Goal: Information Seeking & Learning: Learn about a topic

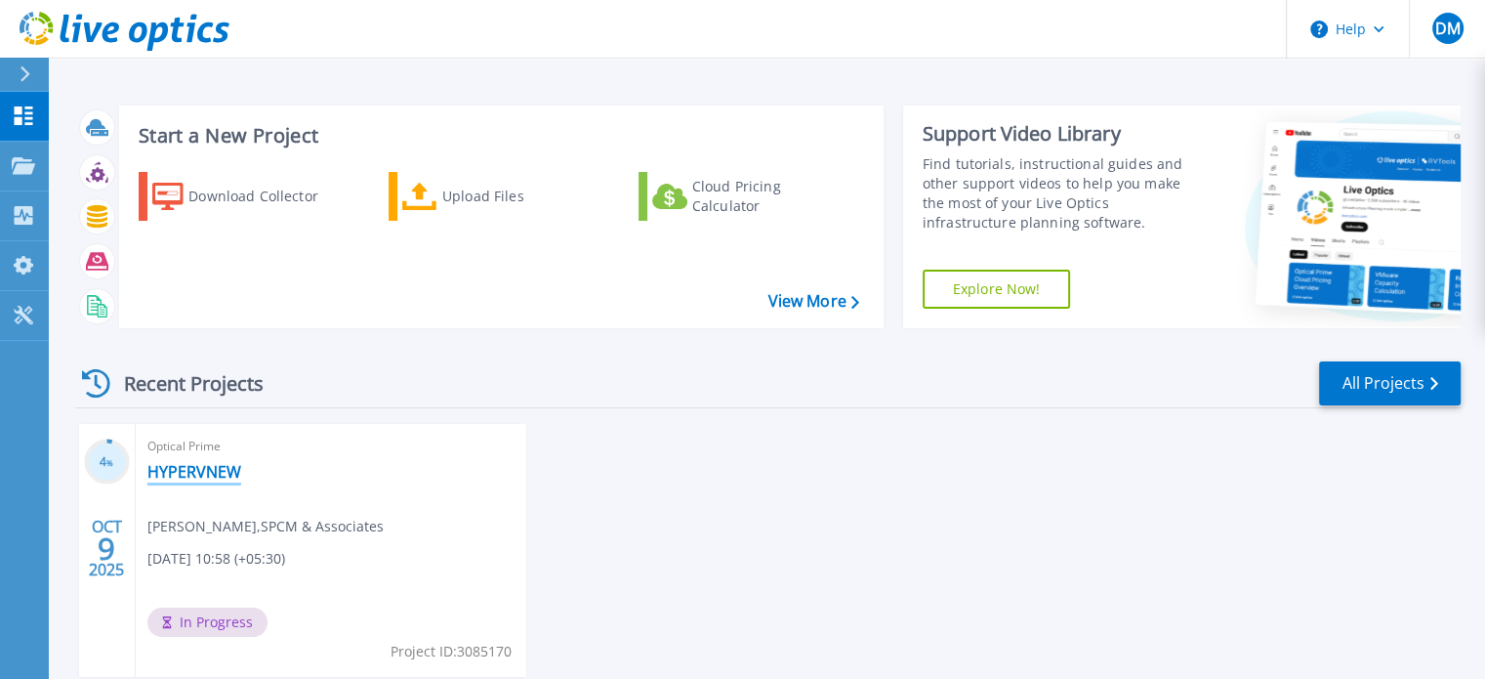
click at [227, 479] on link "HYPERVNEW" at bounding box center [194, 472] width 94 height 20
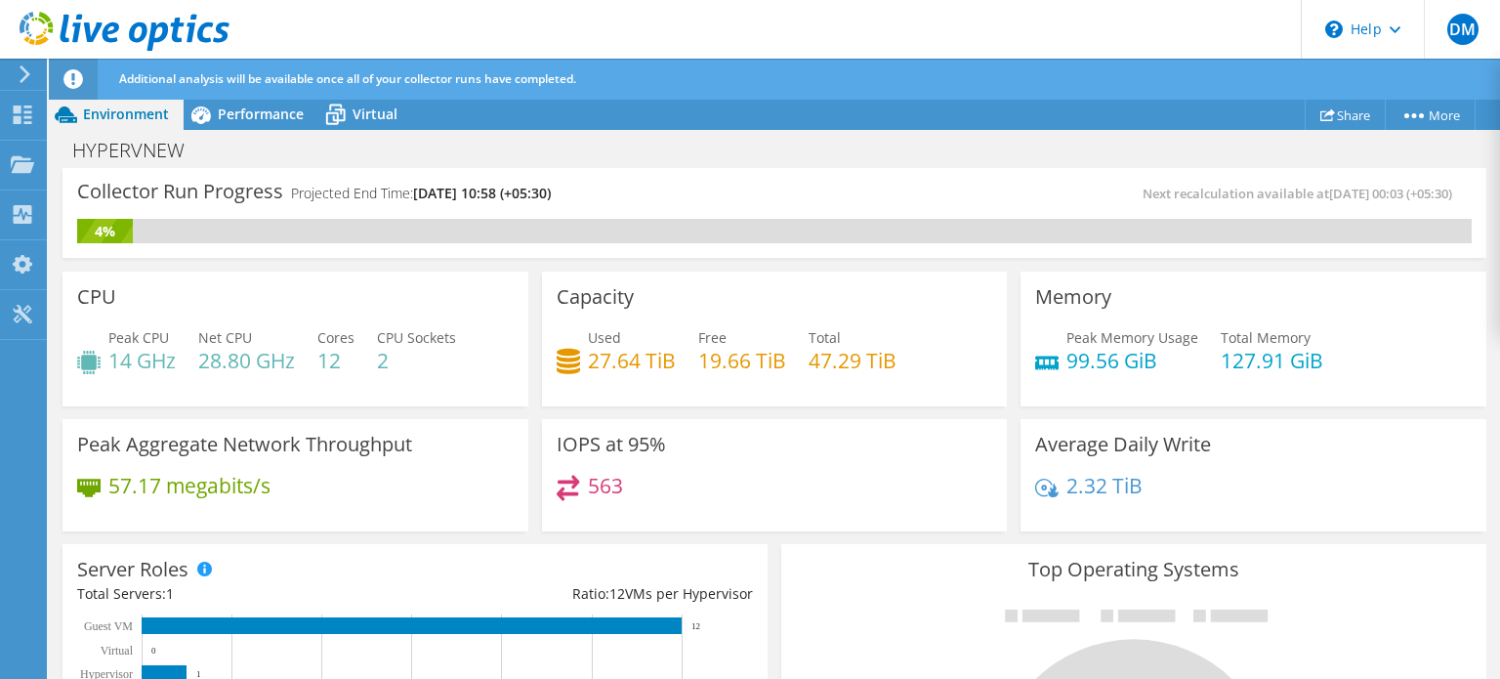
scroll to position [851, 0]
click at [542, 445] on div "IOPS at 95% 563" at bounding box center [775, 475] width 466 height 113
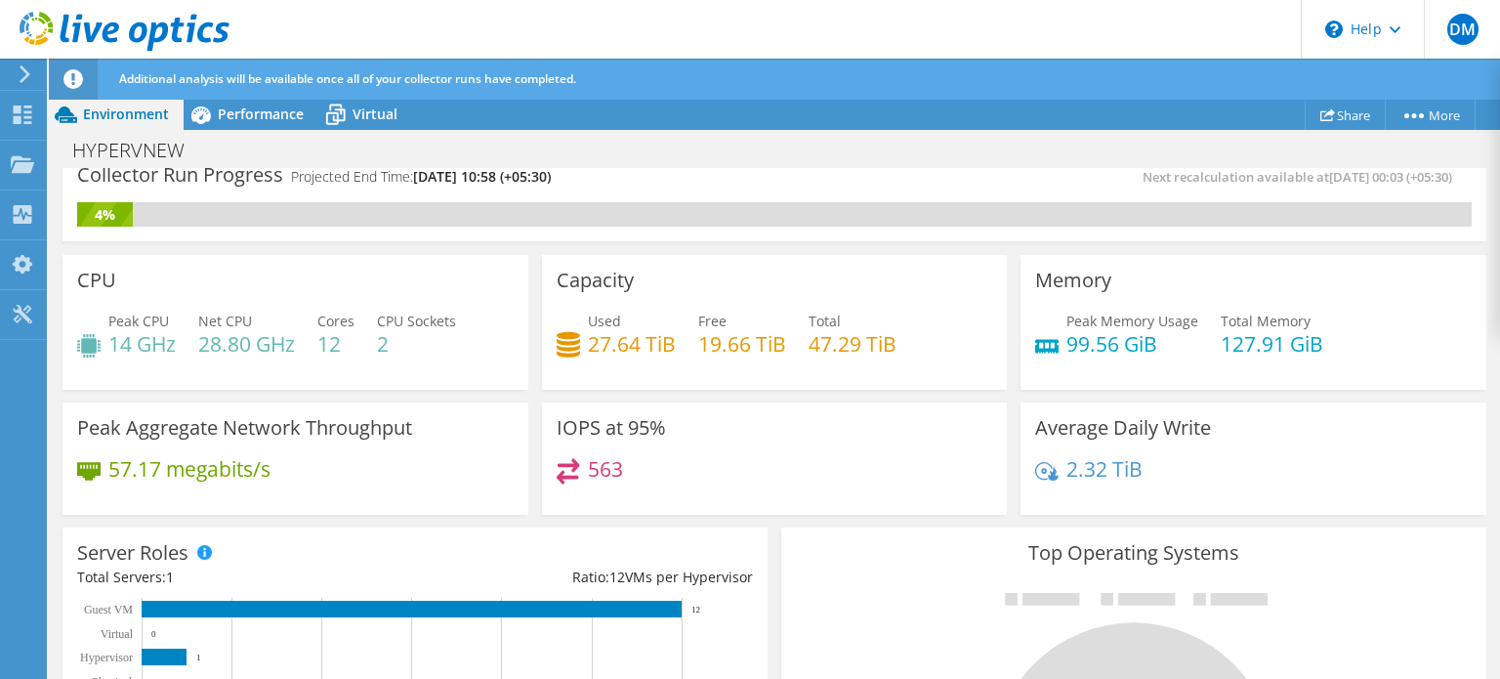
scroll to position [0, 0]
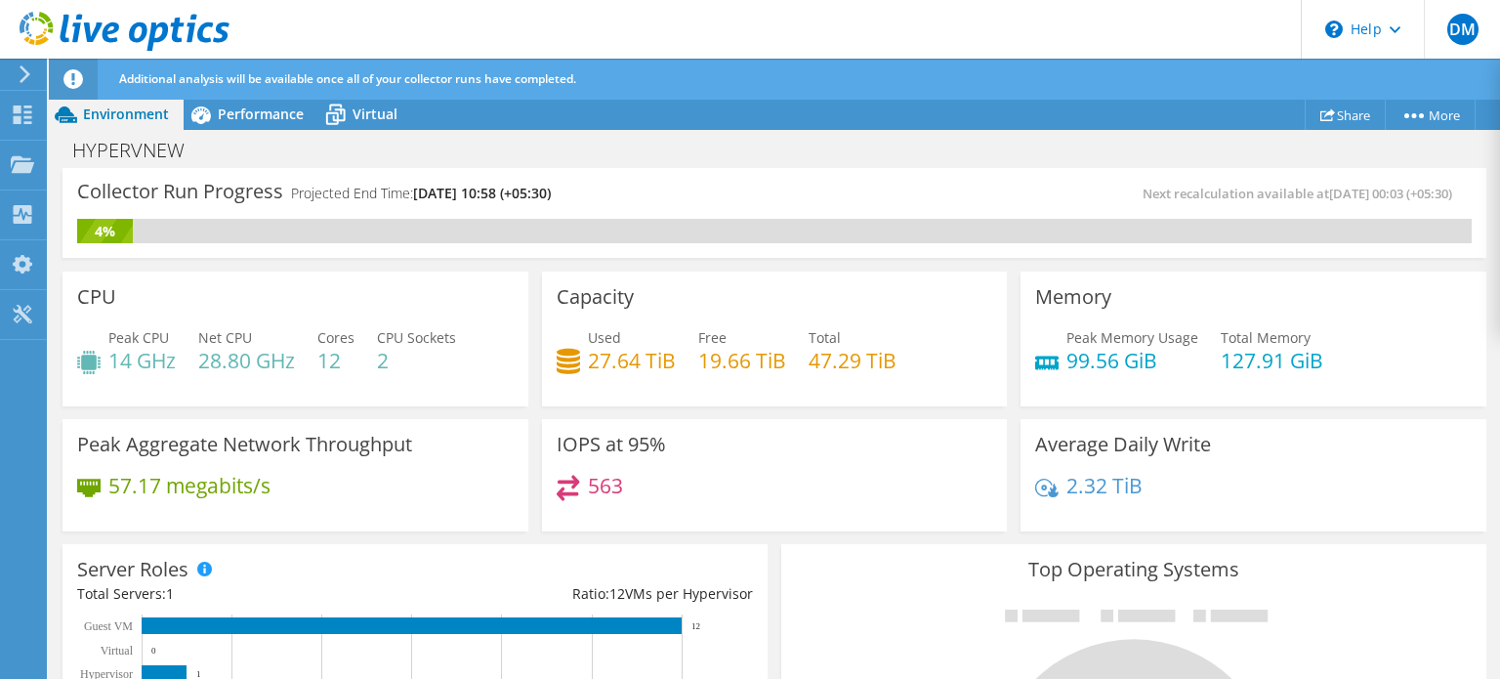
click at [761, 378] on div "Used 27.64 TiB Free 19.66 TiB Total 47.29 TiB" at bounding box center [775, 358] width 436 height 63
click at [211, 351] on h4 "28.80 GHz" at bounding box center [246, 360] width 97 height 21
click at [270, 111] on span "Performance" at bounding box center [261, 113] width 86 height 19
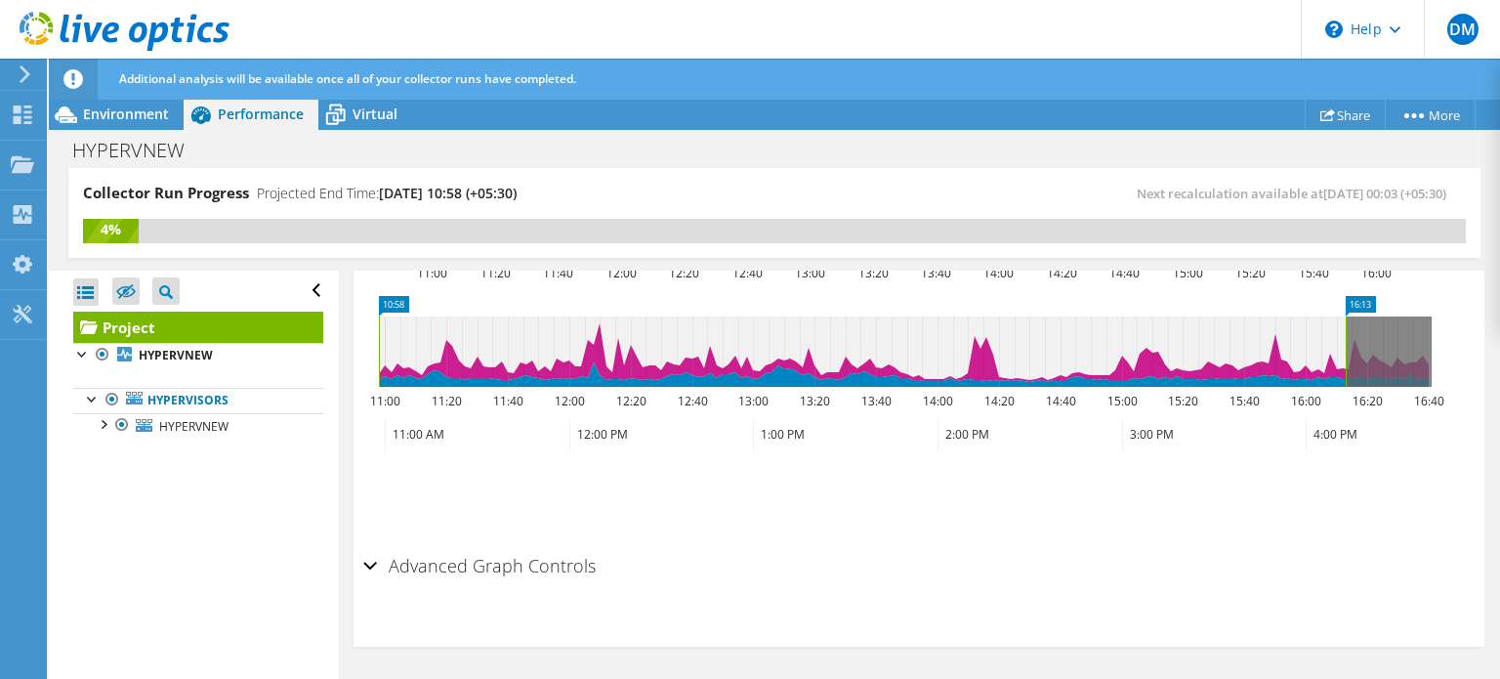
click at [904, 340] on icon at bounding box center [862, 351] width 967 height 70
click at [1032, 498] on ul "Save Zoom" at bounding box center [913, 492] width 1101 height 56
click at [1402, 327] on icon at bounding box center [905, 351] width 1052 height 70
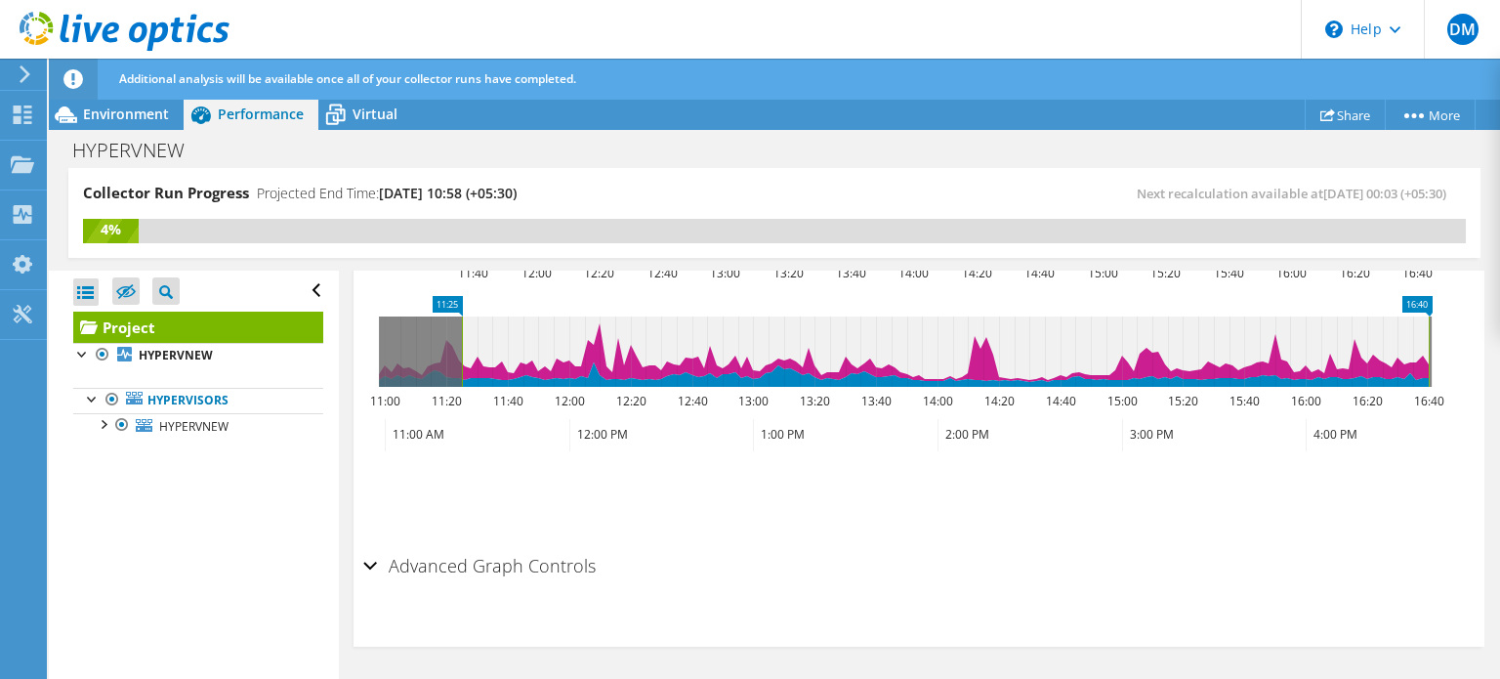
click at [1018, 392] on icon "11:25 16:40 11:00 11:20 11:40 12:00 12:20 12:40 13:00 13:20 13:40 14:00 14:20 1…" at bounding box center [905, 374] width 1084 height 156
click at [906, 561] on div "Advanced Graph Controls" at bounding box center [918, 567] width 1111 height 42
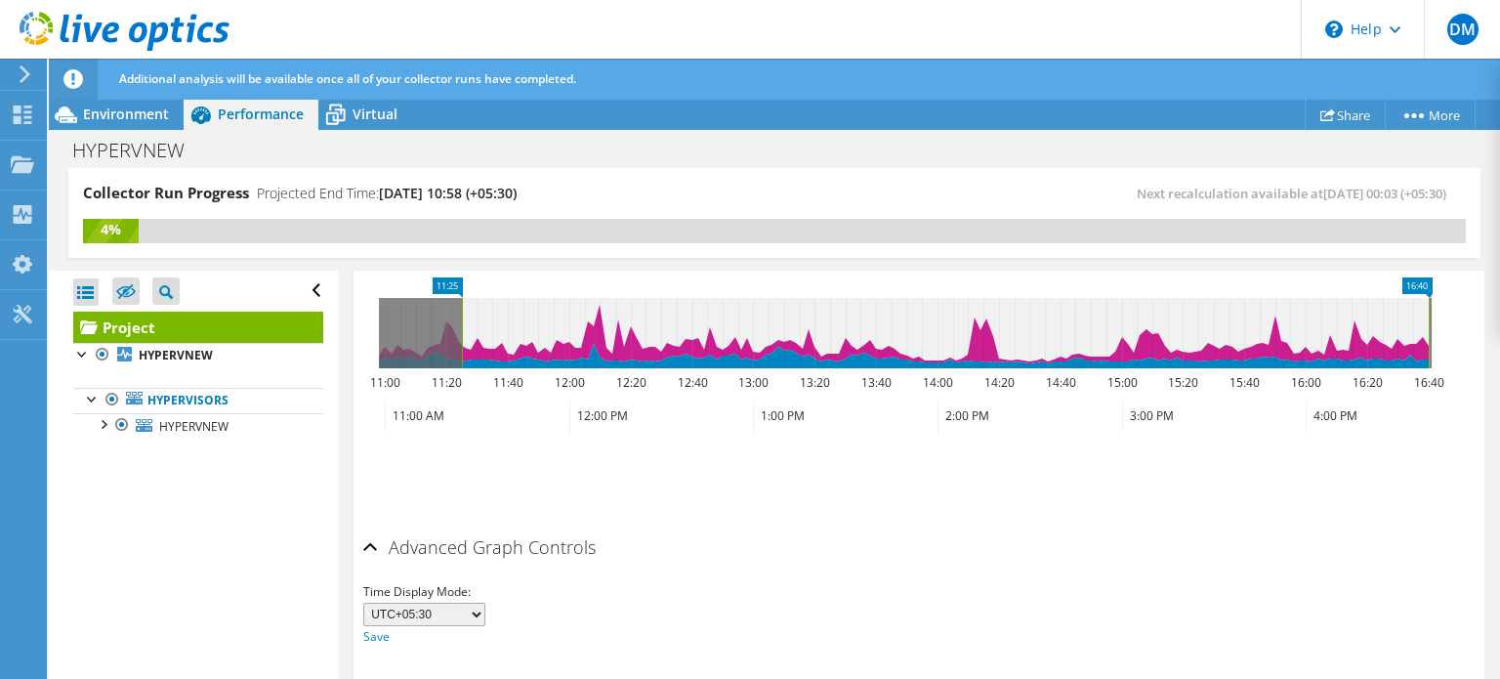
scroll to position [928, 0]
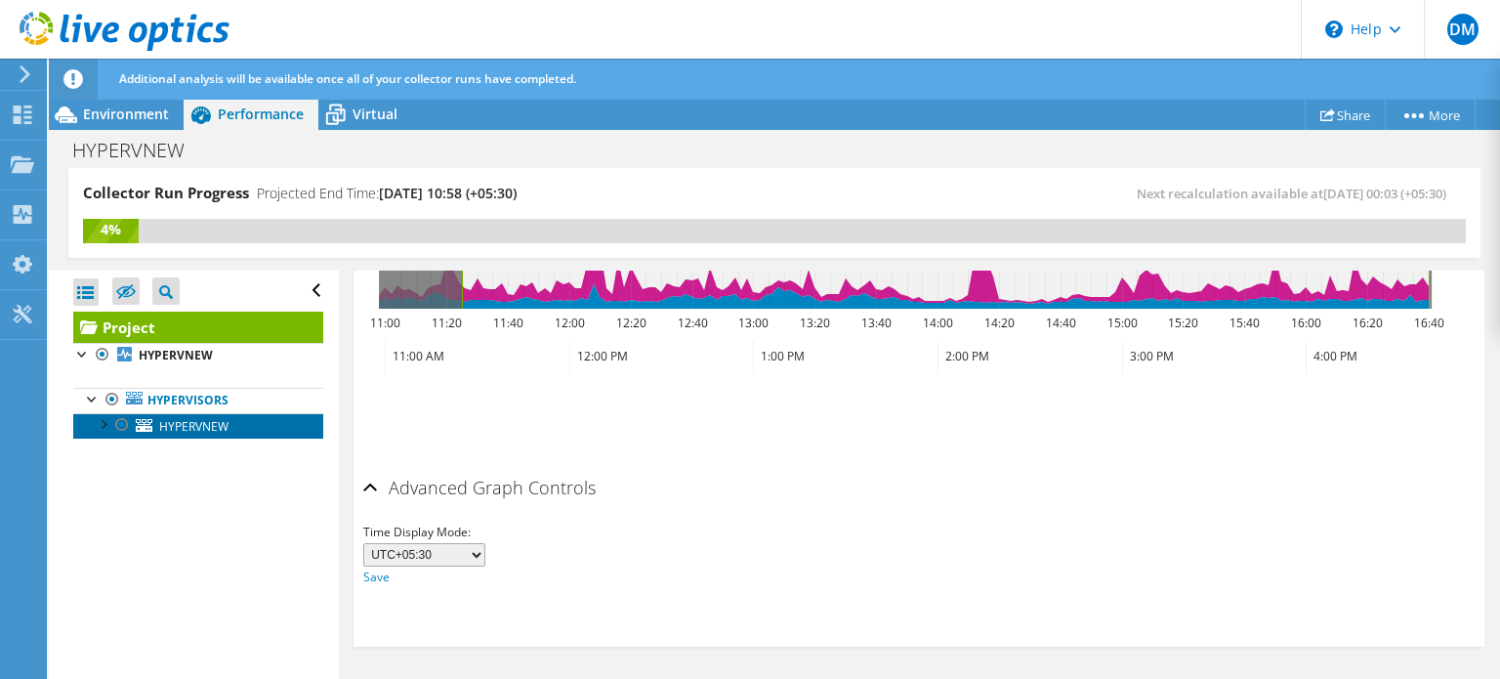
click at [180, 431] on span "HYPERVNEW" at bounding box center [193, 426] width 69 height 17
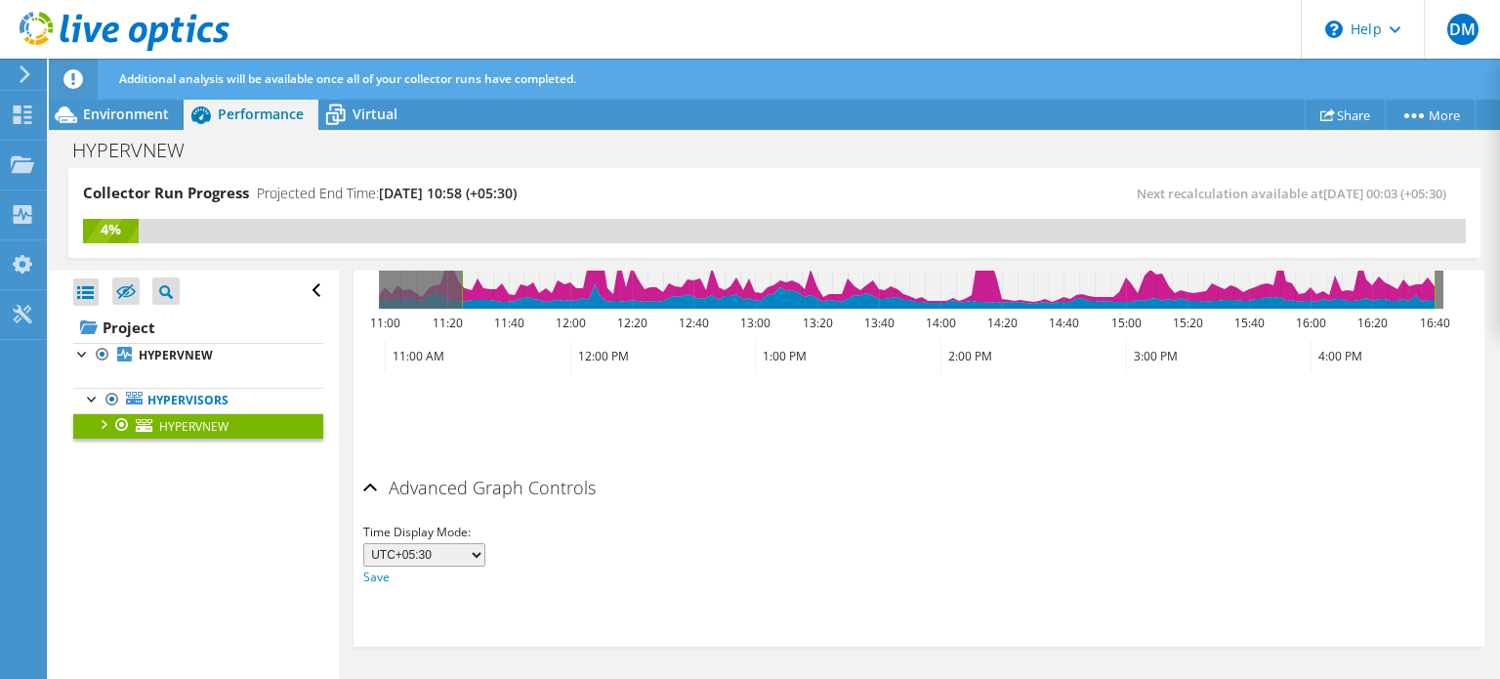
scroll to position [837, 0]
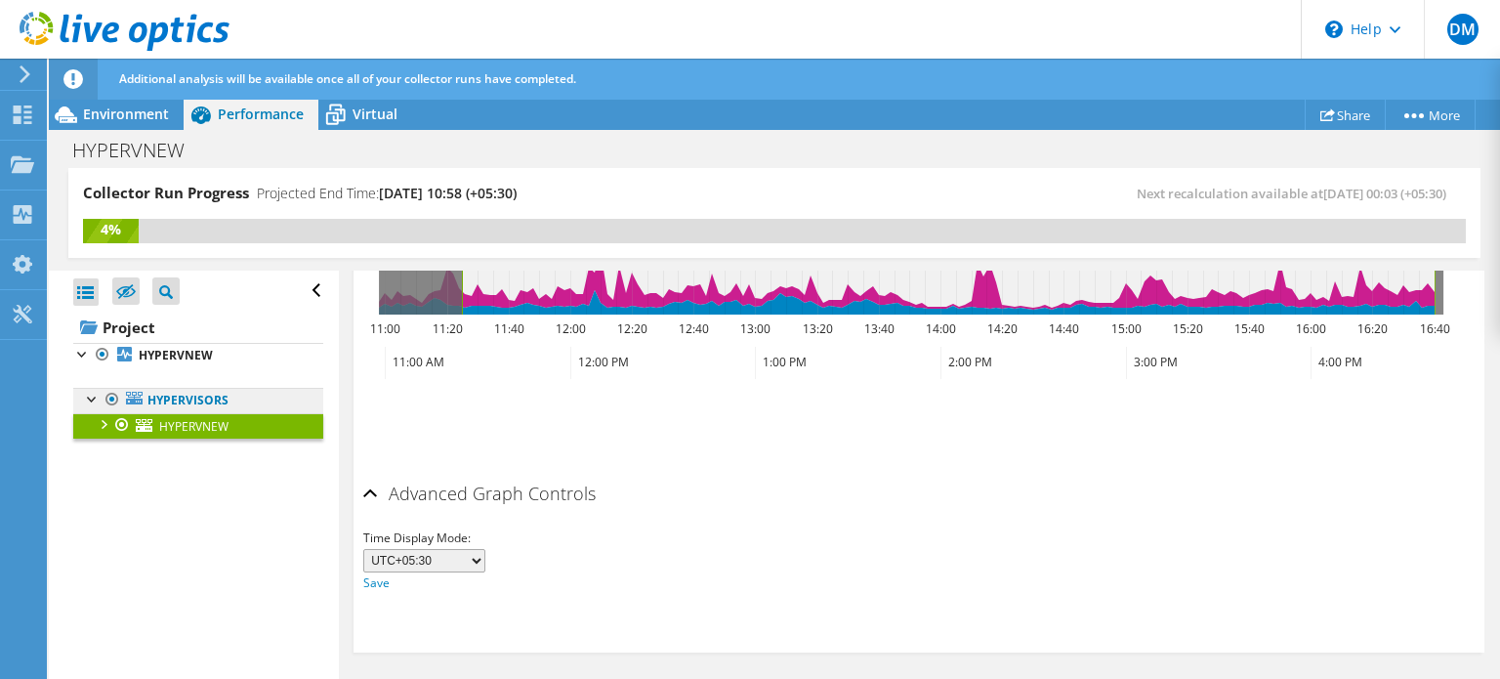
click at [205, 404] on link "Hypervisors" at bounding box center [198, 400] width 250 height 25
click at [195, 370] on ul "Hypervisors HYPERVNEW 0 C: D: 1 F:" at bounding box center [198, 413] width 250 height 90
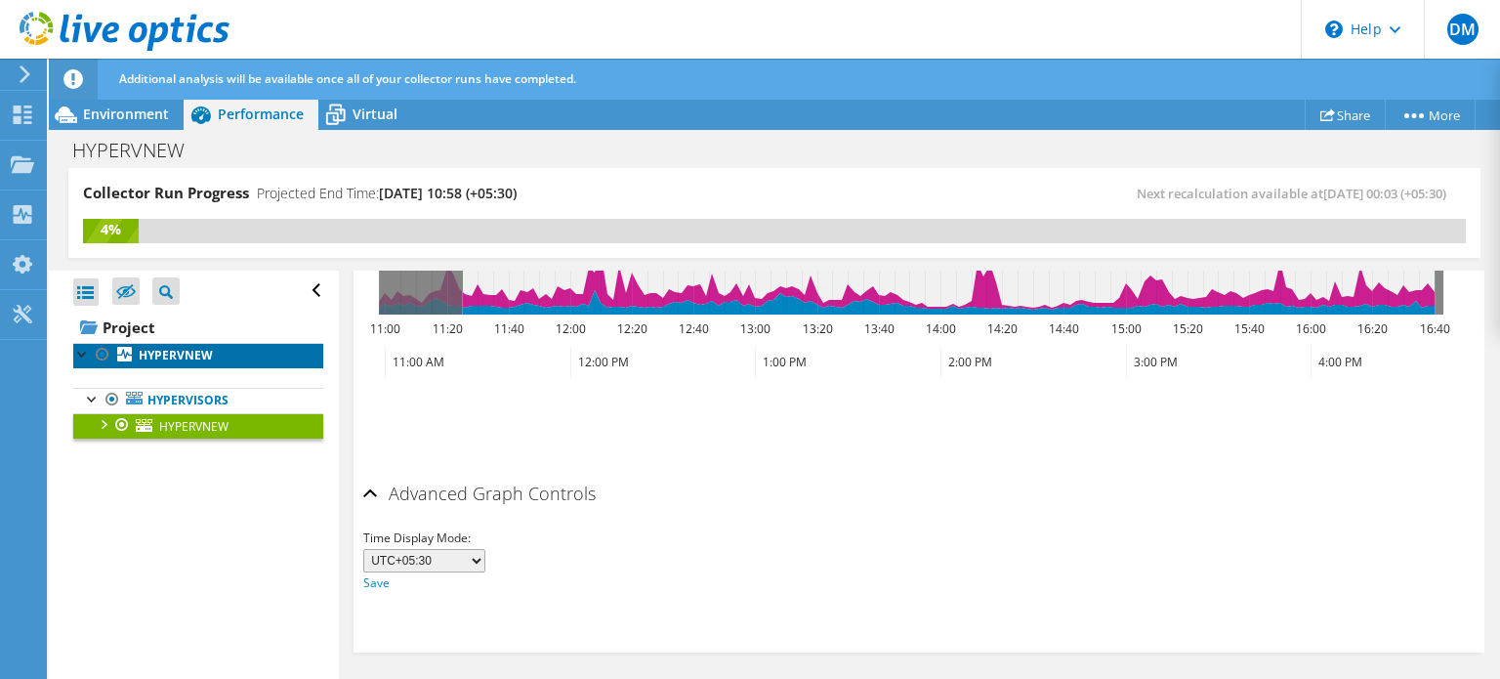
click at [195, 360] on b "HYPERVNEW" at bounding box center [176, 355] width 74 height 17
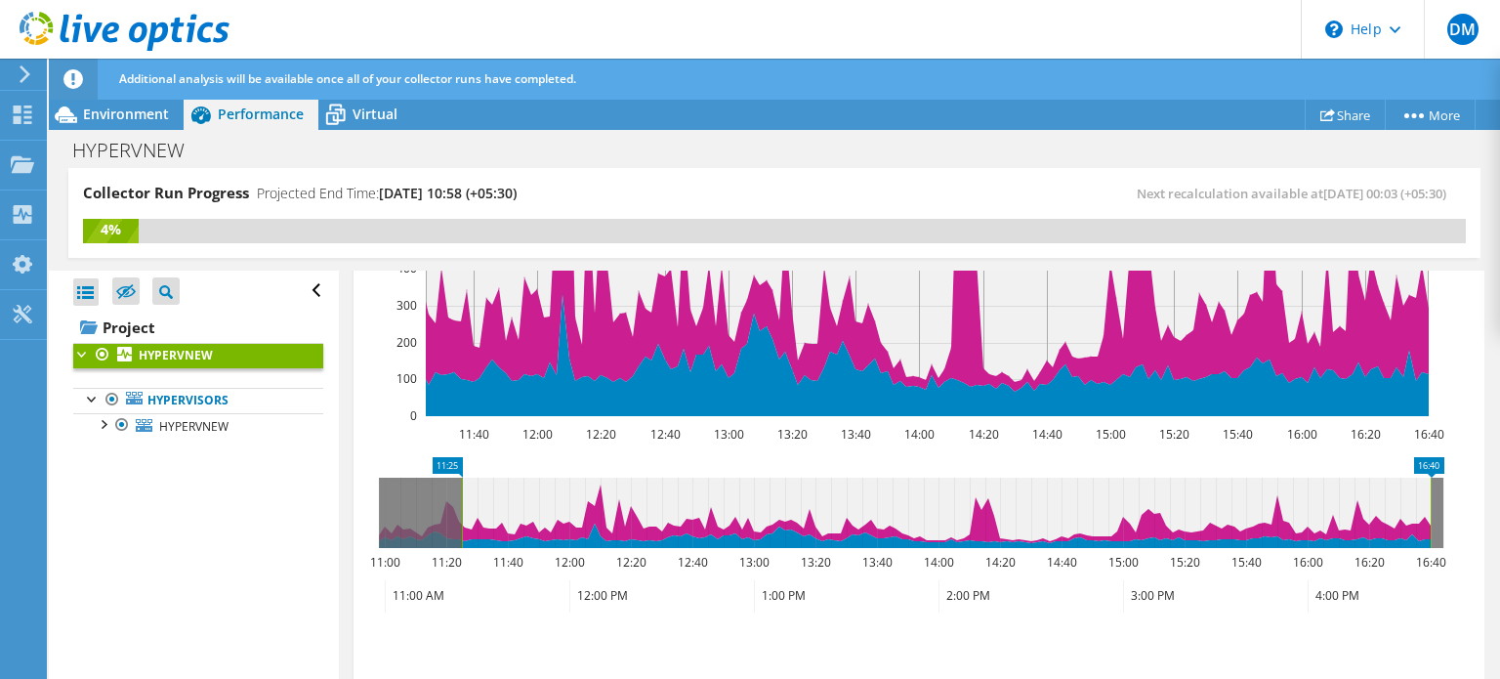
scroll to position [616, 0]
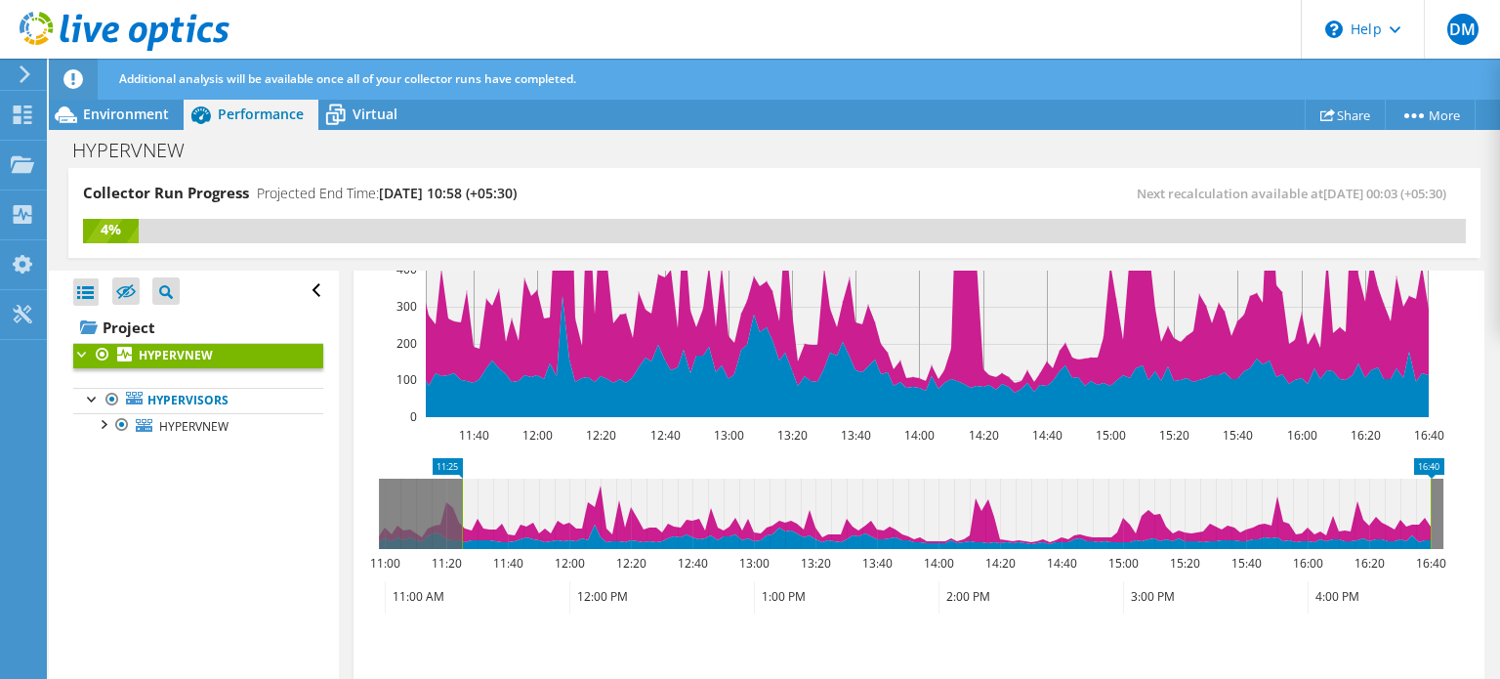
click at [679, 472] on icon "11:25 16:40 11:00 11:20 11:40 12:00 12:20 12:40 13:00 13:20 13:40 14:00 14:20 1…" at bounding box center [910, 536] width 1095 height 156
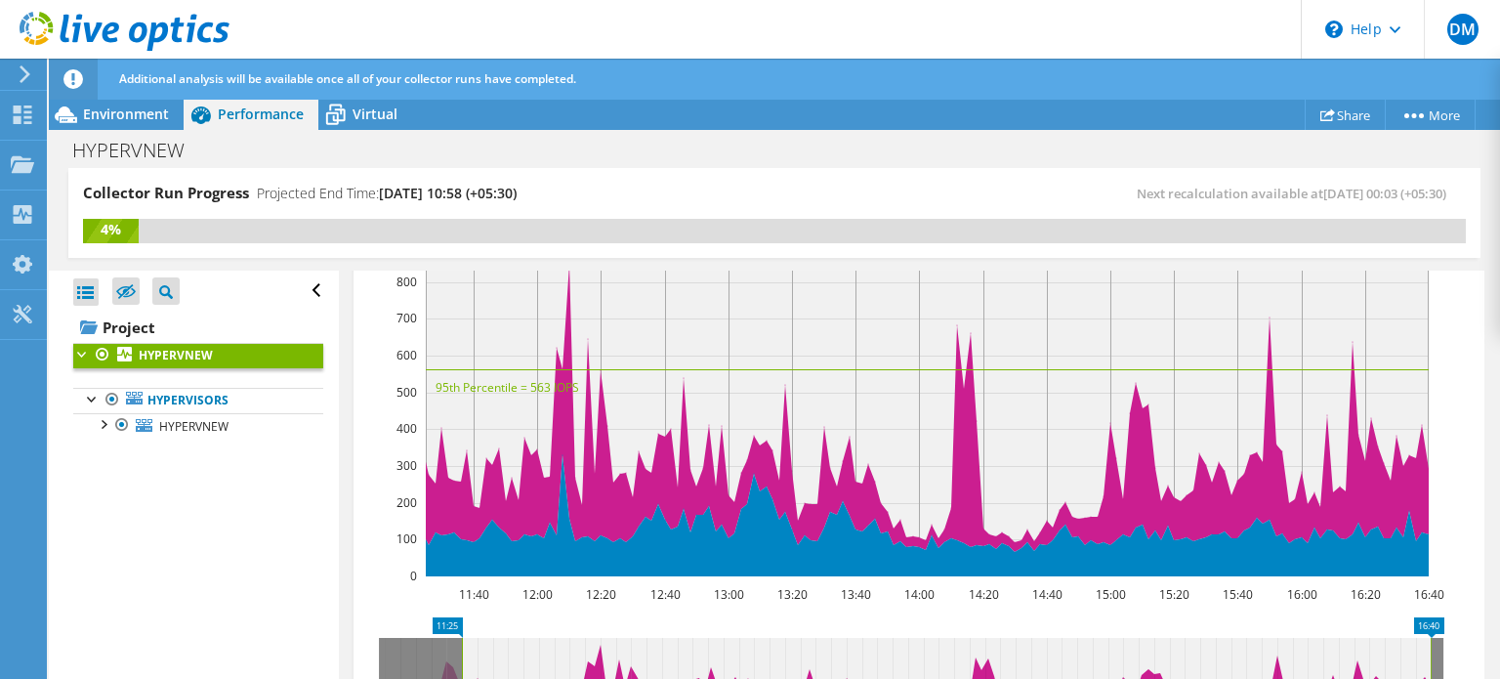
scroll to position [453, 0]
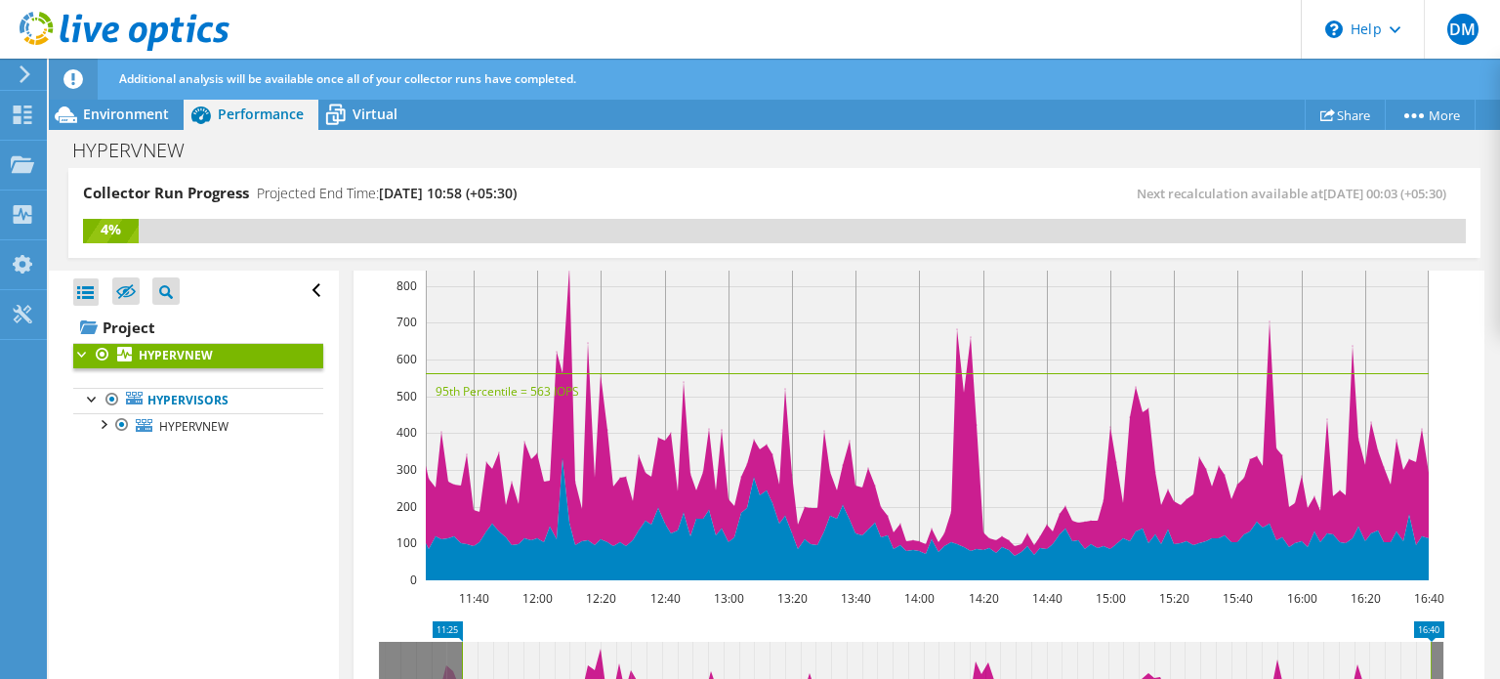
click at [83, 357] on div at bounding box center [83, 353] width 20 height 20
click at [152, 398] on link "Hypervisors" at bounding box center [198, 400] width 250 height 25
click at [173, 415] on link "HYPERVNEW" at bounding box center [198, 425] width 250 height 25
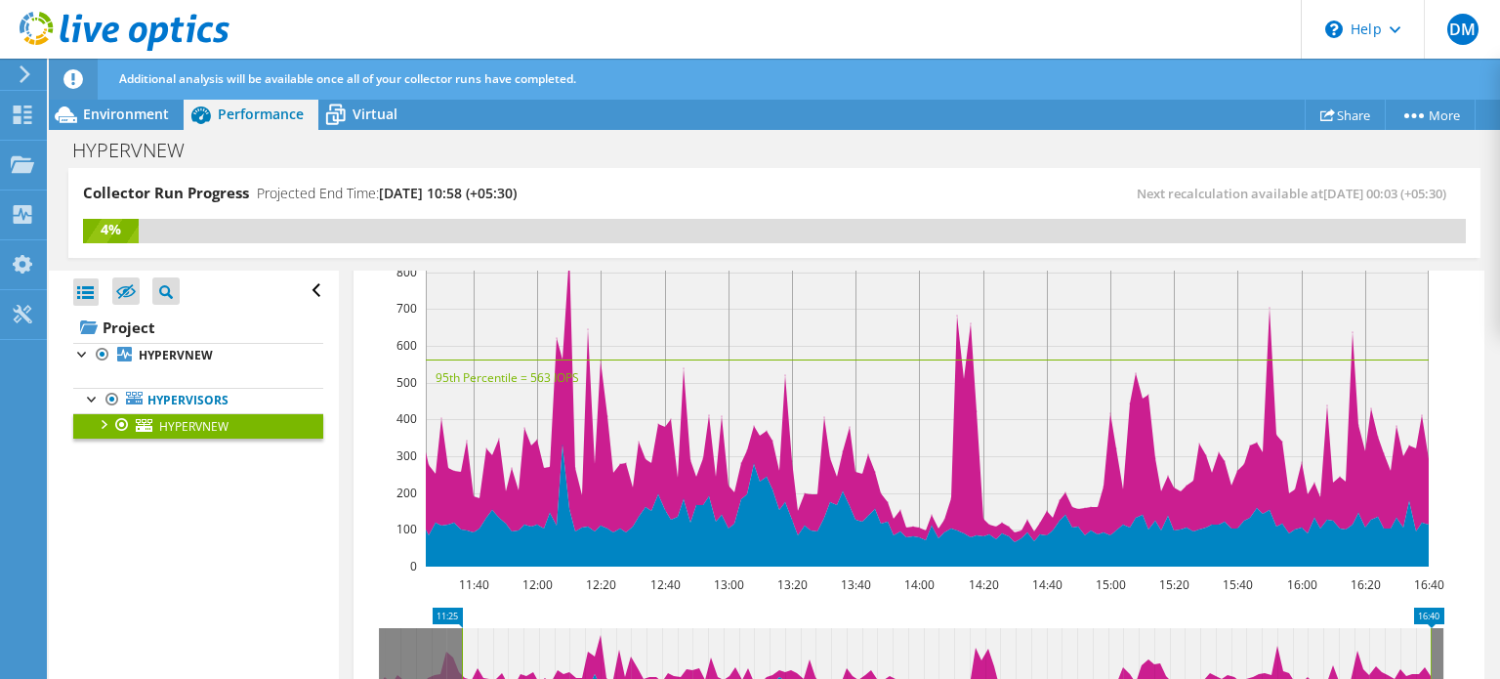
scroll to position [439, 0]
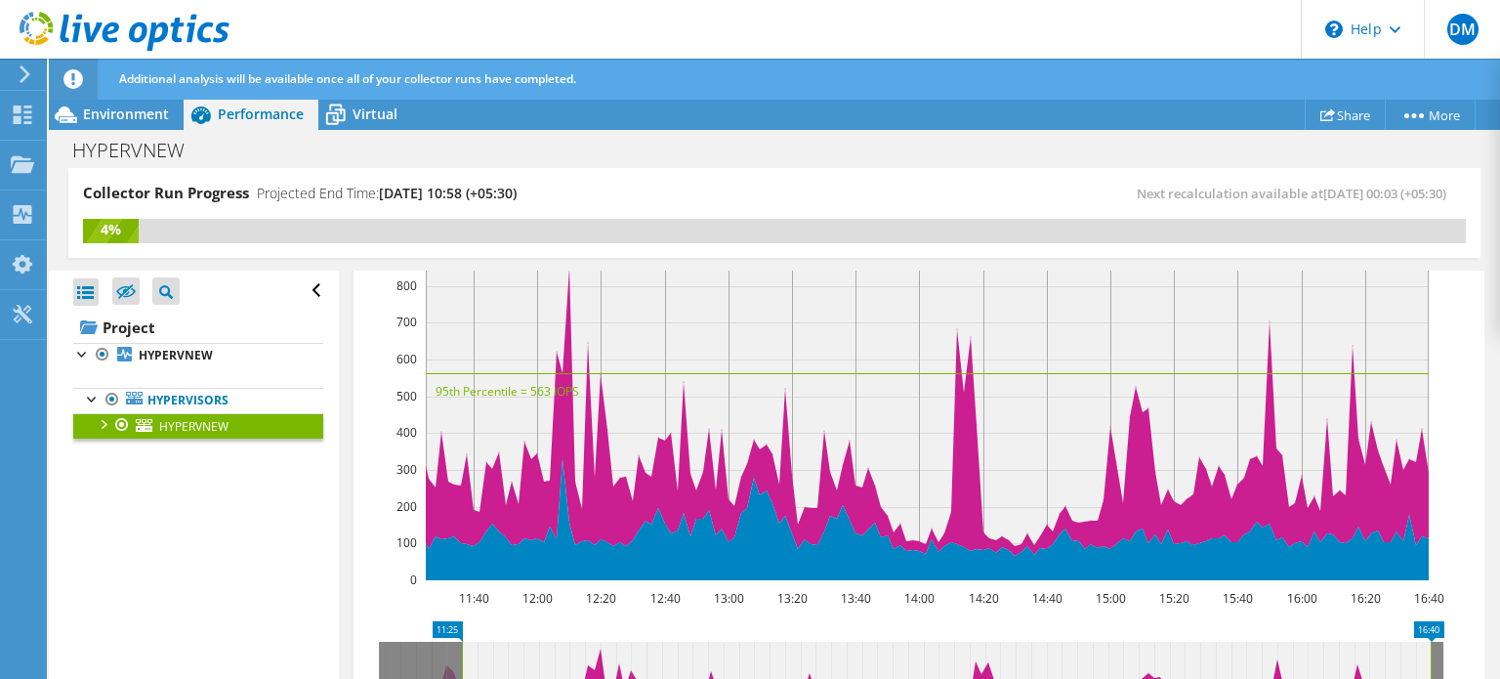
click at [105, 423] on div at bounding box center [103, 423] width 20 height 20
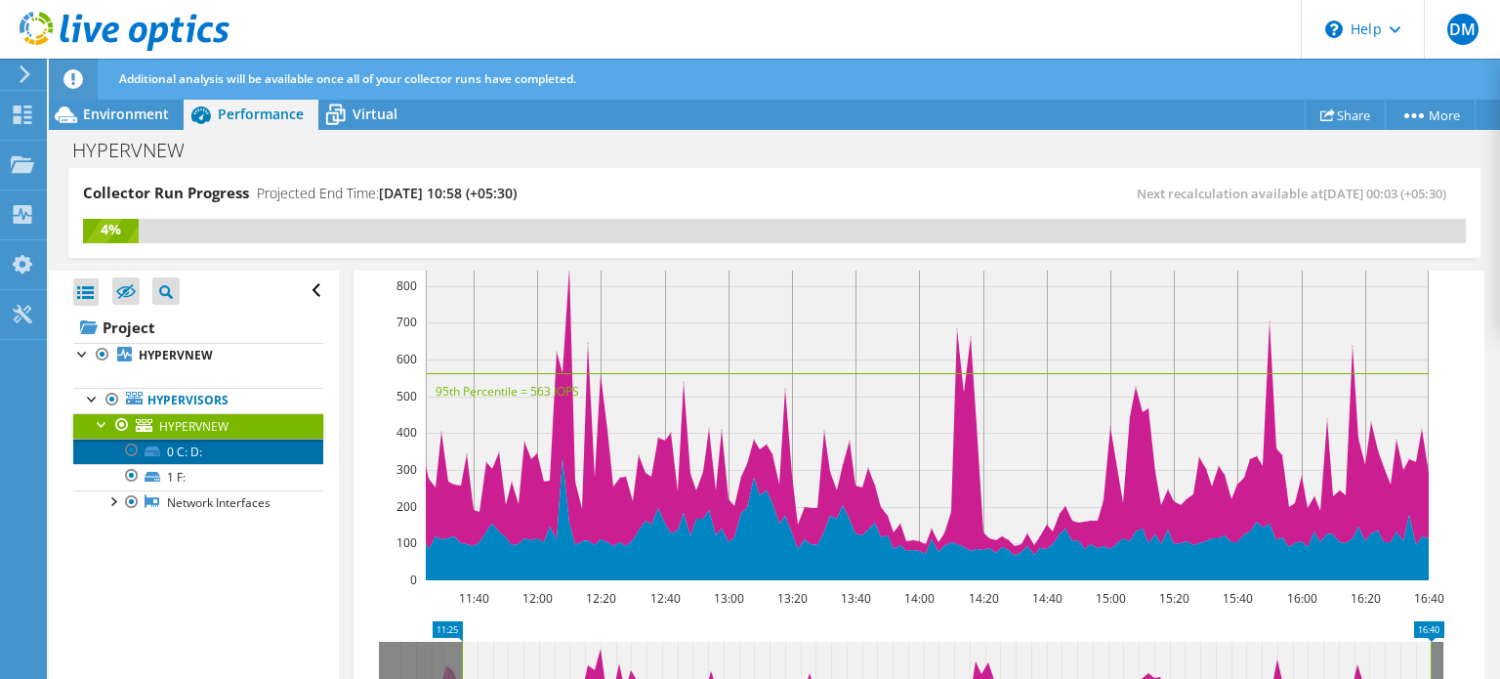
click at [169, 444] on link "0 C: D:" at bounding box center [198, 450] width 250 height 25
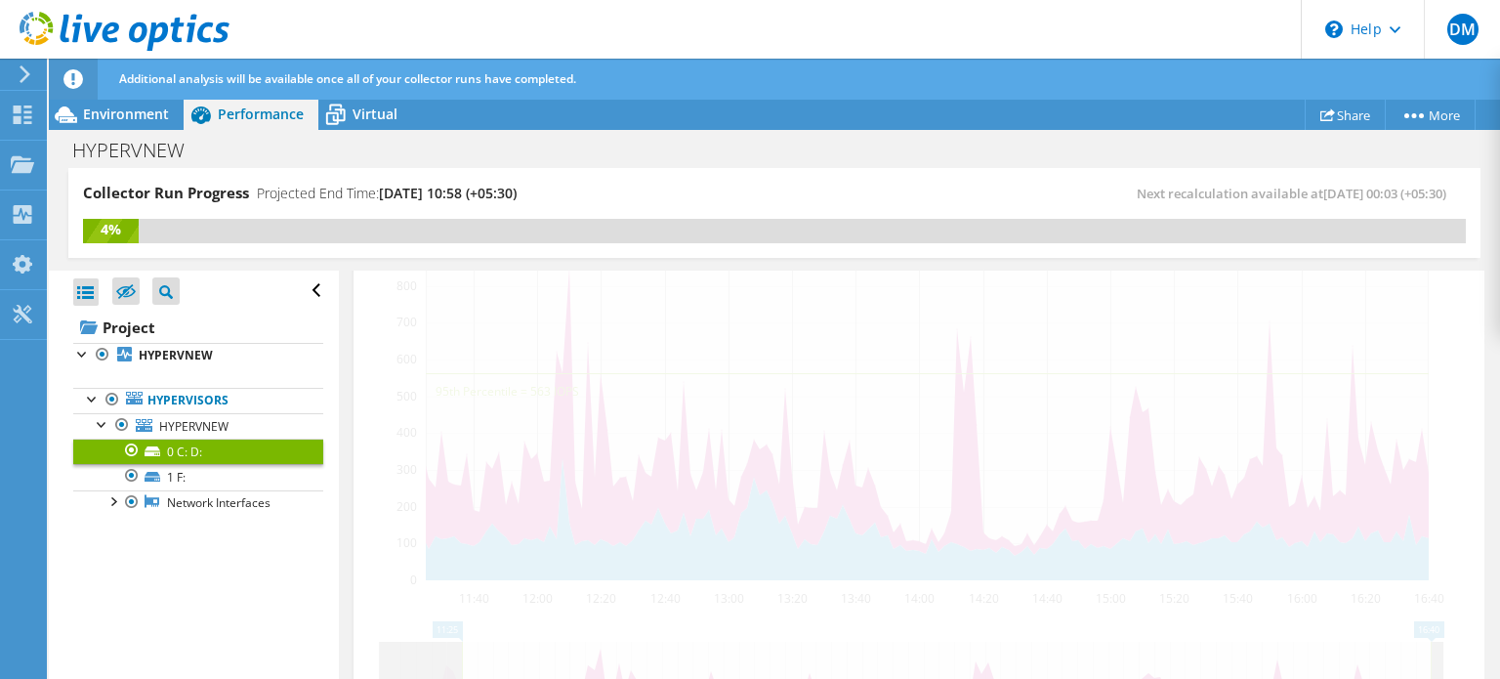
scroll to position [433, 0]
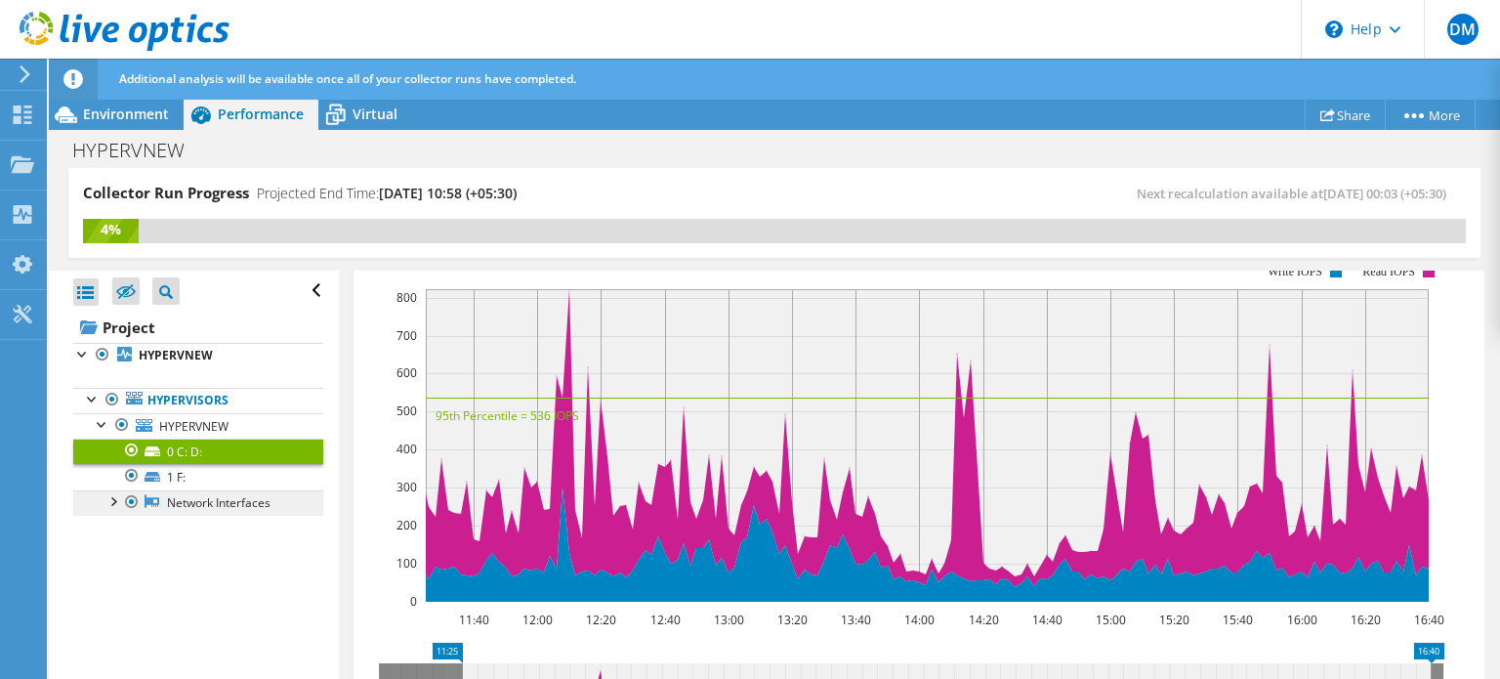
click at [184, 496] on link "Network Interfaces" at bounding box center [198, 502] width 250 height 25
click at [113, 503] on div at bounding box center [113, 500] width 20 height 20
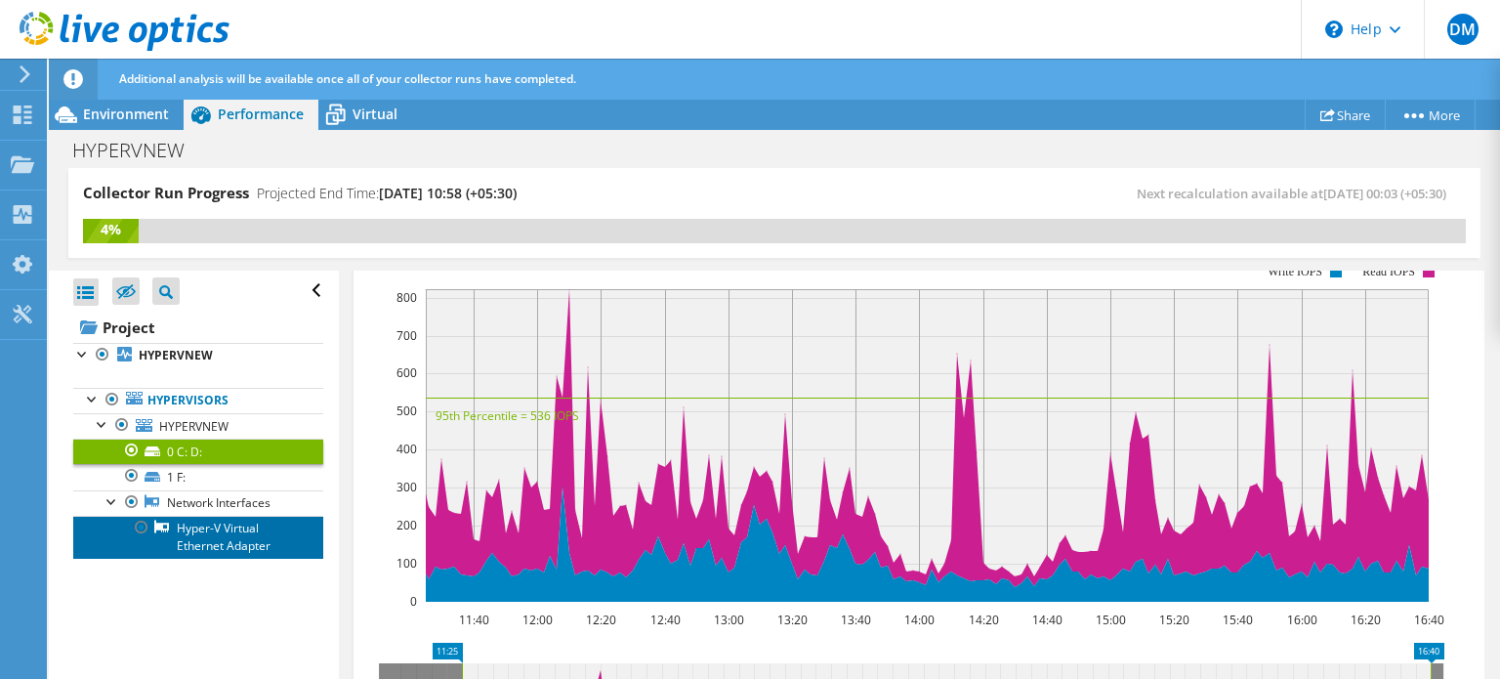
click at [179, 522] on link "Hyper-V Virtual Ethernet Adapter" at bounding box center [198, 536] width 250 height 43
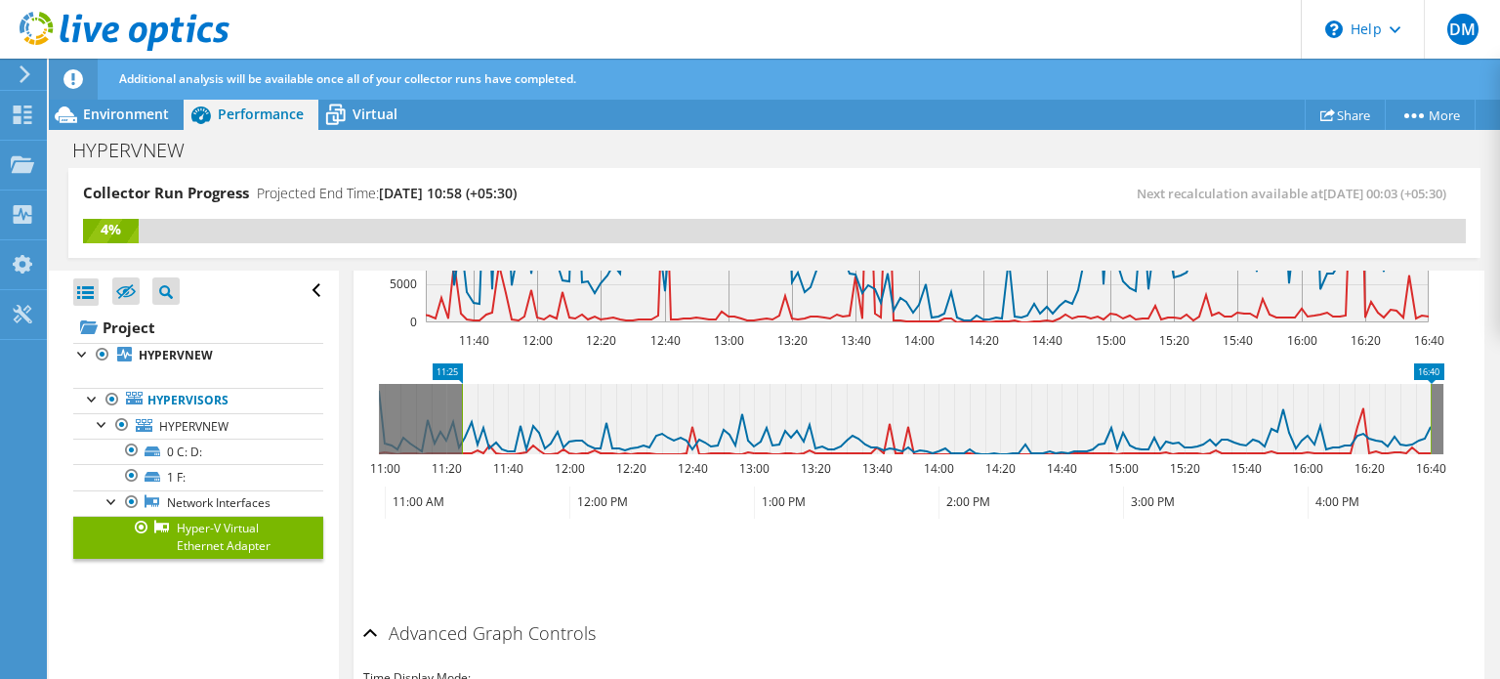
scroll to position [590, 0]
click at [269, 505] on link "Network Interfaces" at bounding box center [198, 502] width 250 height 25
click at [250, 505] on link "Network Interfaces" at bounding box center [198, 502] width 250 height 25
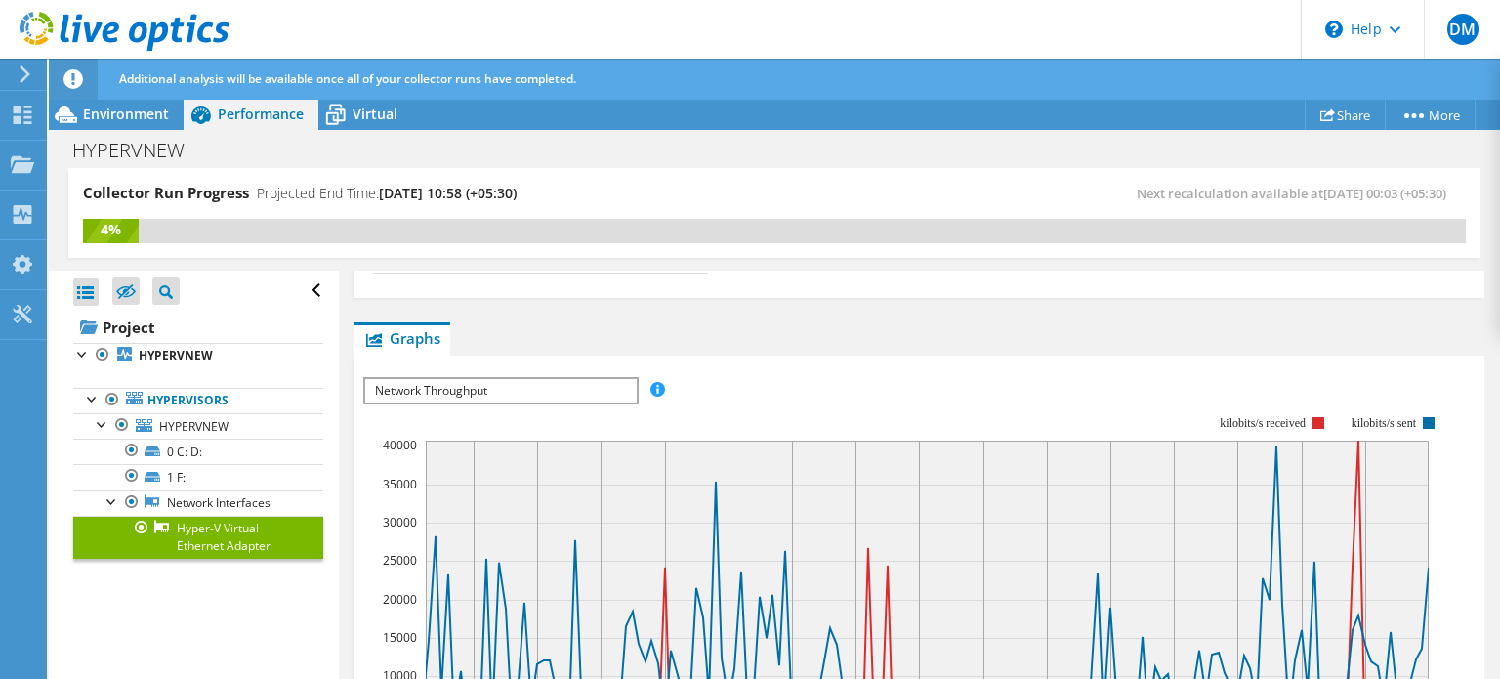
scroll to position [144, 0]
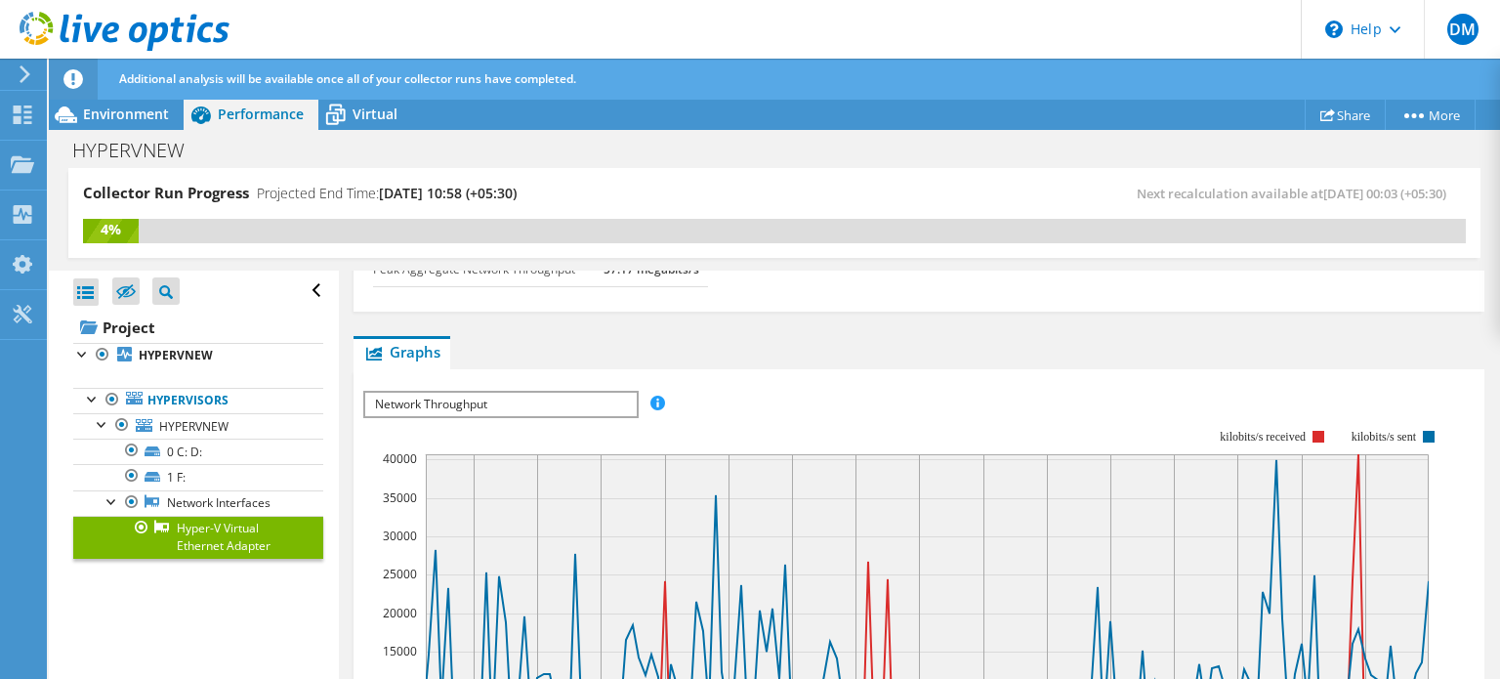
click at [579, 395] on span "Network Throughput" at bounding box center [500, 403] width 270 height 23
click at [789, 406] on rect at bounding box center [903, 597] width 1081 height 391
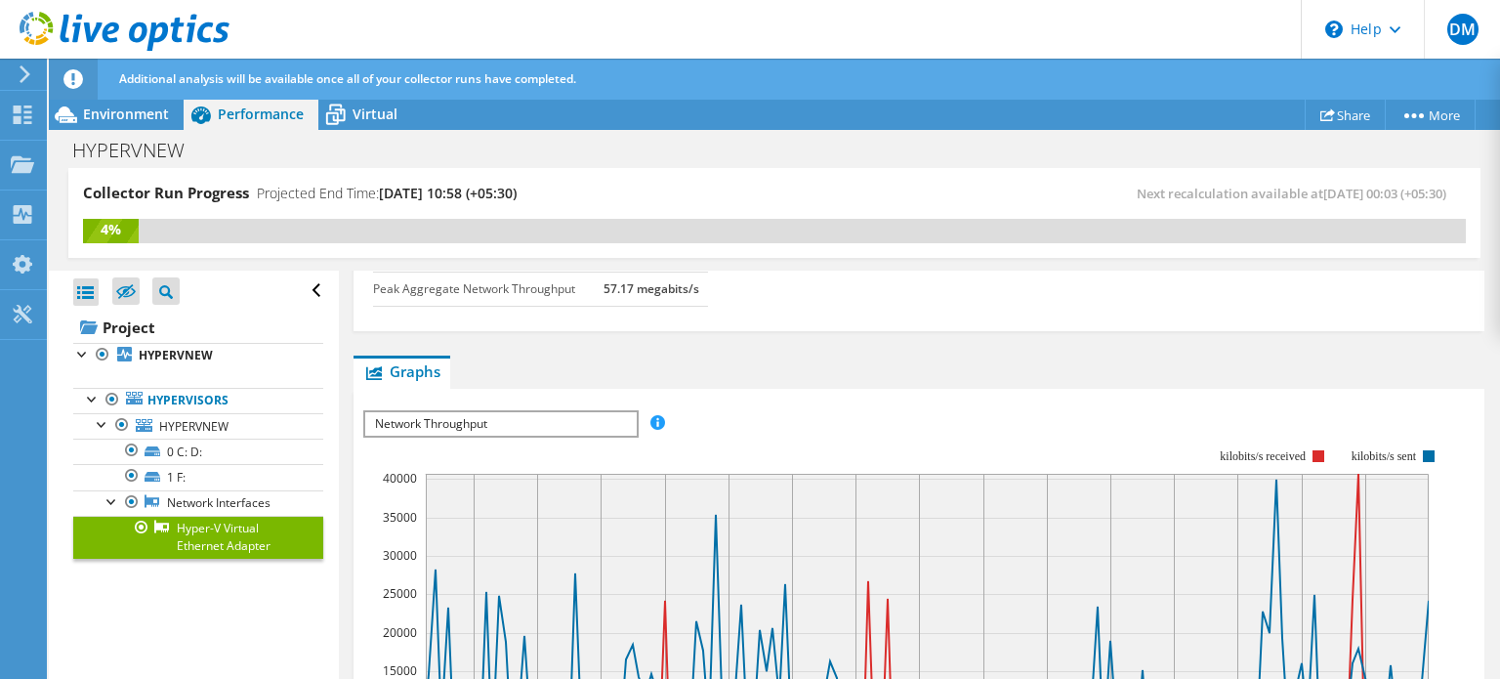
click at [647, 410] on div "IOPS Disk Throughput IO Size Latency Queue Depth CPU Percentage Memory Page Fau…" at bounding box center [918, 423] width 1111 height 26
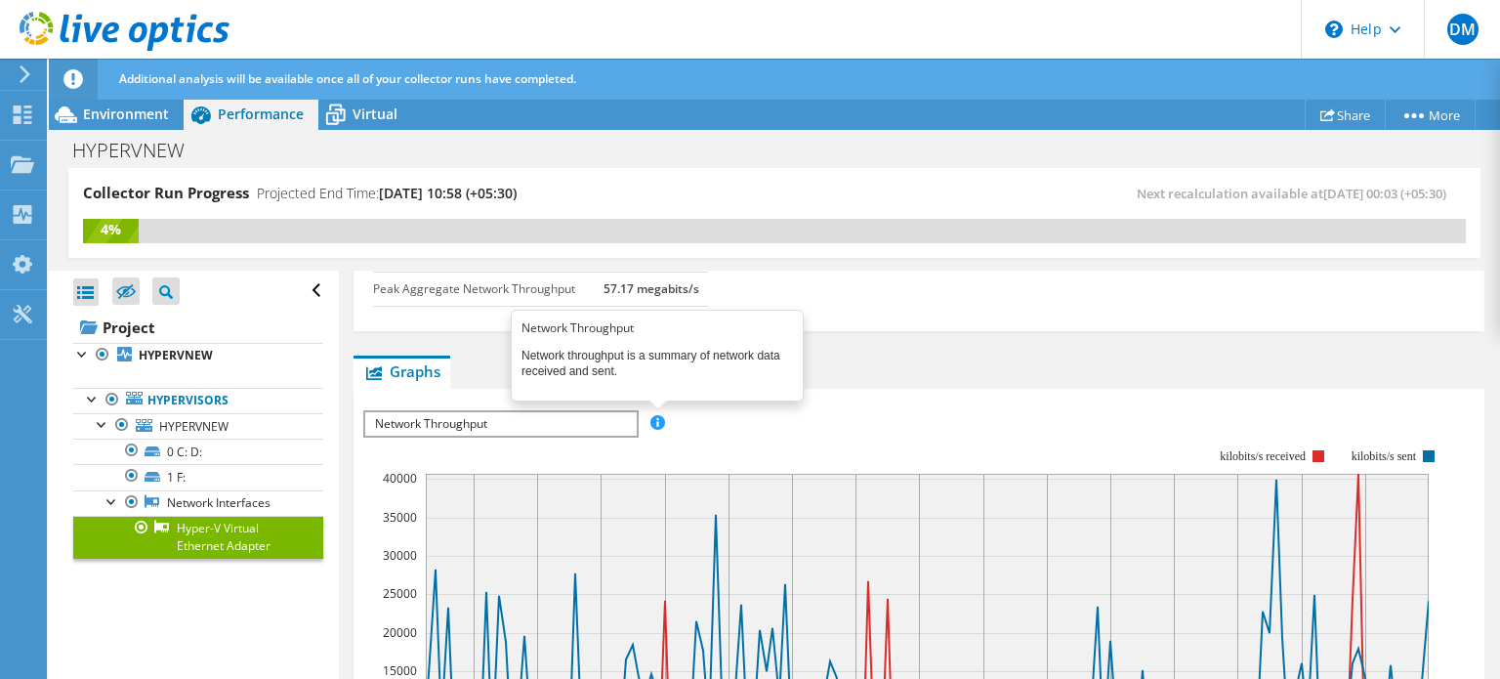
click at [650, 415] on span at bounding box center [657, 422] width 14 height 14
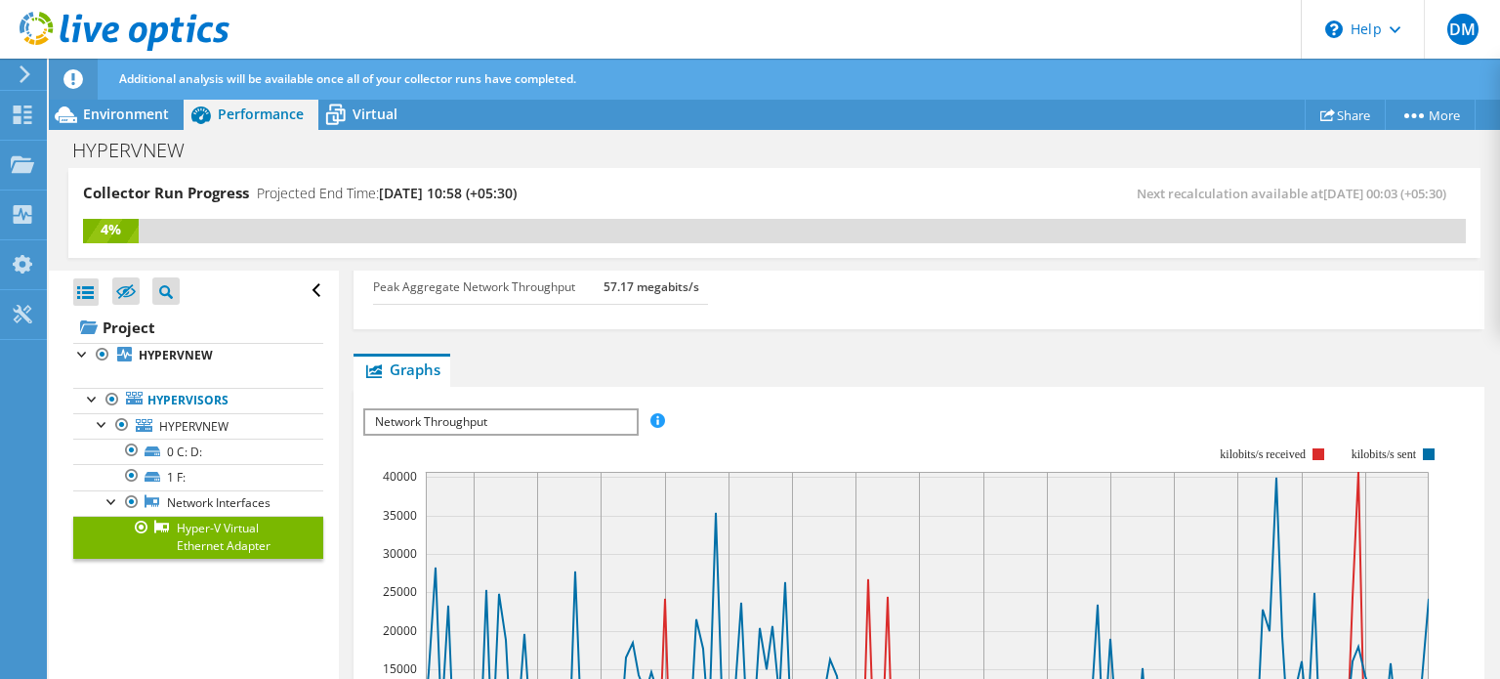
scroll to position [118, 0]
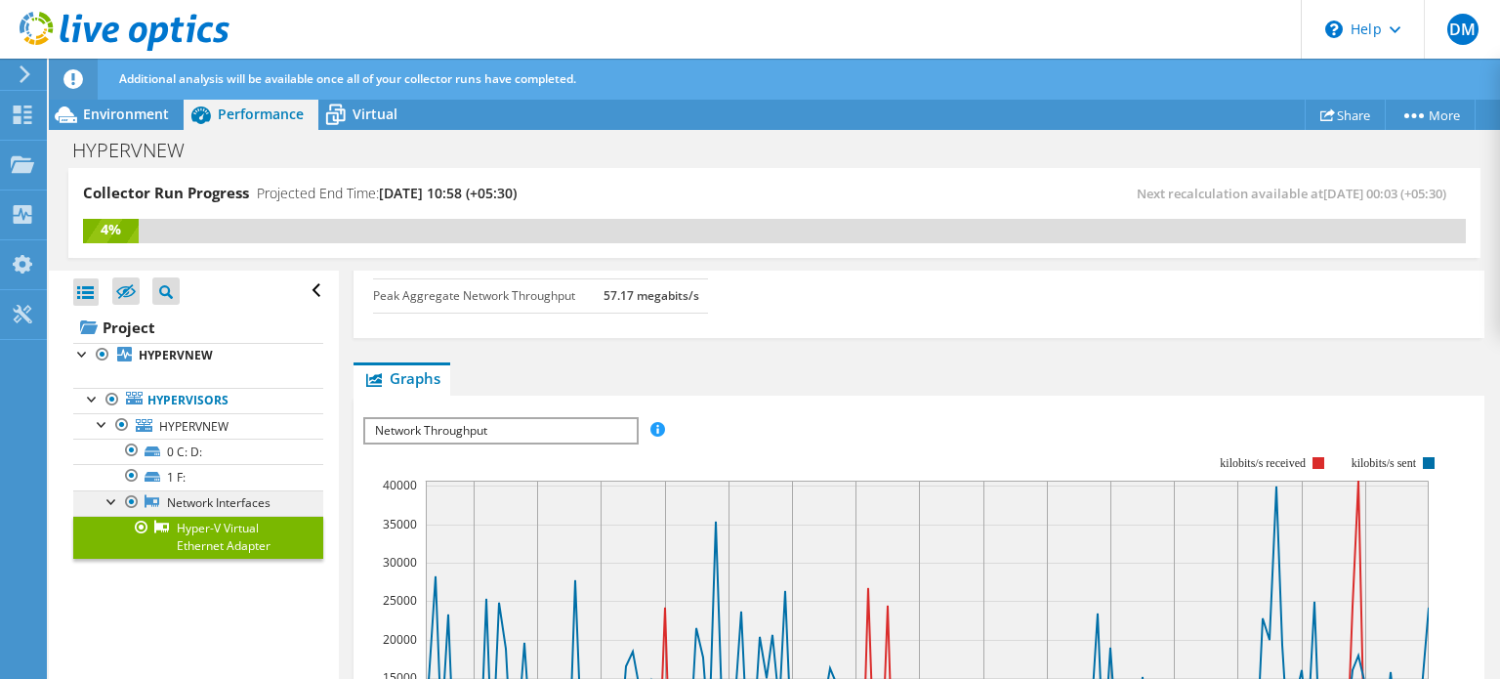
click at [173, 502] on link "Network Interfaces" at bounding box center [198, 502] width 250 height 25
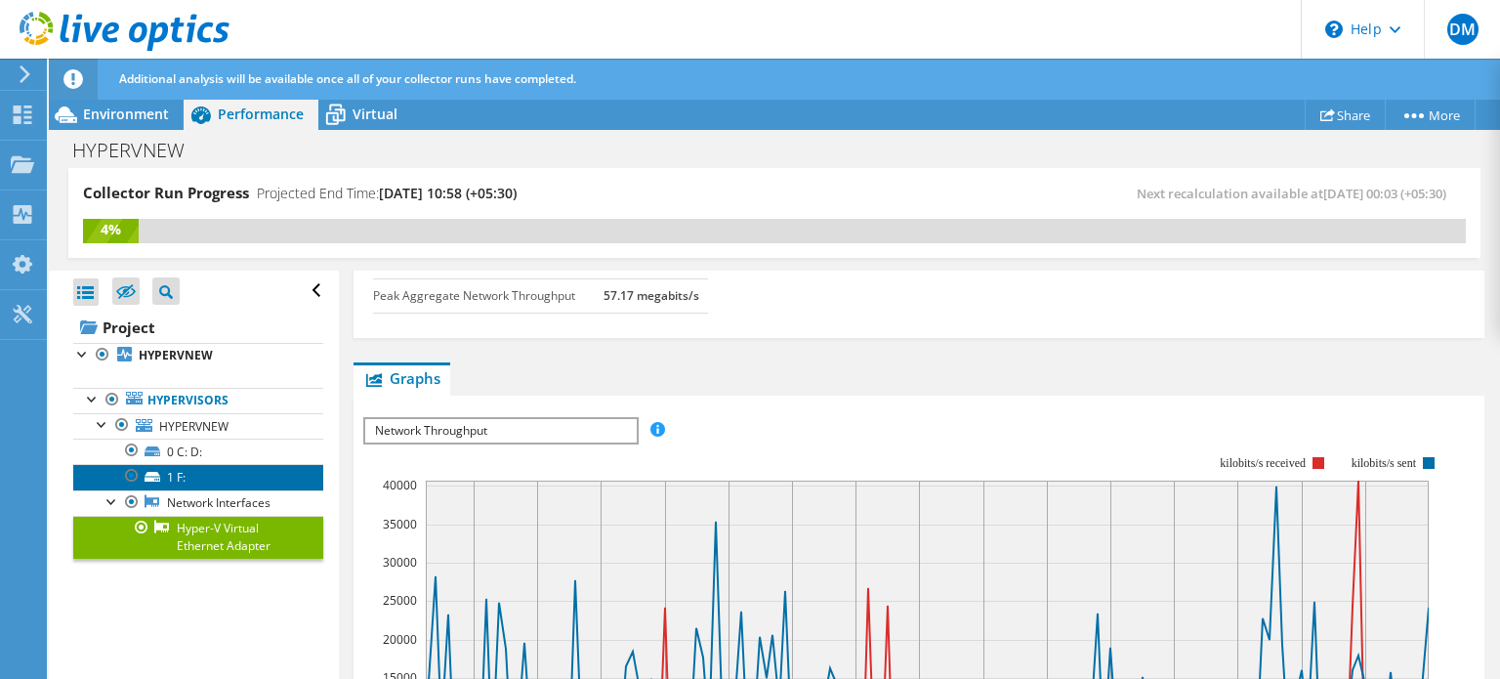
click at [173, 480] on link "1 F:" at bounding box center [198, 476] width 250 height 25
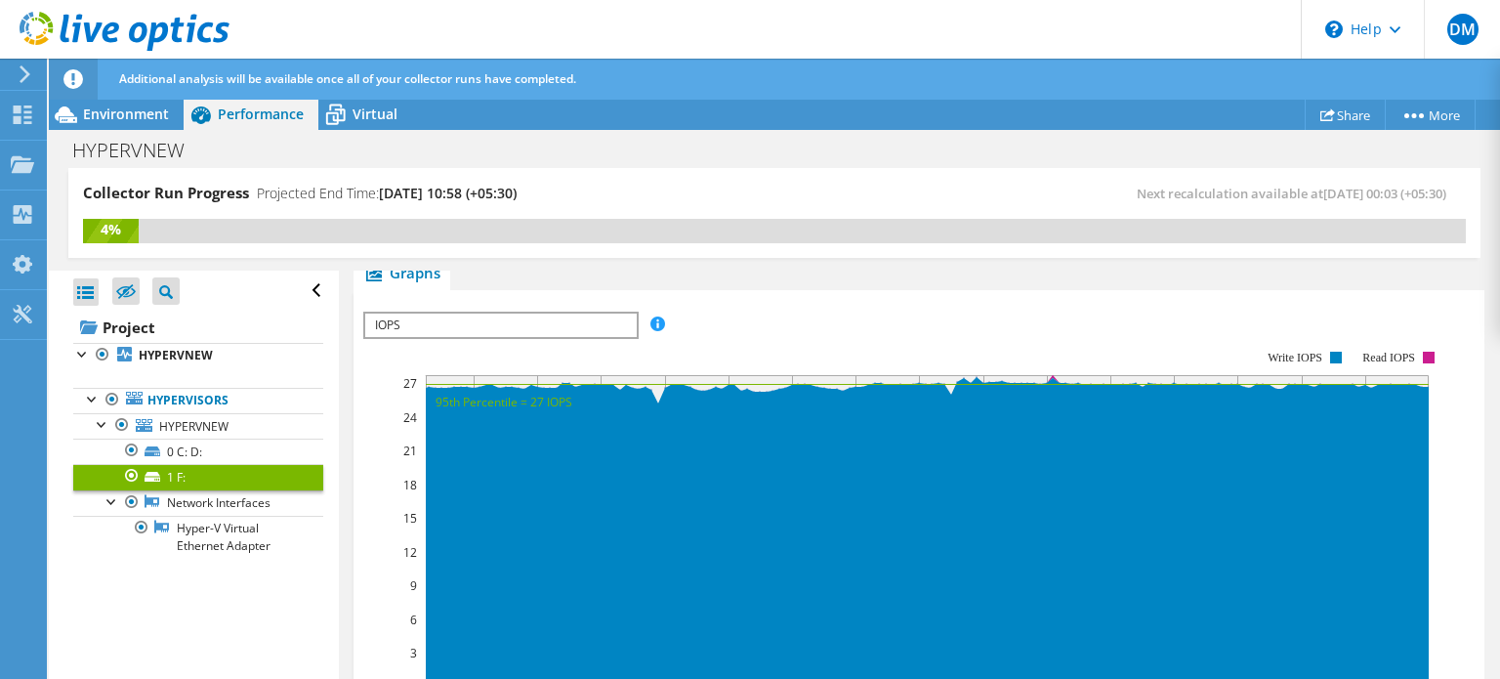
scroll to position [349, 0]
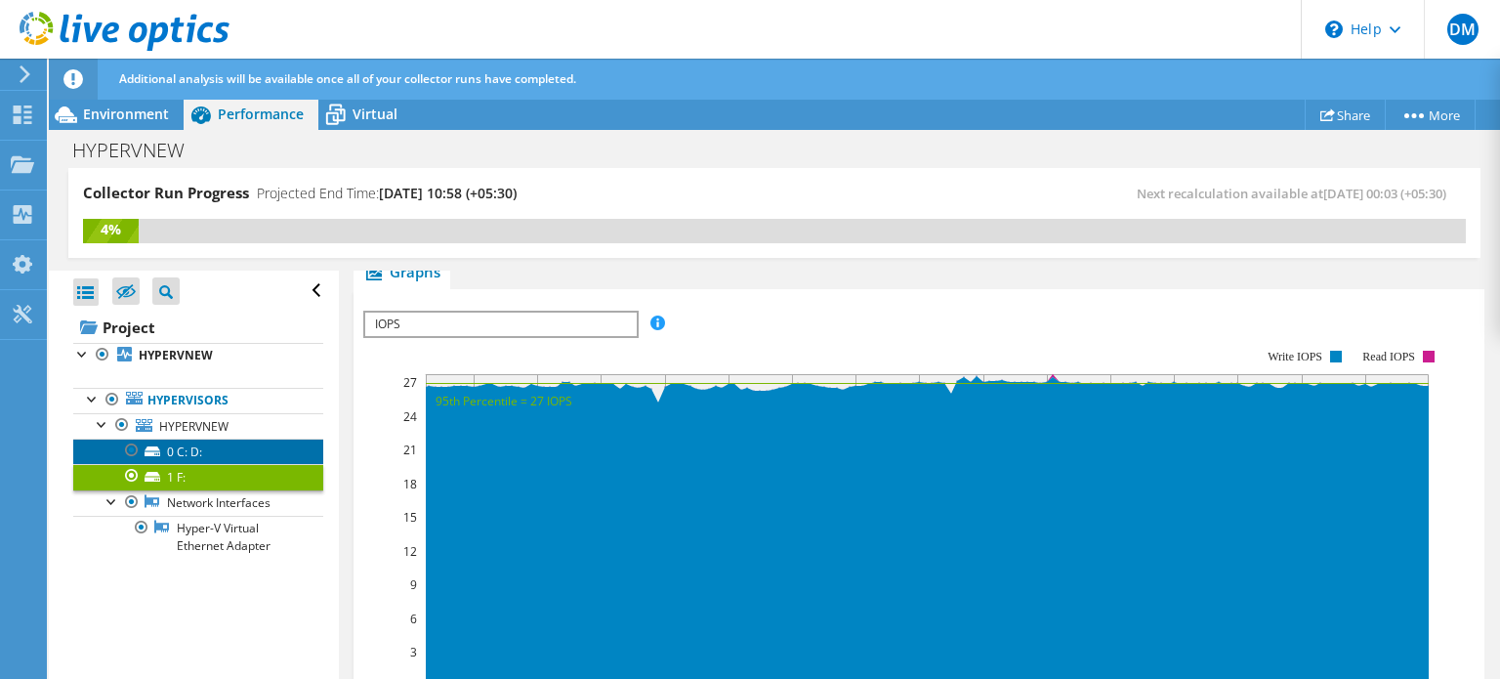
click at [234, 447] on link "0 C: D:" at bounding box center [198, 450] width 250 height 25
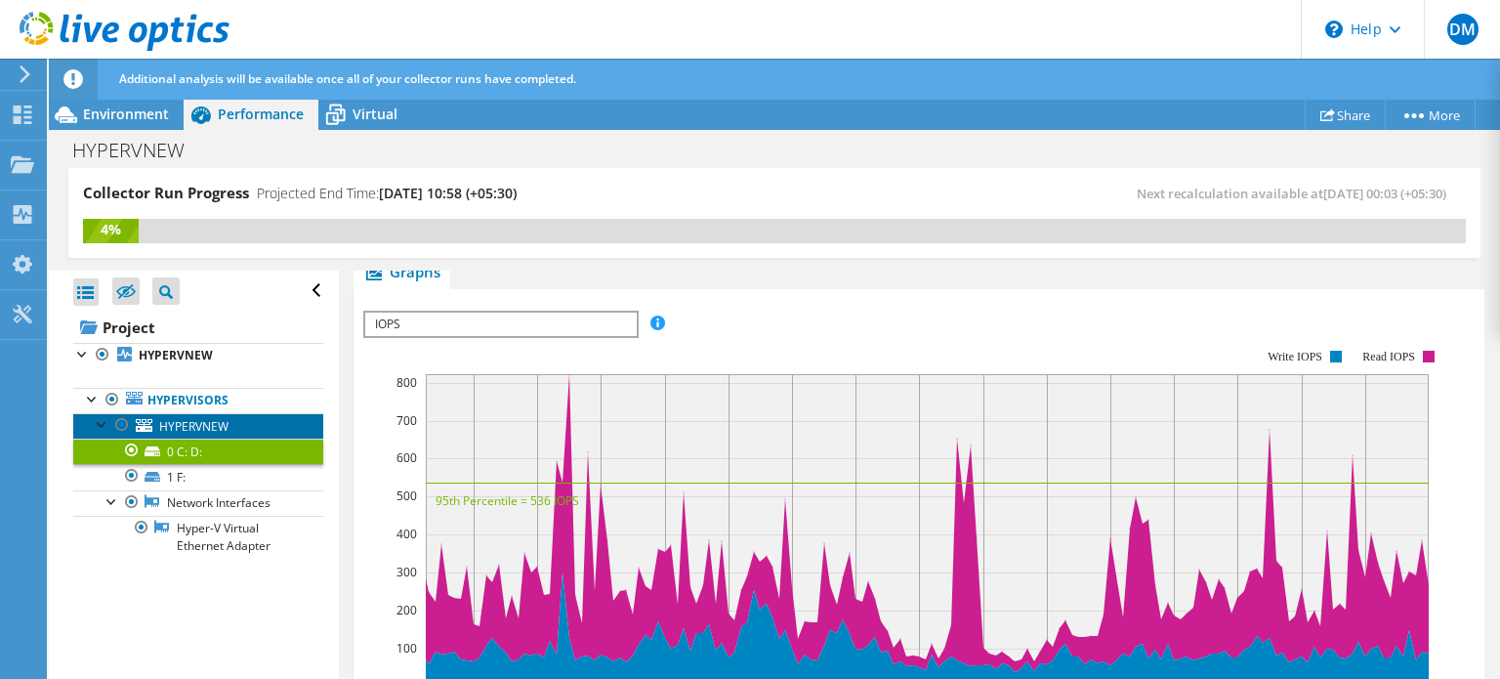
click at [308, 433] on link "HYPERVNEW" at bounding box center [198, 425] width 250 height 25
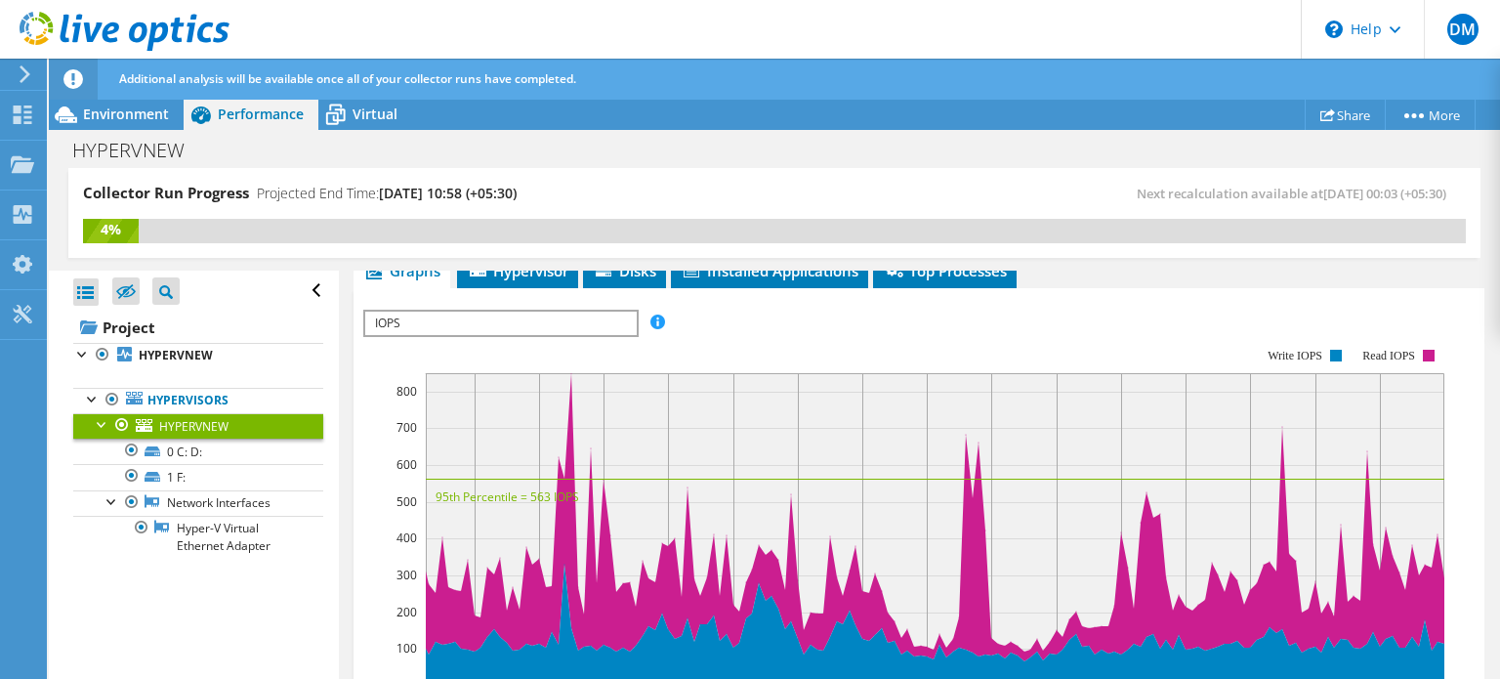
scroll to position [354, 0]
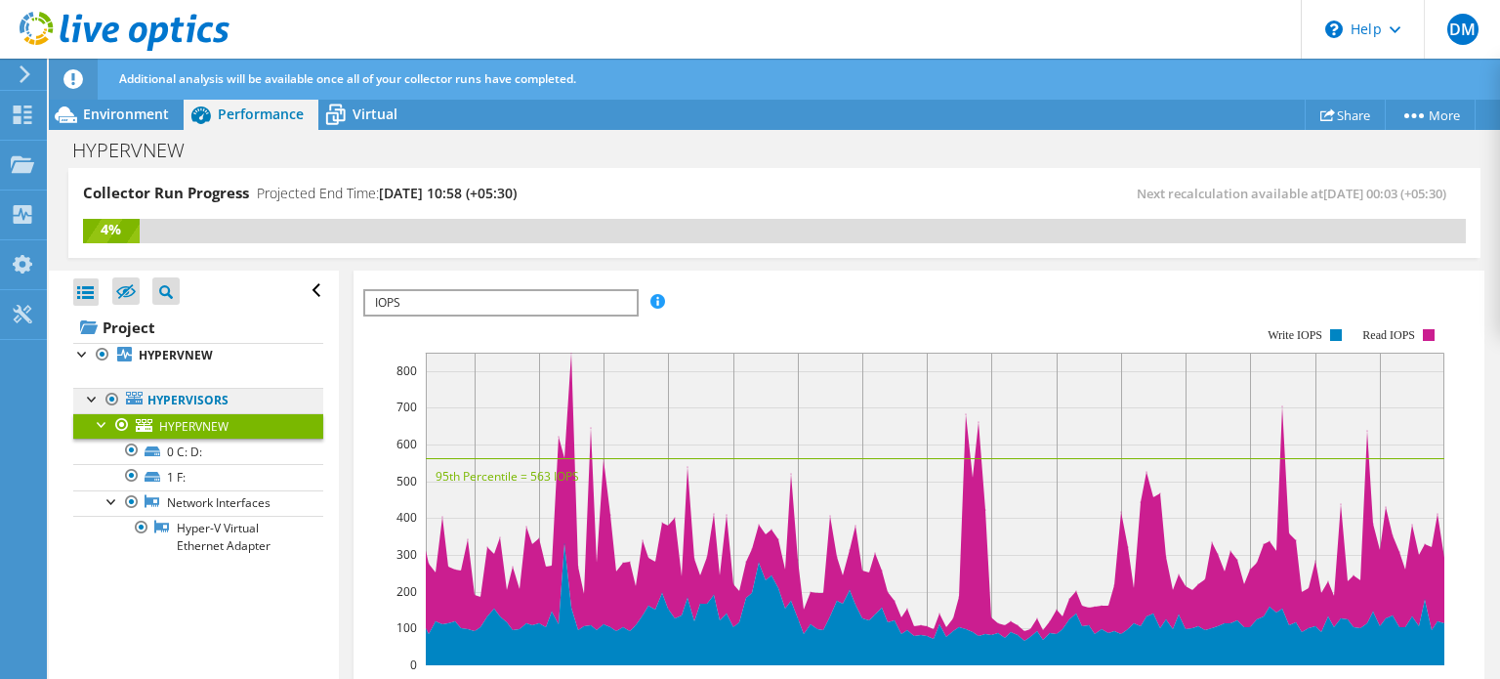
click at [219, 404] on link "Hypervisors" at bounding box center [198, 400] width 250 height 25
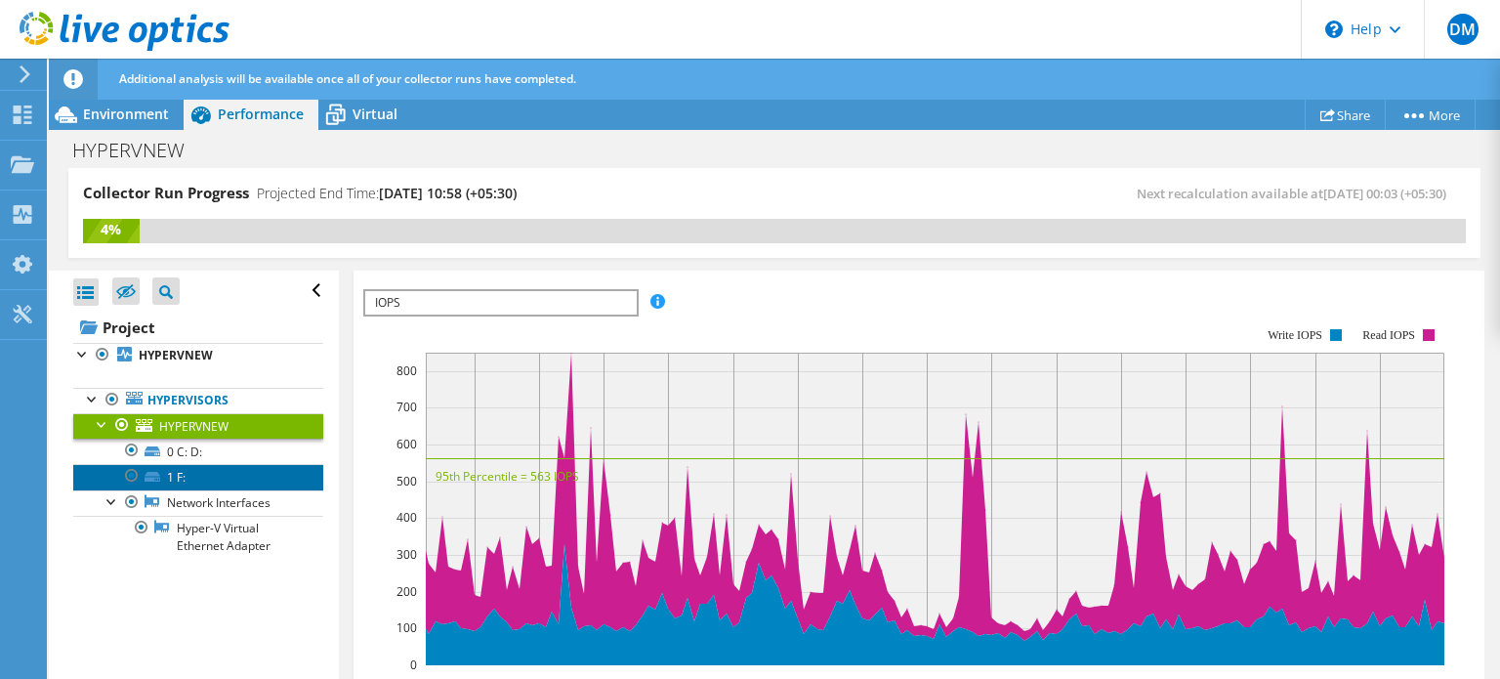
click at [186, 468] on link "1 F:" at bounding box center [198, 476] width 250 height 25
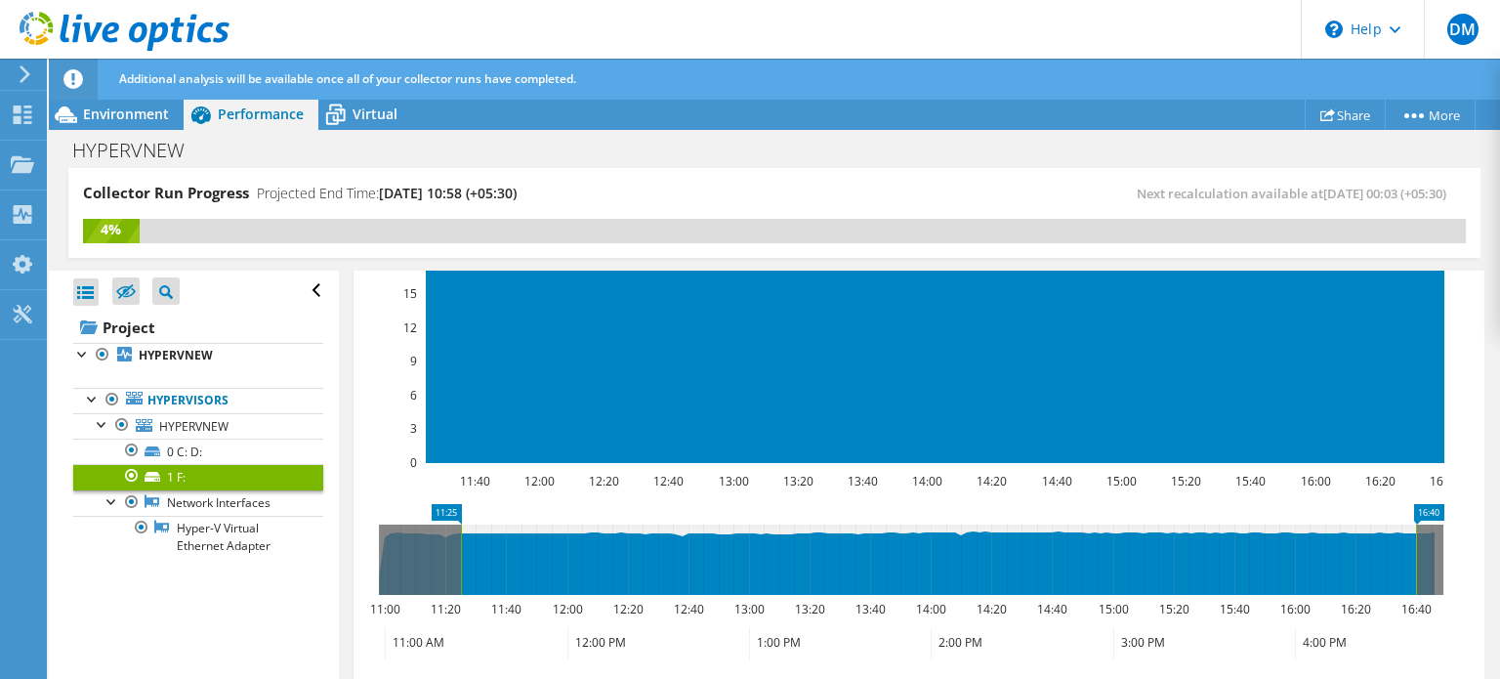
scroll to position [571, 0]
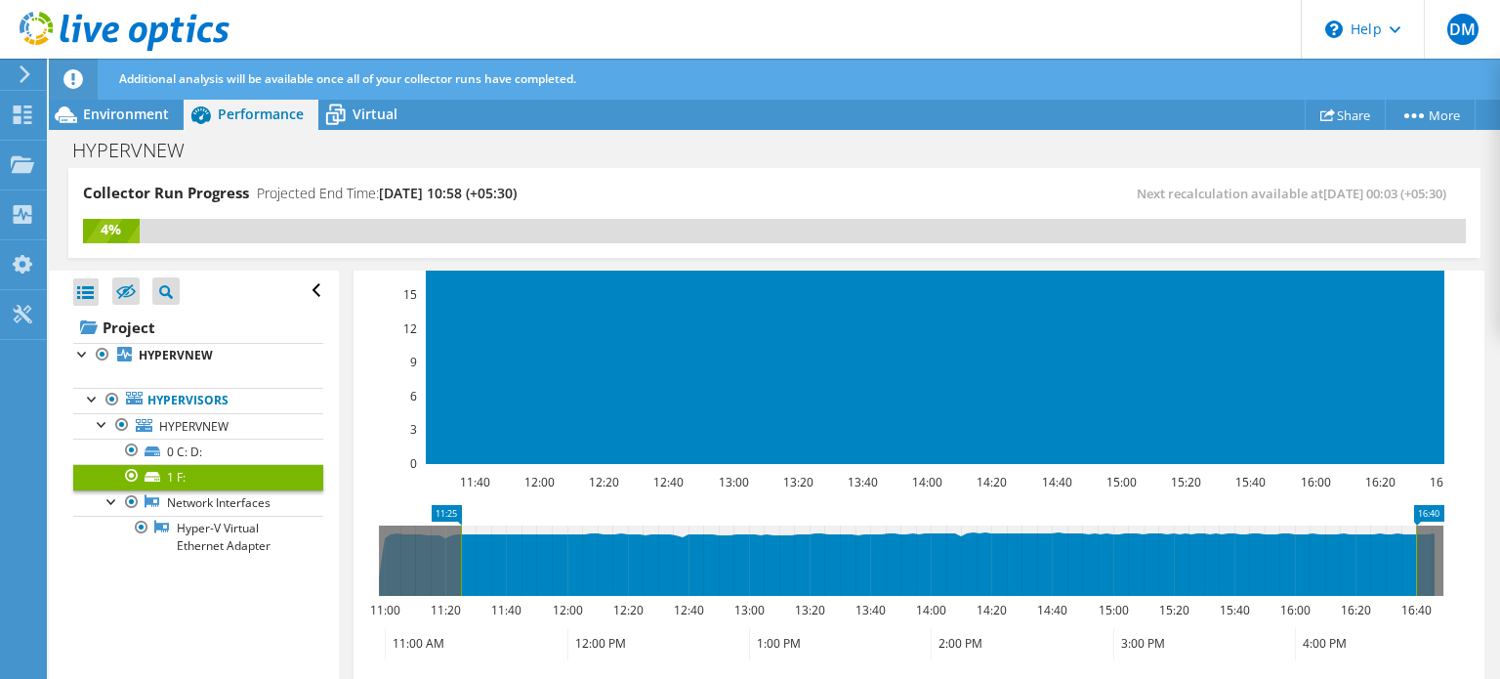
click at [745, 559] on icon at bounding box center [938, 560] width 955 height 70
click at [898, 544] on icon at bounding box center [938, 560] width 955 height 70
click at [187, 504] on link "Network Interfaces" at bounding box center [198, 502] width 250 height 25
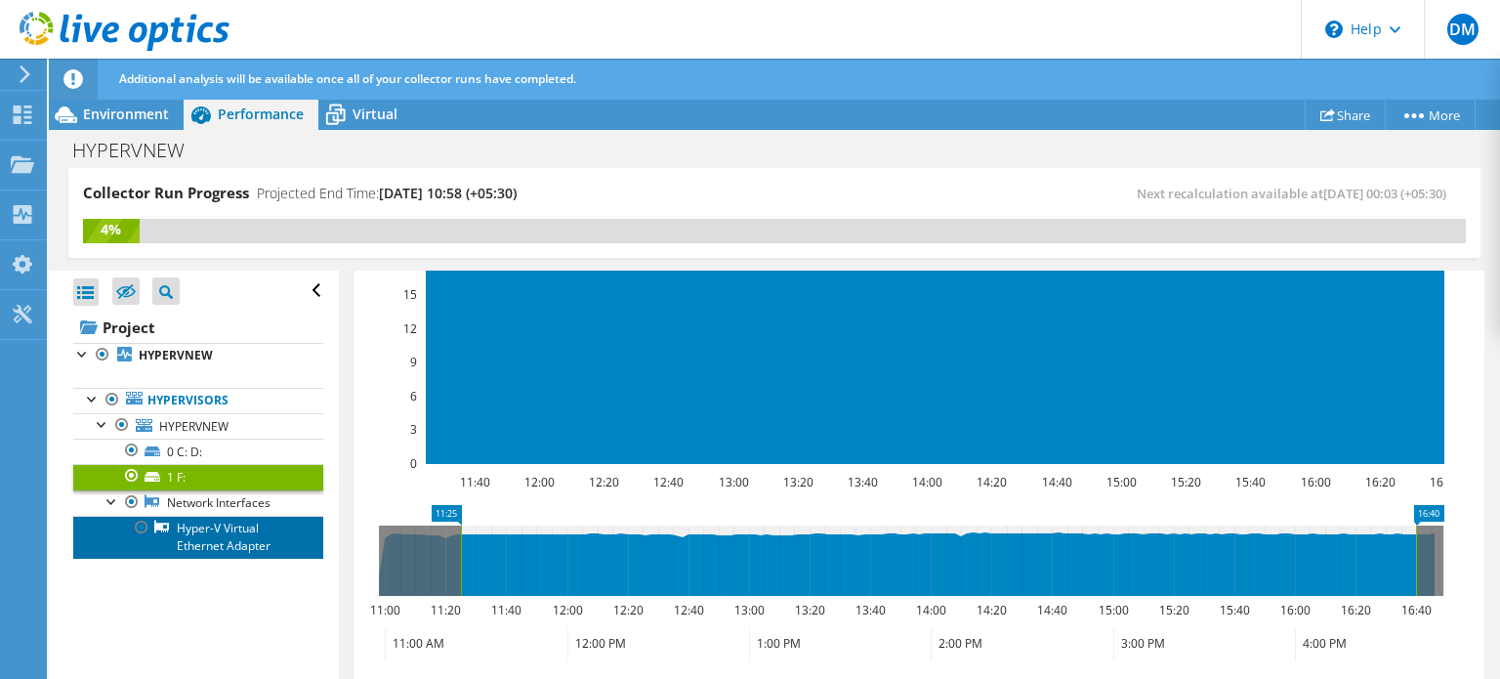
click at [195, 518] on link "Hyper-V Virtual Ethernet Adapter" at bounding box center [198, 536] width 250 height 43
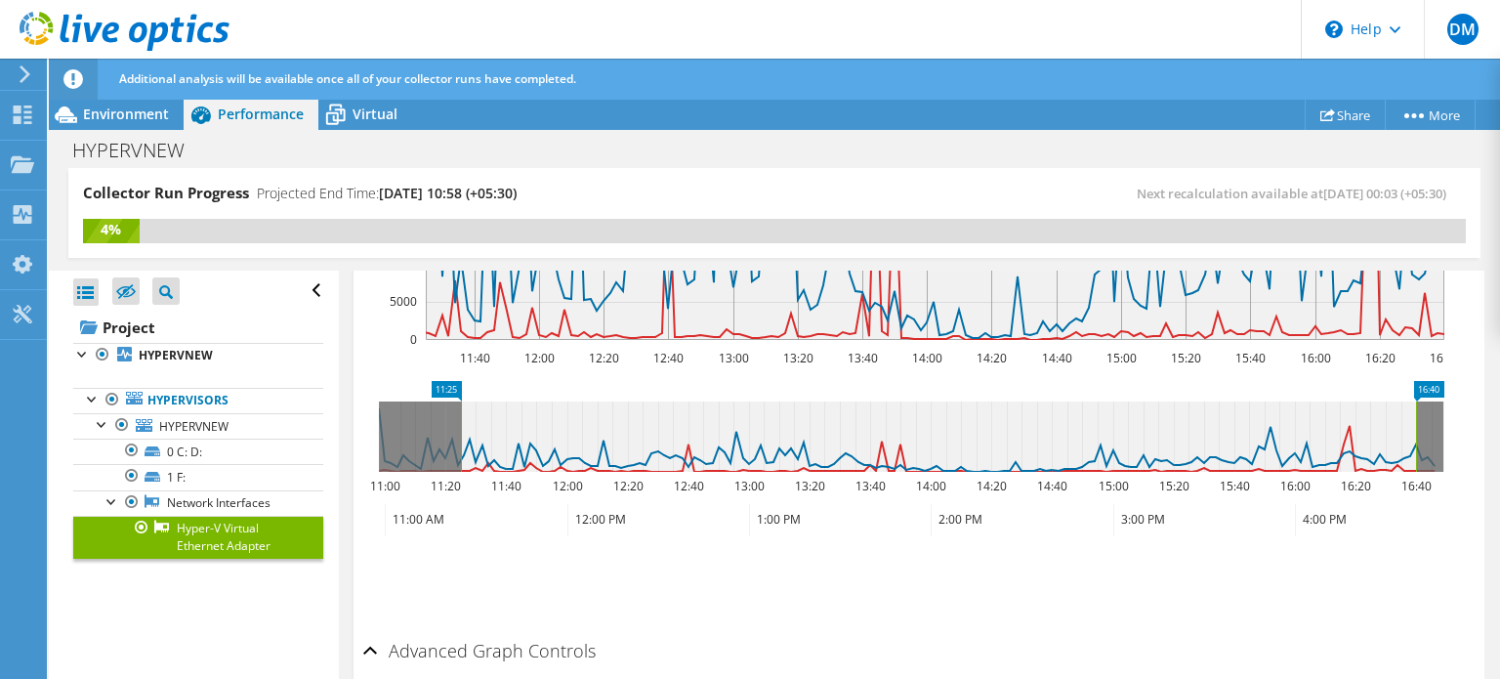
scroll to position [469, 0]
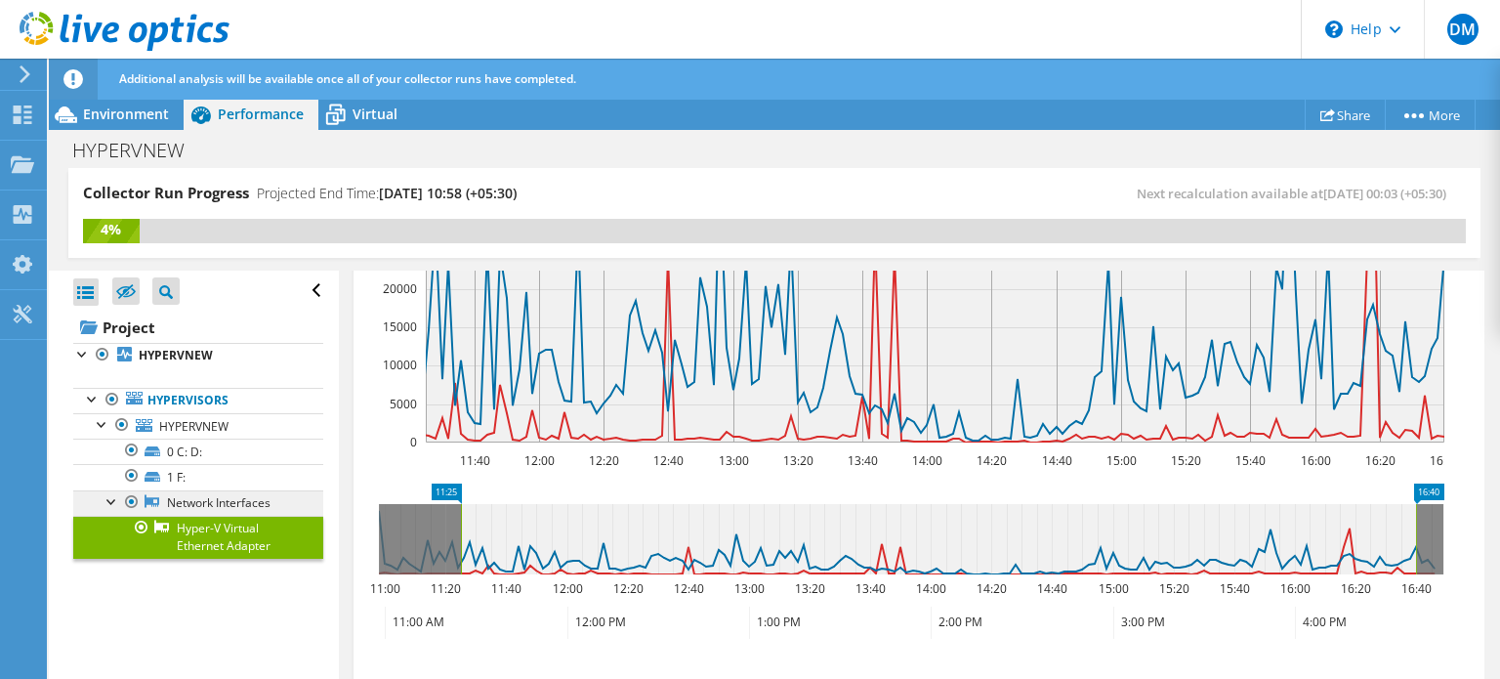
click at [209, 491] on link "Network Interfaces" at bounding box center [198, 502] width 250 height 25
click at [883, 542] on icon at bounding box center [938, 539] width 955 height 70
click at [329, 115] on icon at bounding box center [335, 115] width 34 height 34
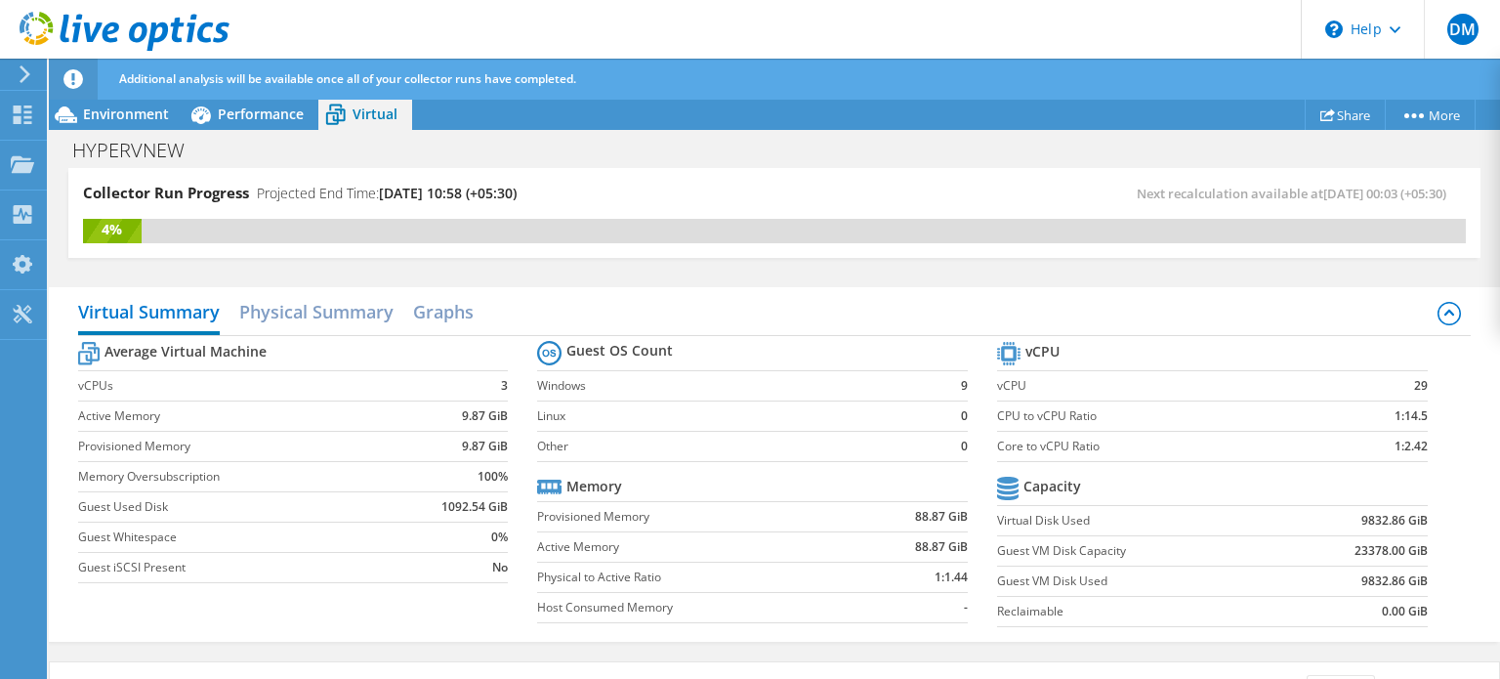
scroll to position [671, 0]
click at [21, 77] on icon at bounding box center [25, 74] width 15 height 18
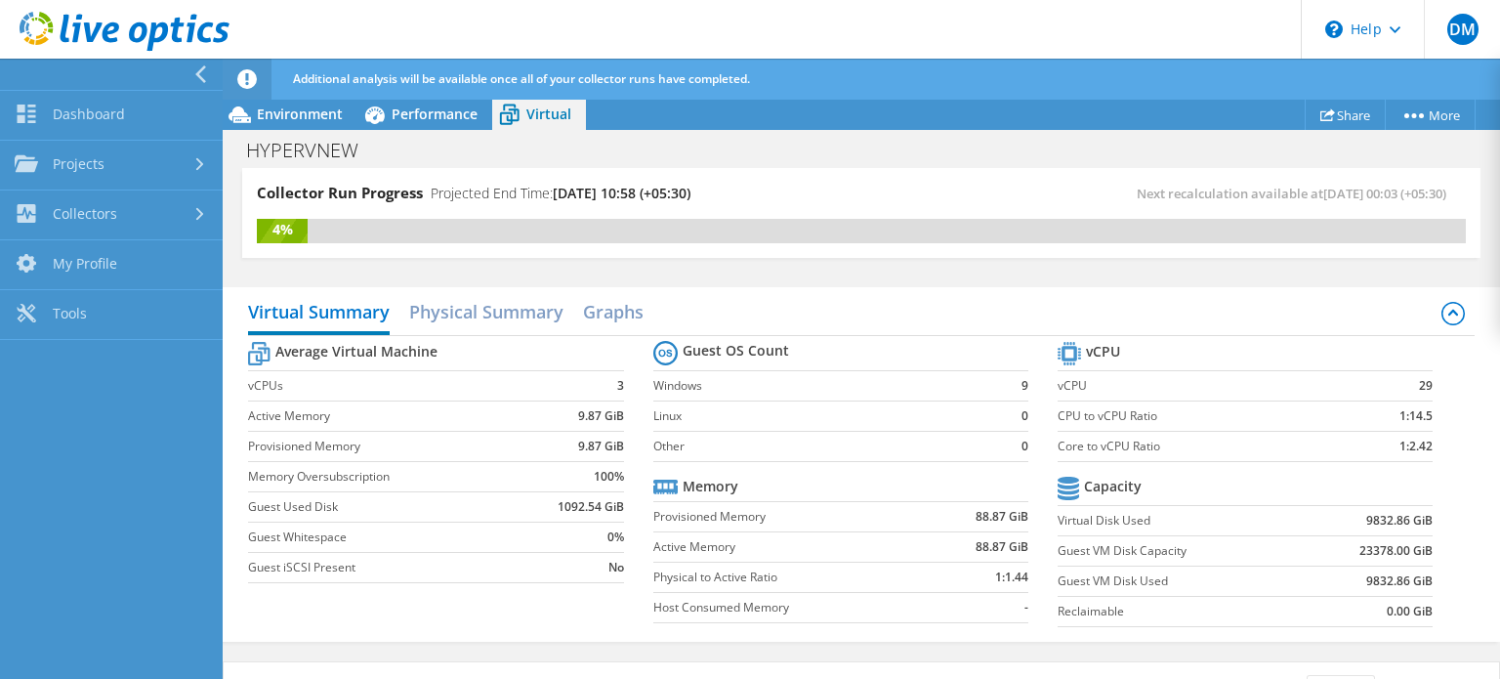
scroll to position [718, 0]
click at [47, 123] on link "Dashboard" at bounding box center [111, 116] width 223 height 50
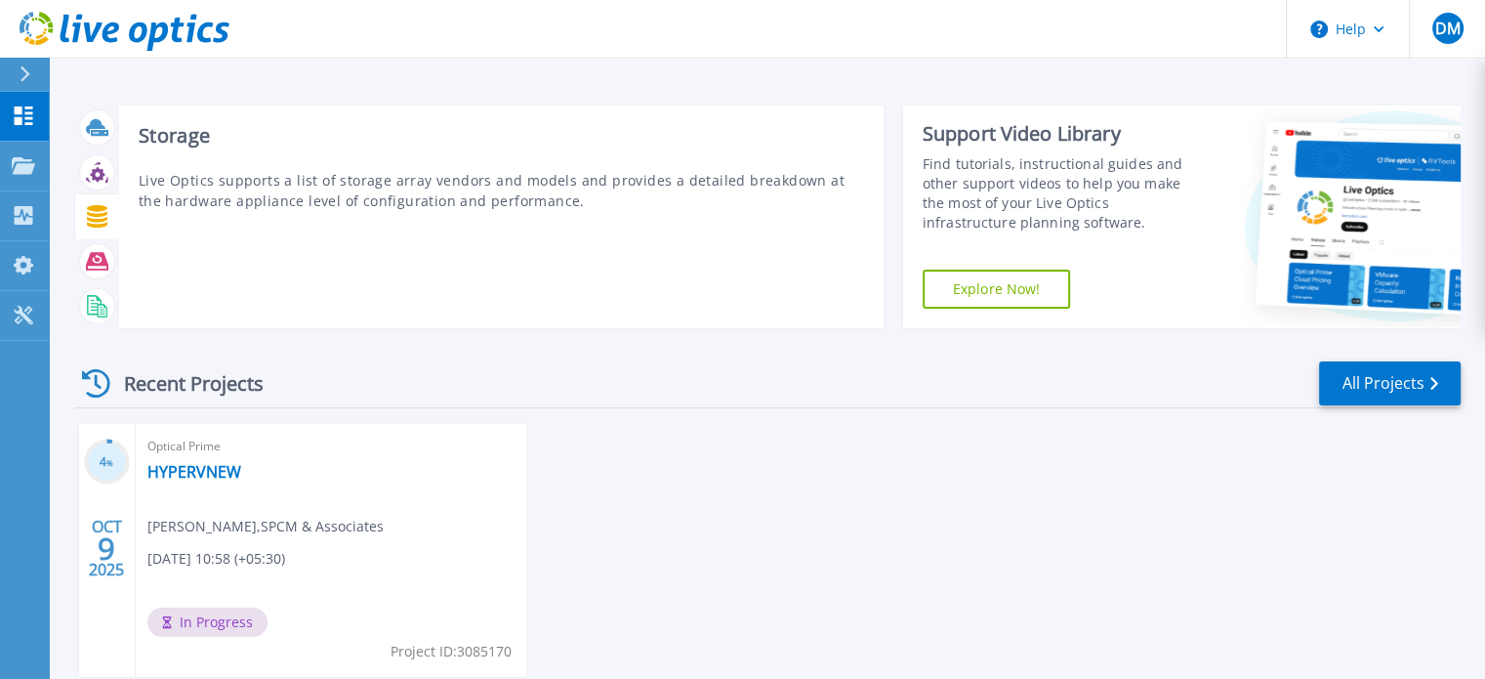
click at [98, 206] on icon at bounding box center [97, 216] width 21 height 22
click at [164, 189] on p "Live Optics supports a list of storage array vendors and models and provides a …" at bounding box center [501, 190] width 725 height 41
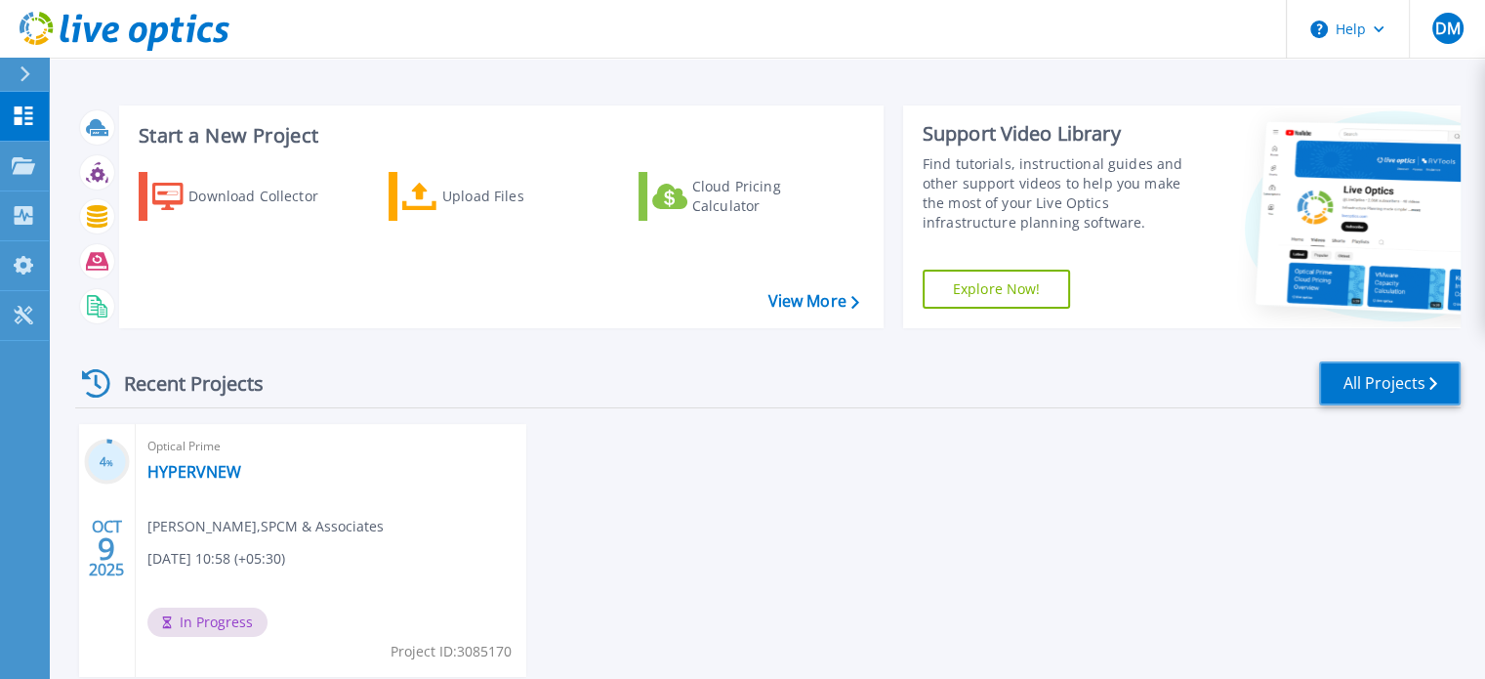
click at [1343, 386] on link "All Projects" at bounding box center [1390, 383] width 142 height 44
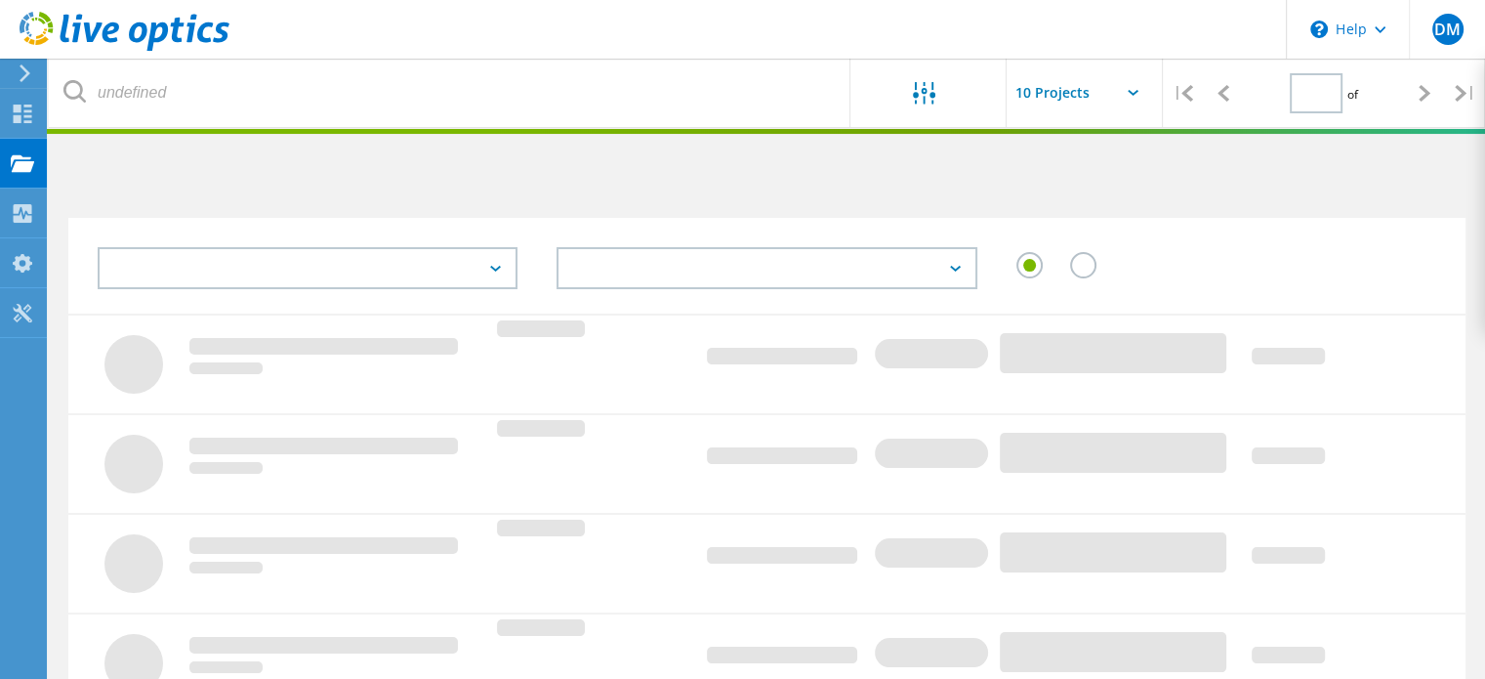
type input "1"
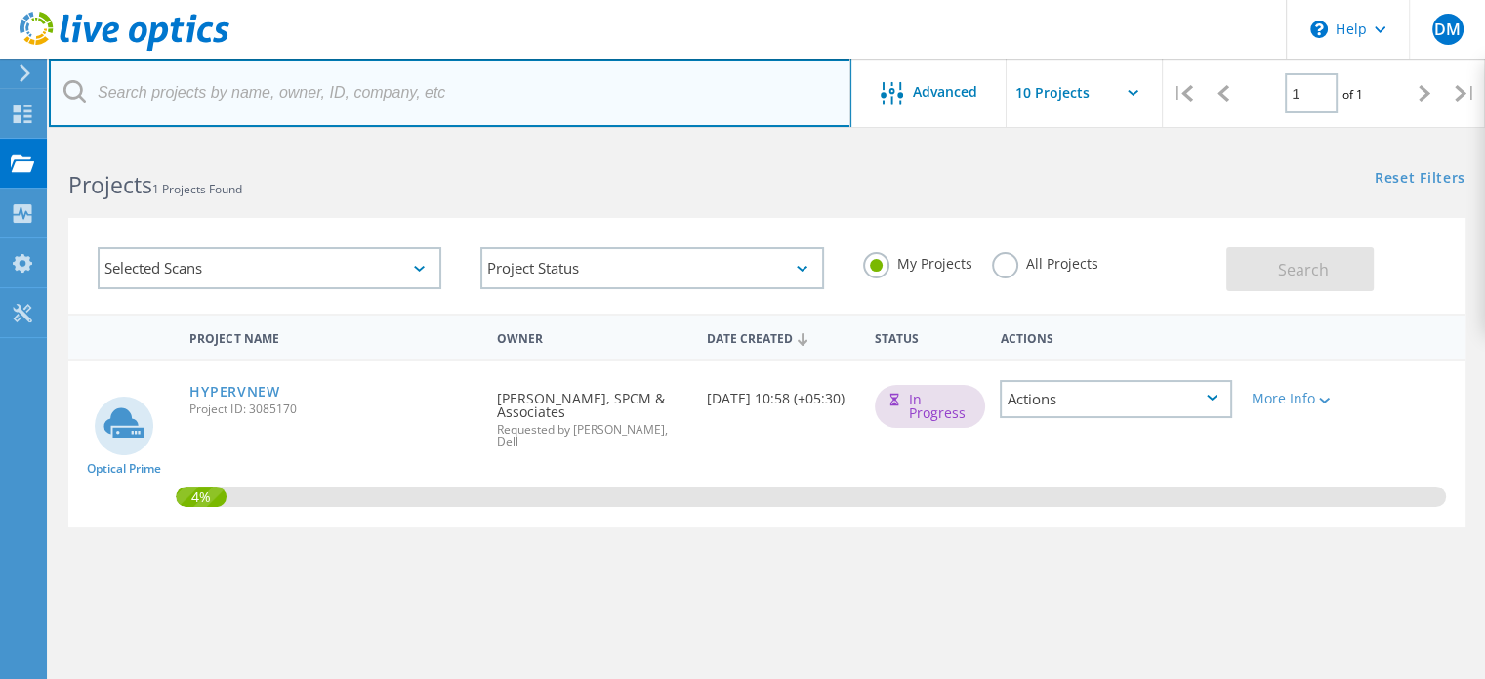
click at [116, 89] on input "text" at bounding box center [450, 93] width 803 height 68
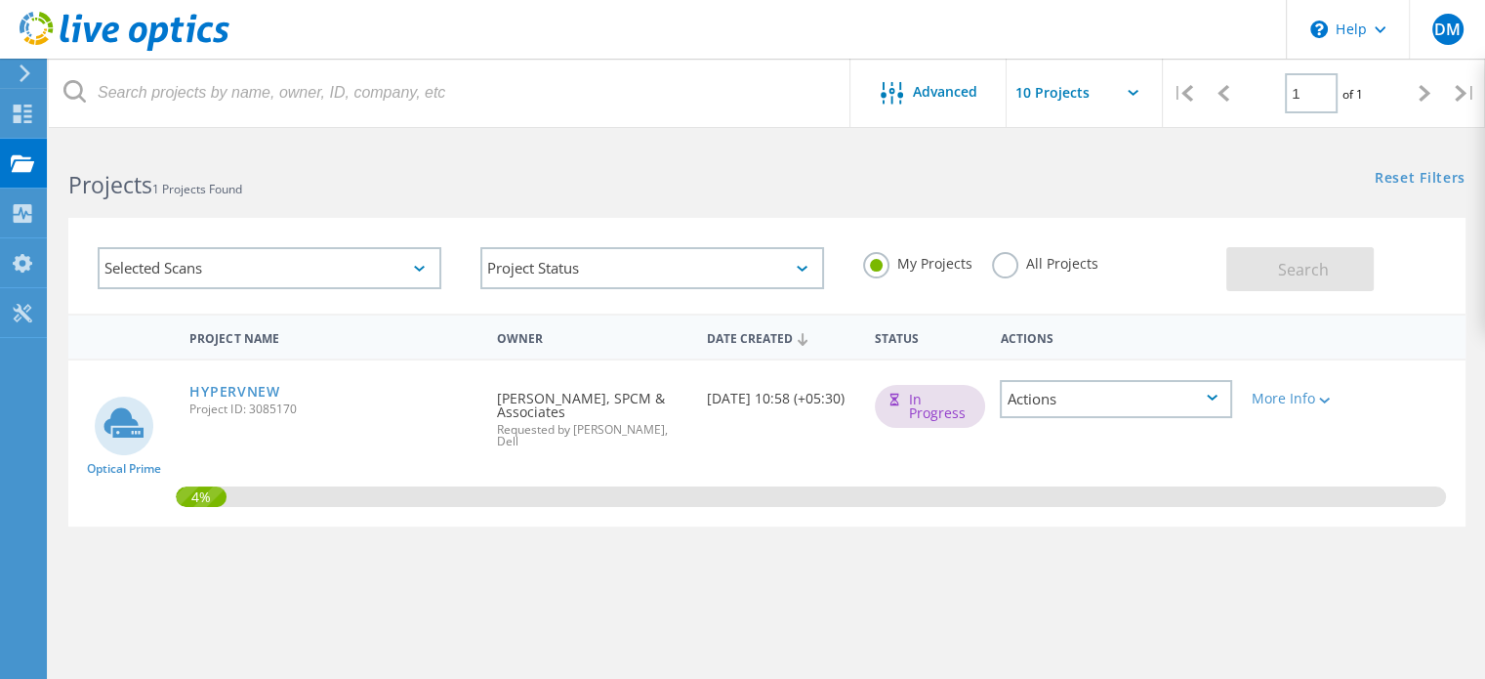
click at [375, 283] on div "Selected Scans" at bounding box center [270, 268] width 344 height 42
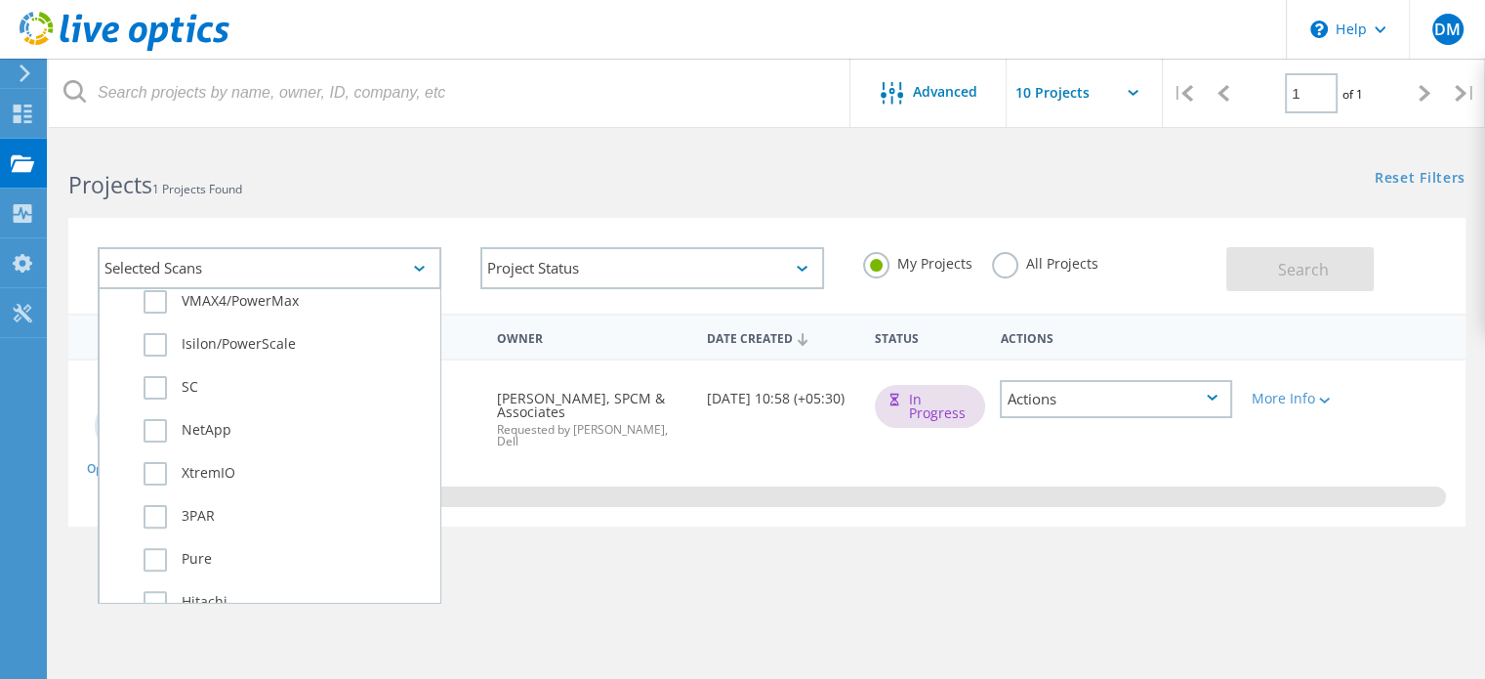
scroll to position [758, 0]
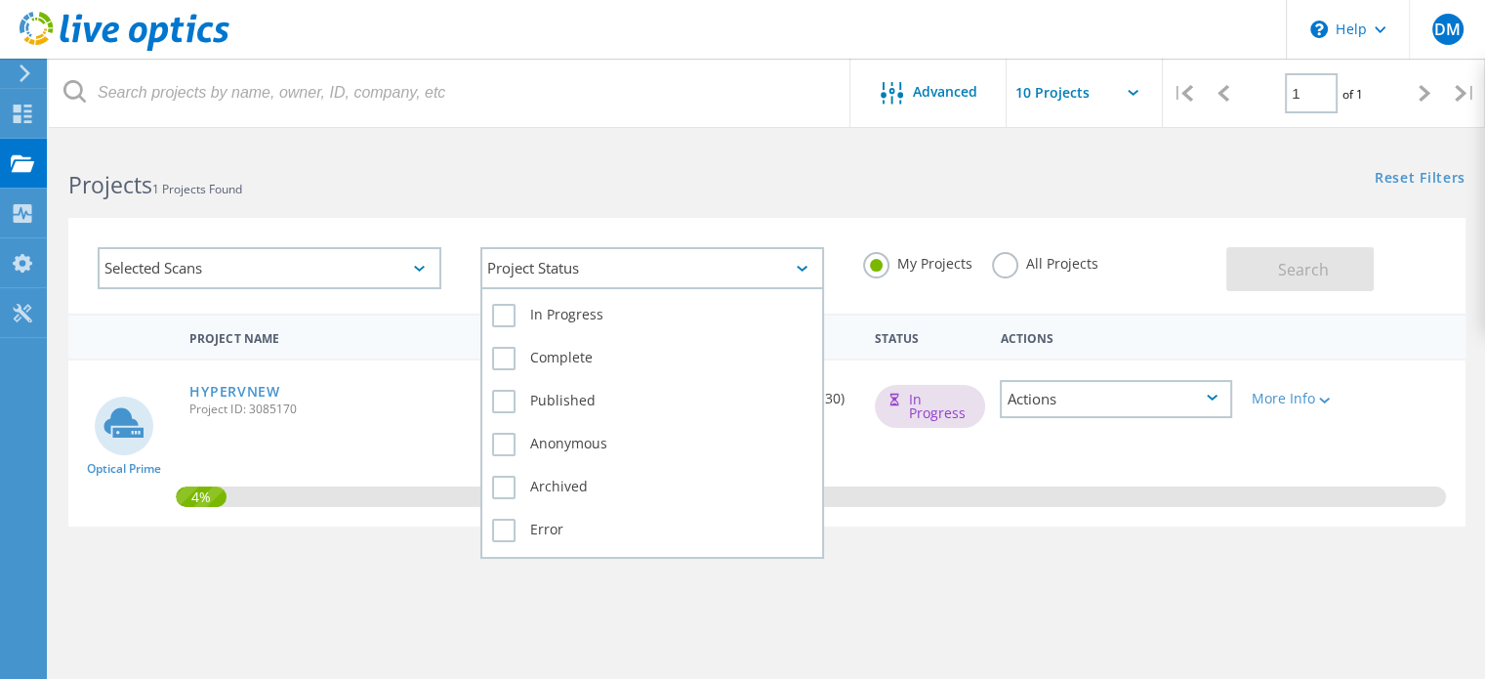
click at [592, 261] on div "Project Status" at bounding box center [652, 268] width 344 height 42
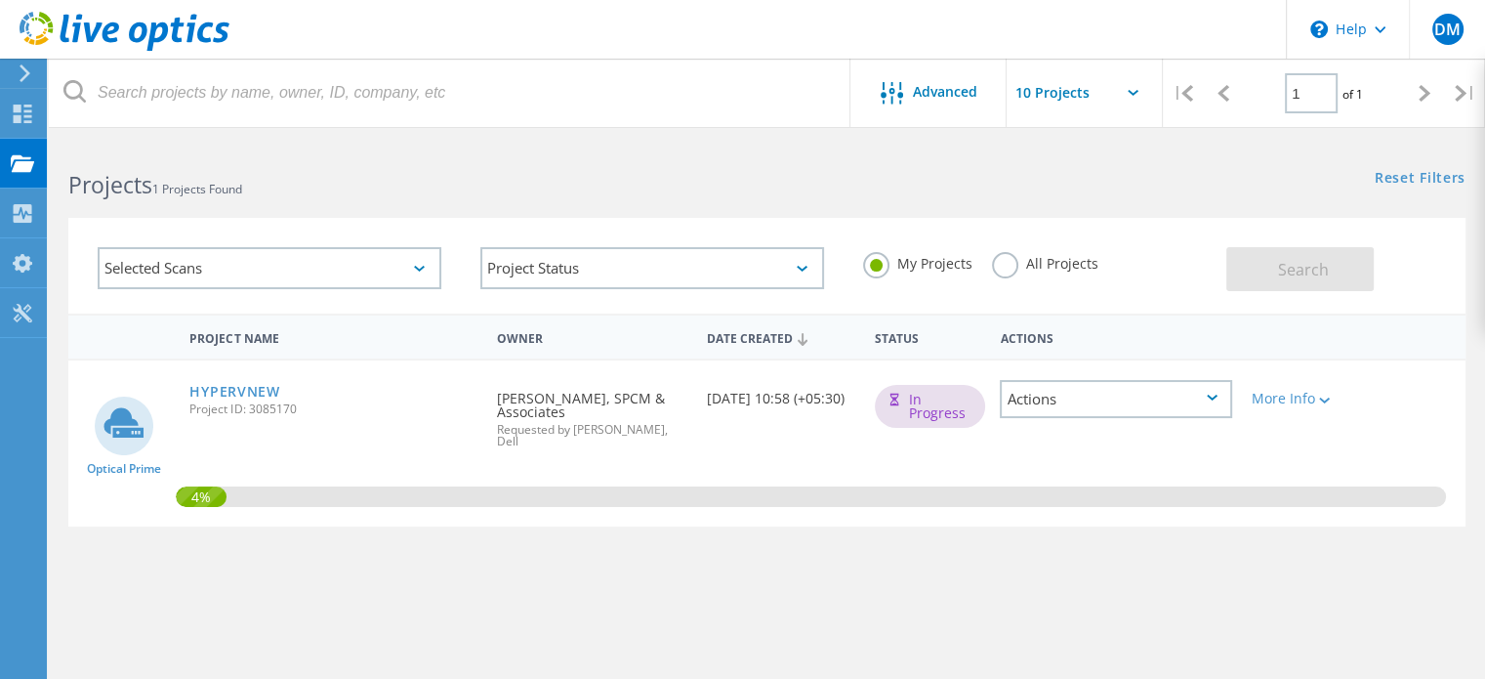
click at [549, 171] on h2 "Projects 1 Projects Found" at bounding box center [407, 185] width 679 height 32
click at [1412, 43] on div "DM" at bounding box center [1447, 29] width 76 height 59
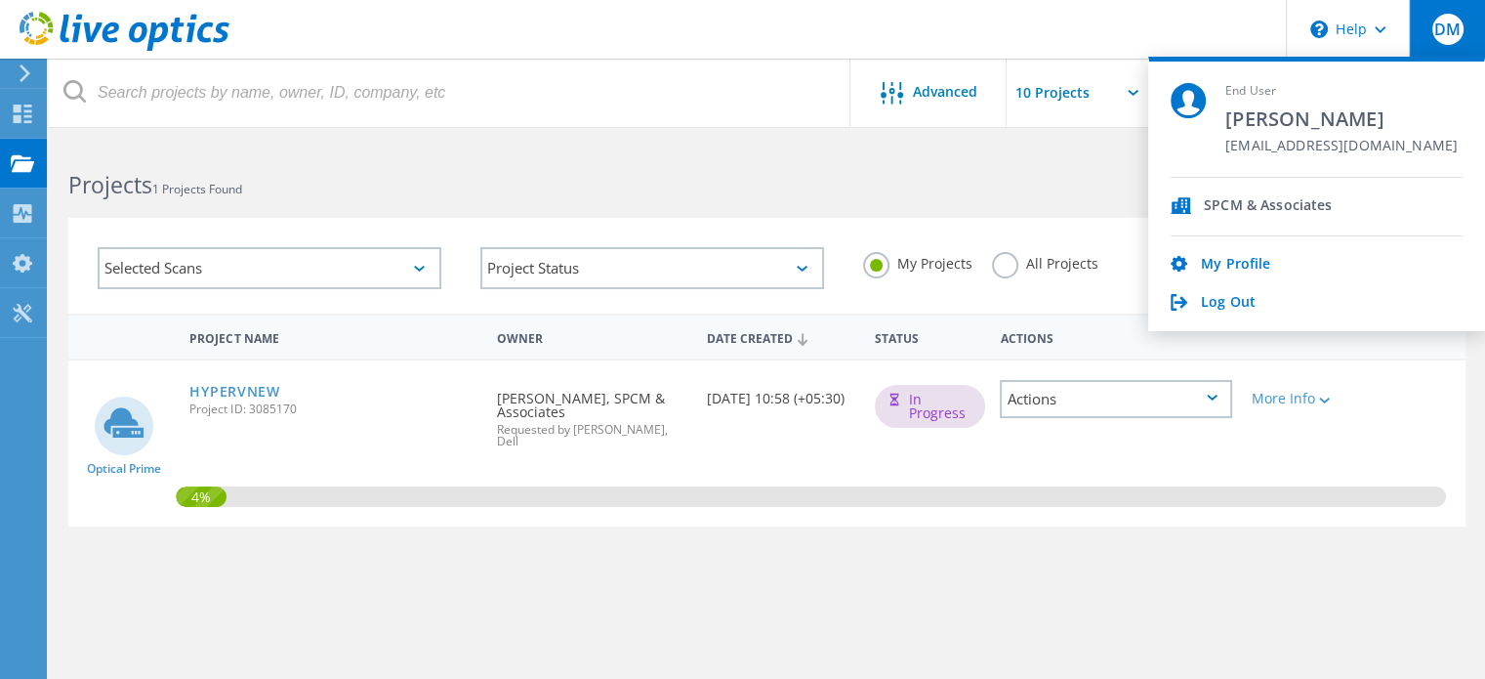
drag, startPoint x: 1300, startPoint y: 144, endPoint x: 1253, endPoint y: 96, distance: 68.3
click at [1253, 96] on div "End User Deepali Malewadi it@spcm.in" at bounding box center [1341, 130] width 232 height 94
click at [1253, 96] on span "End User" at bounding box center [1341, 91] width 232 height 17
drag, startPoint x: 1253, startPoint y: 96, endPoint x: 1246, endPoint y: 206, distance: 110.5
click at [1246, 206] on div "End User Deepali Malewadi it@spcm.in SPCM & Associates My Profile Log Out" at bounding box center [1316, 194] width 337 height 274
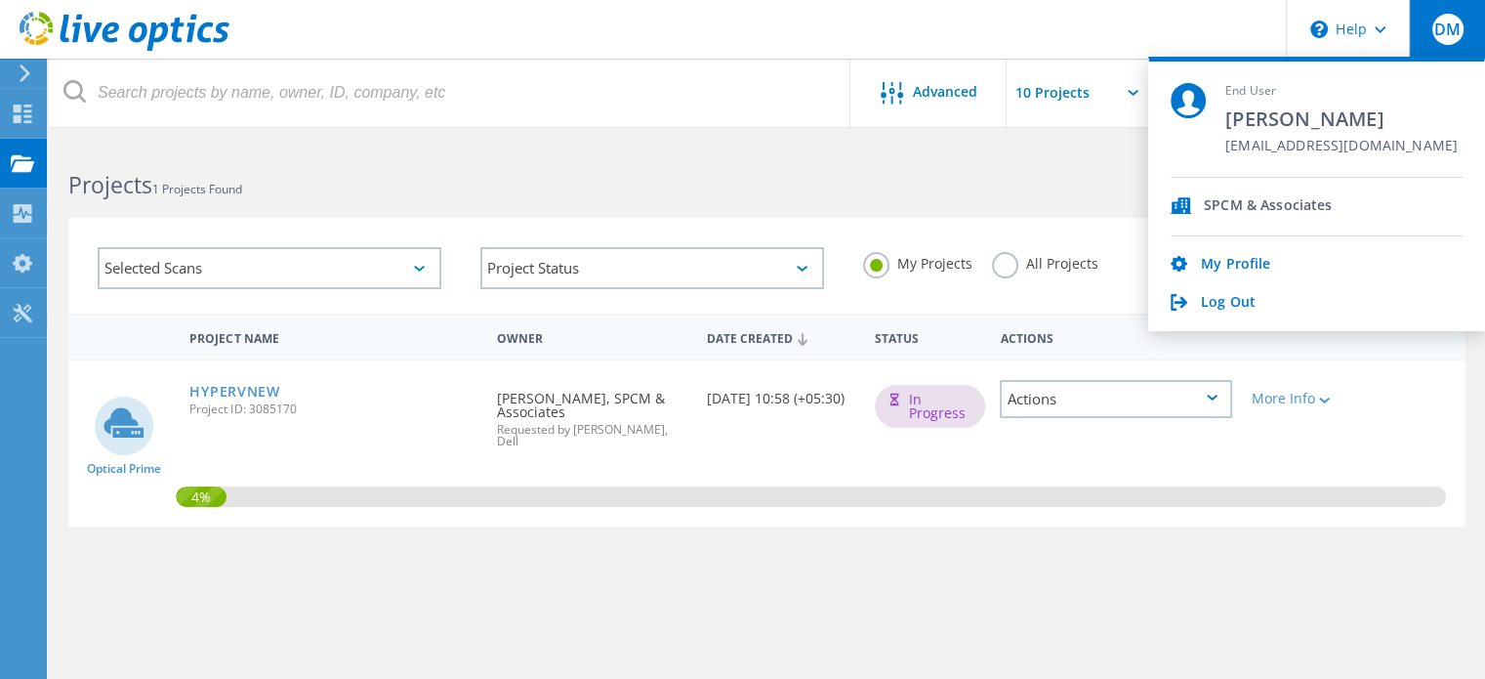
click at [1246, 206] on span "SPCM & Associates" at bounding box center [1268, 206] width 128 height 19
drag, startPoint x: 1246, startPoint y: 206, endPoint x: 1222, endPoint y: 268, distance: 66.7
click at [1222, 268] on div "SPCM & Associates My Profile Log Out" at bounding box center [1317, 245] width 292 height 135
click at [1222, 268] on link "My Profile" at bounding box center [1235, 265] width 69 height 19
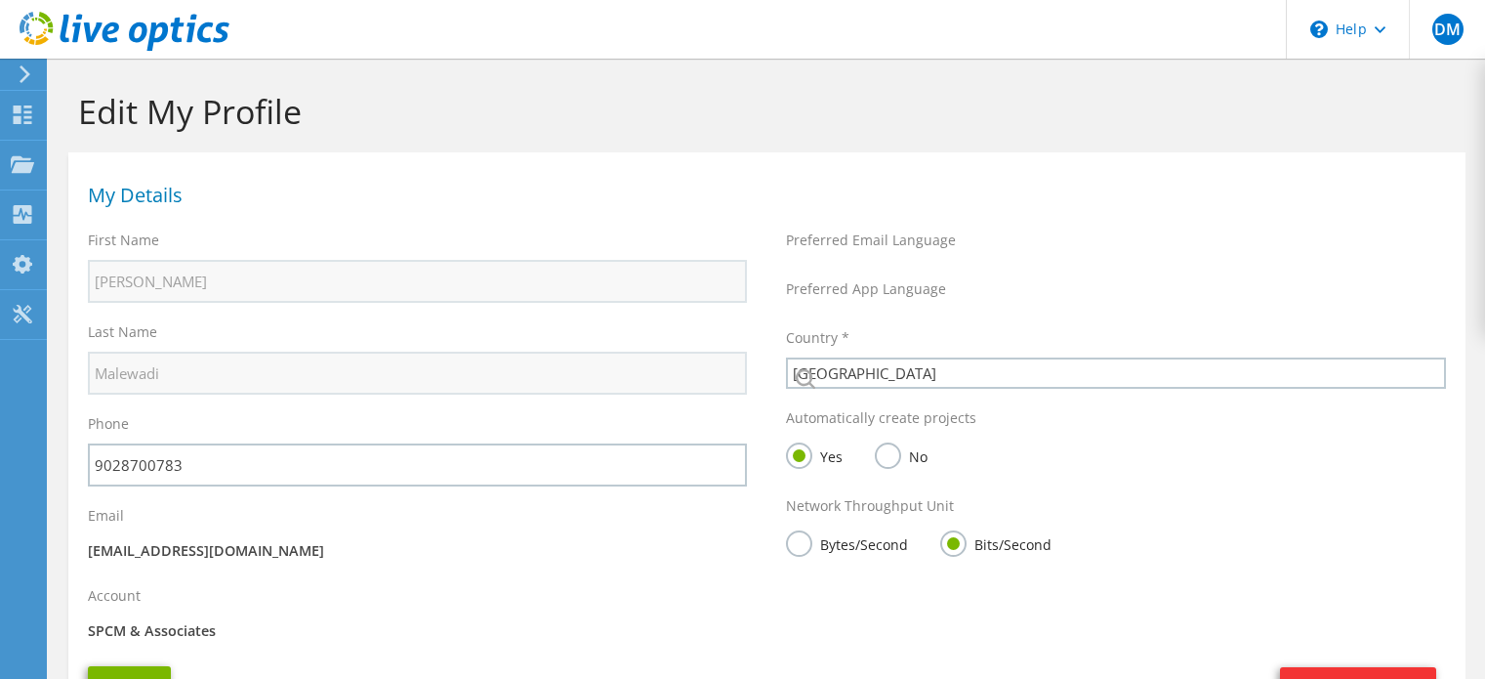
select select "101"
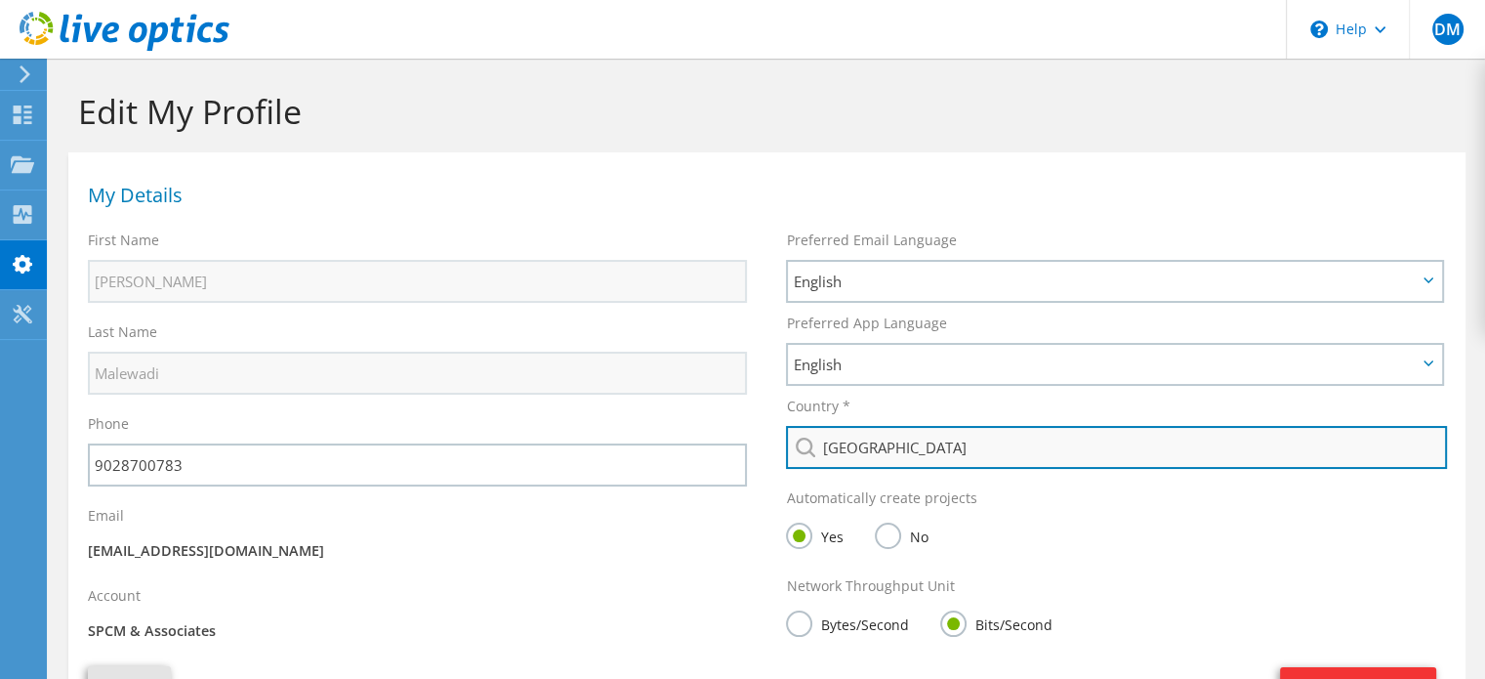
click at [859, 455] on input "[GEOGRAPHIC_DATA]" at bounding box center [1116, 447] width 660 height 43
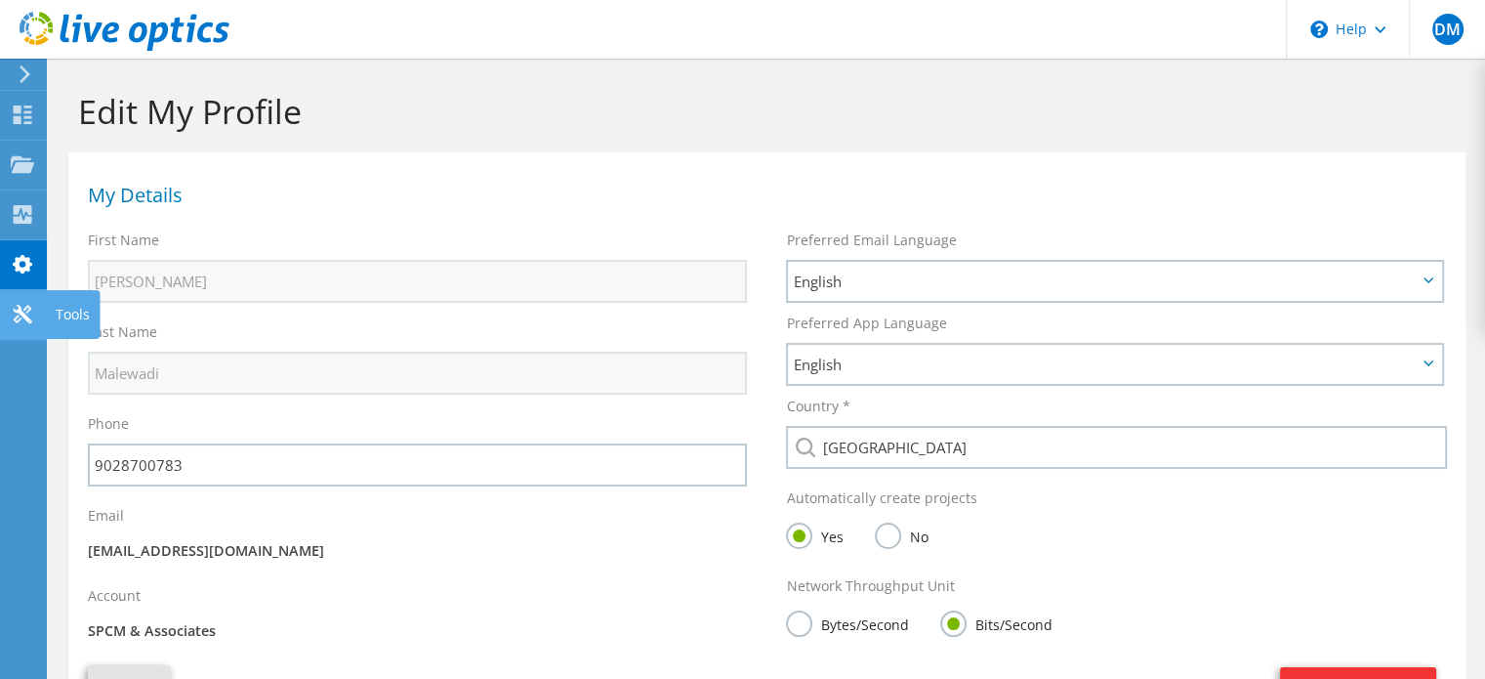
click at [21, 323] on div at bounding box center [22, 316] width 23 height 21
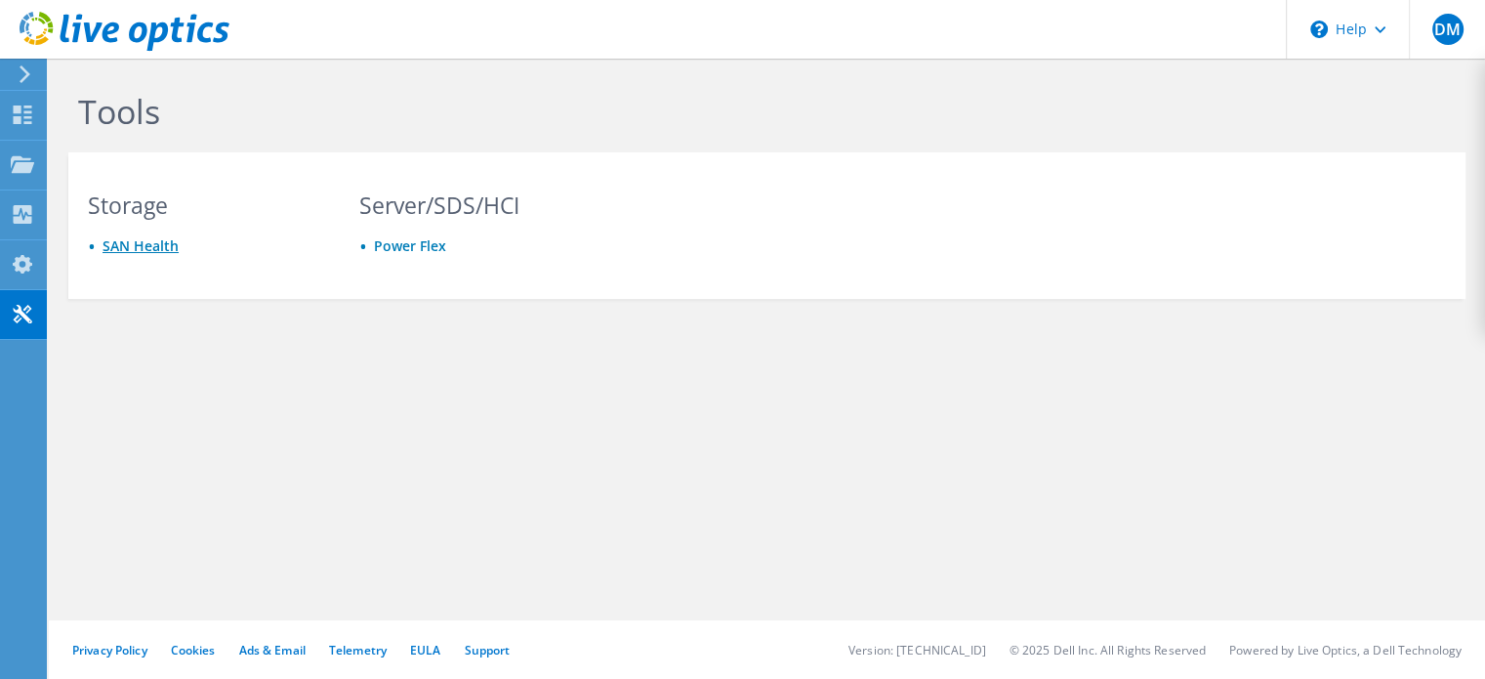
click at [167, 245] on link "SAN Health" at bounding box center [141, 245] width 76 height 19
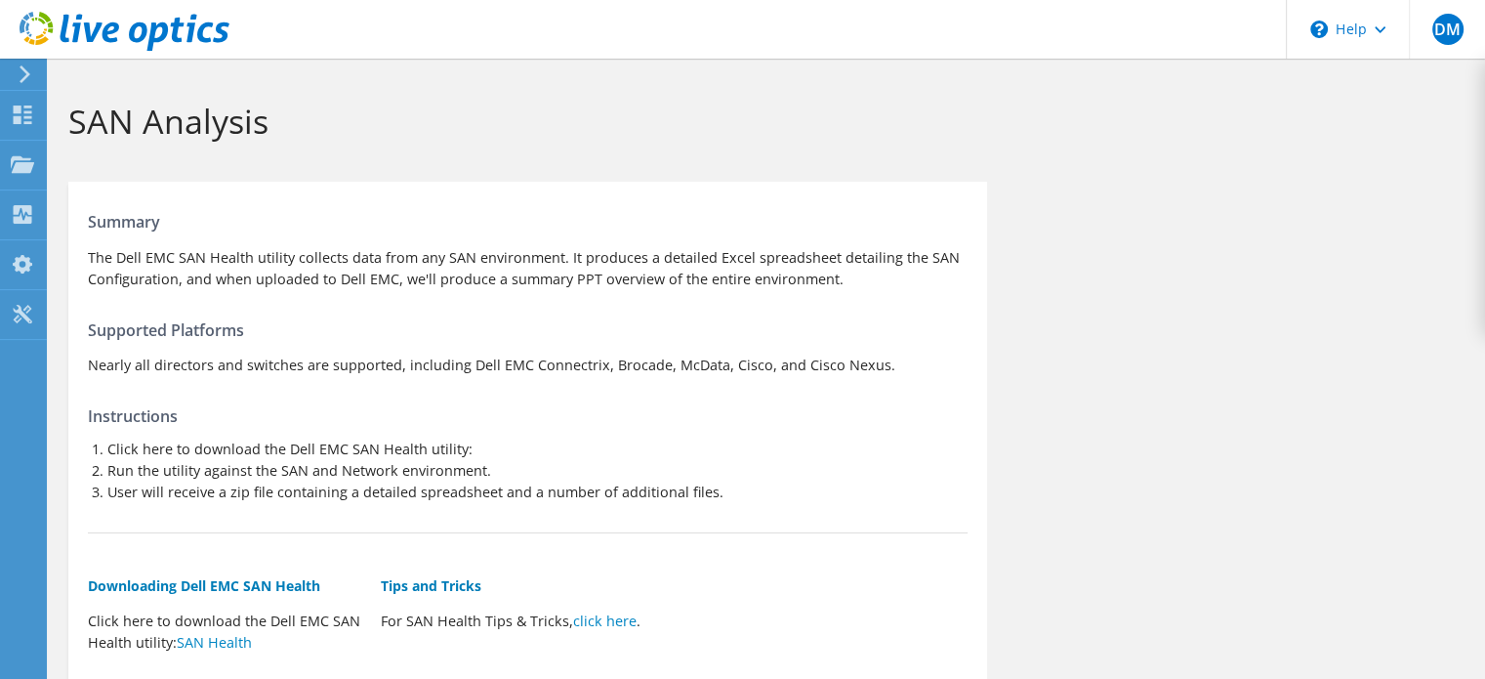
scroll to position [7, 0]
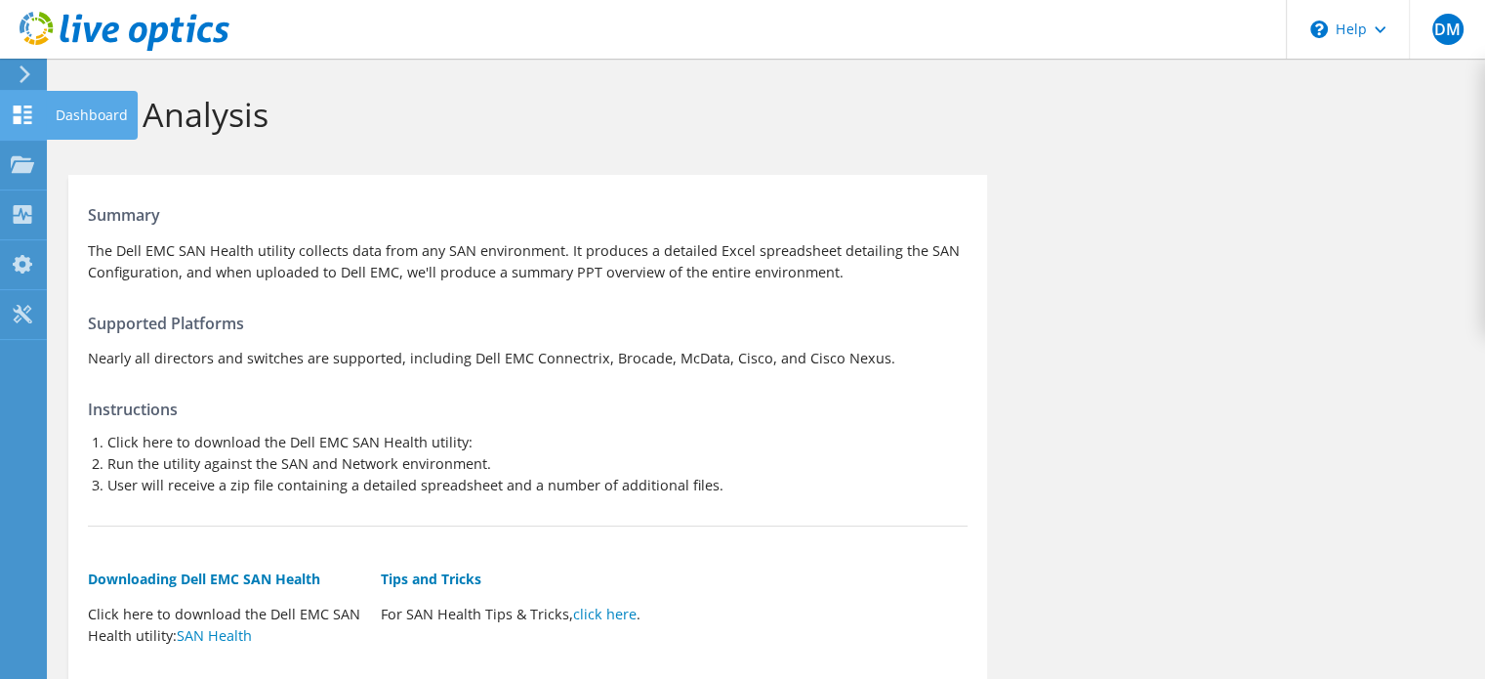
click at [79, 119] on div "Dashboard" at bounding box center [92, 115] width 92 height 49
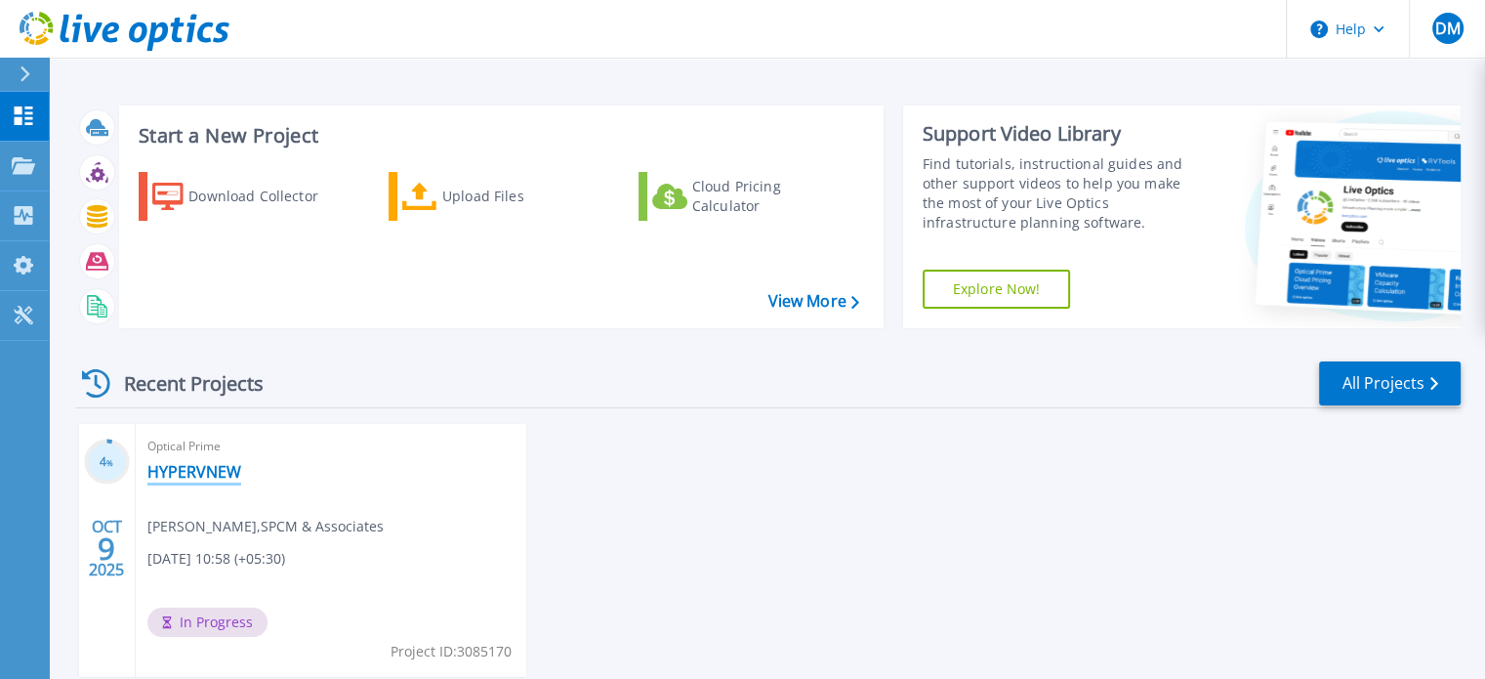
click at [180, 468] on link "HYPERVNEW" at bounding box center [194, 472] width 94 height 20
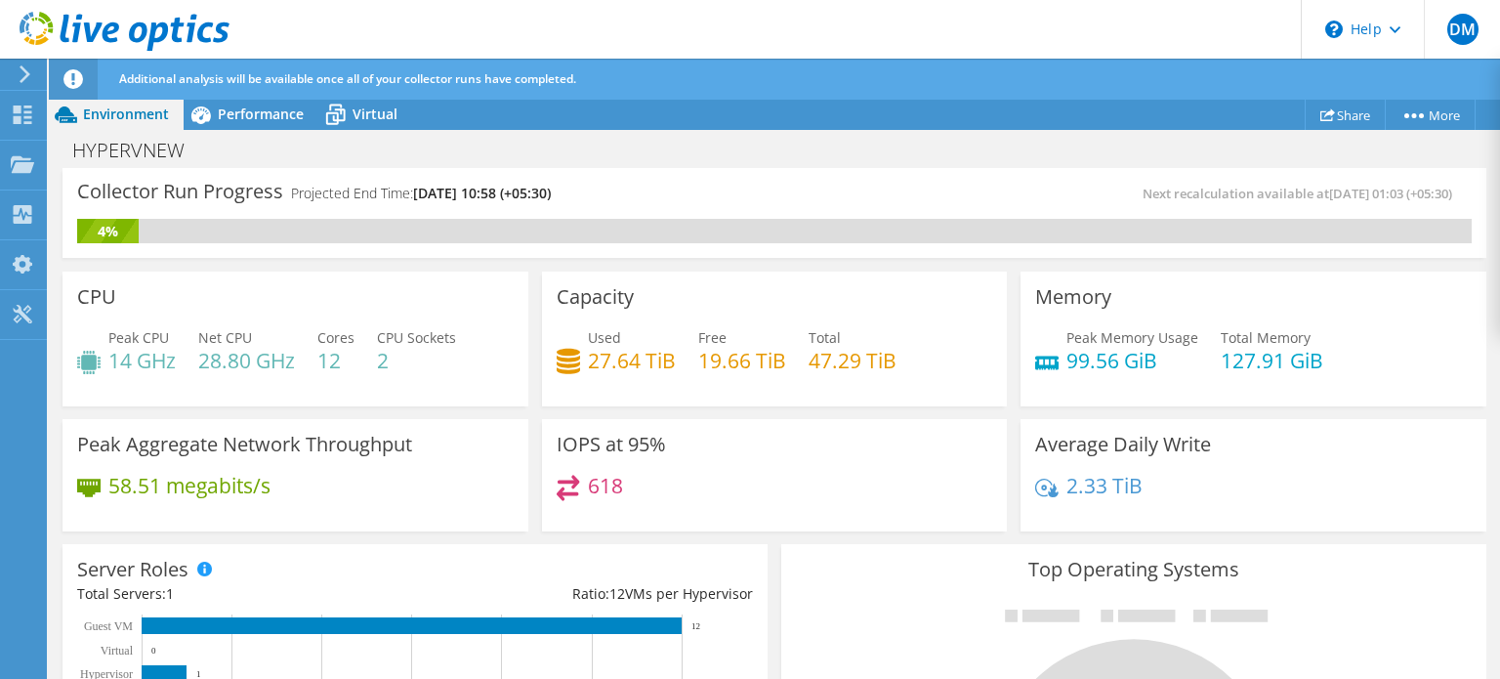
click at [1221, 186] on span "Next recalculation available at [DATE] 01:03 (+05:30)" at bounding box center [1301, 194] width 319 height 18
click at [281, 124] on div "Performance" at bounding box center [251, 114] width 135 height 31
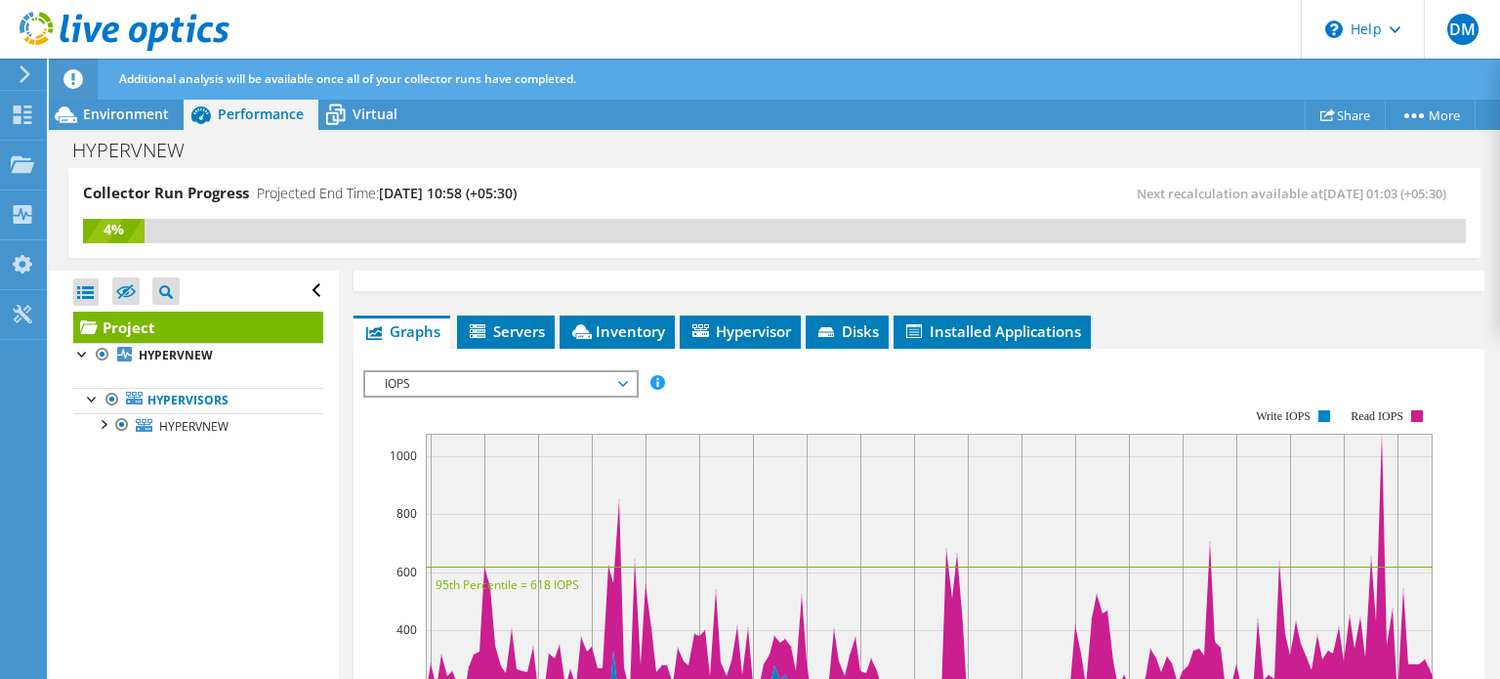
scroll to position [340, 0]
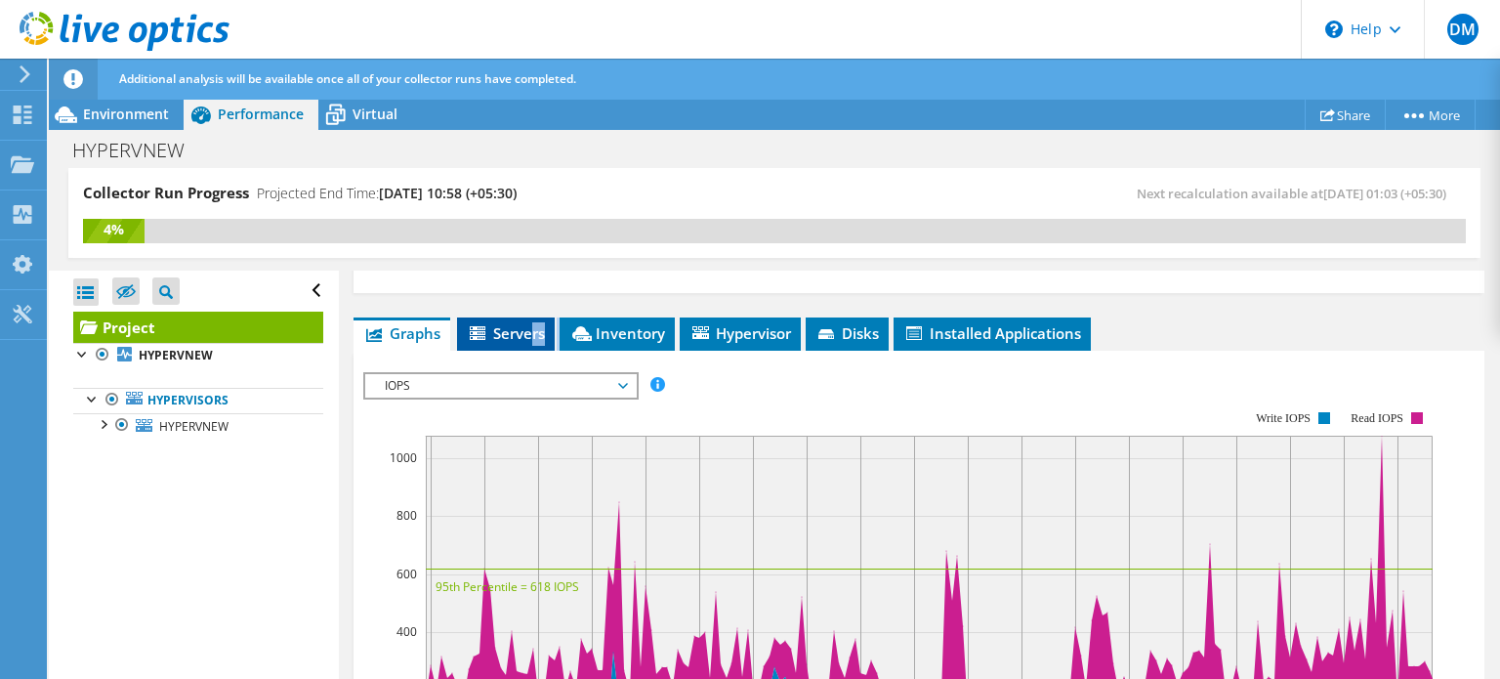
drag, startPoint x: 617, startPoint y: 308, endPoint x: 535, endPoint y: 337, distance: 87.1
click at [535, 337] on div "Project Details Prepared for: [PERSON_NAME], [EMAIL_ADDRESS][DOMAIN_NAME] Accou…" at bounding box center [919, 552] width 1160 height 1243
click at [535, 337] on span "Servers" at bounding box center [506, 333] width 78 height 20
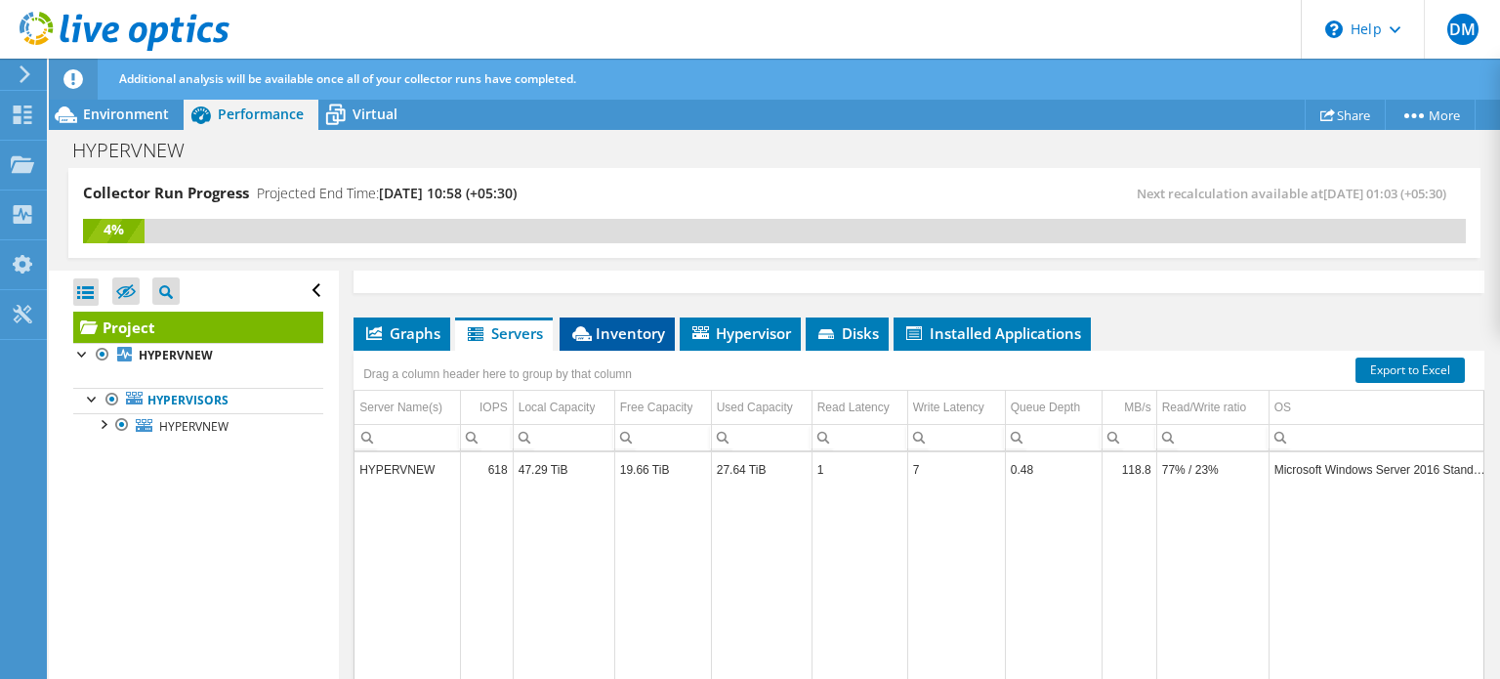
click at [601, 337] on span "Inventory" at bounding box center [617, 333] width 96 height 20
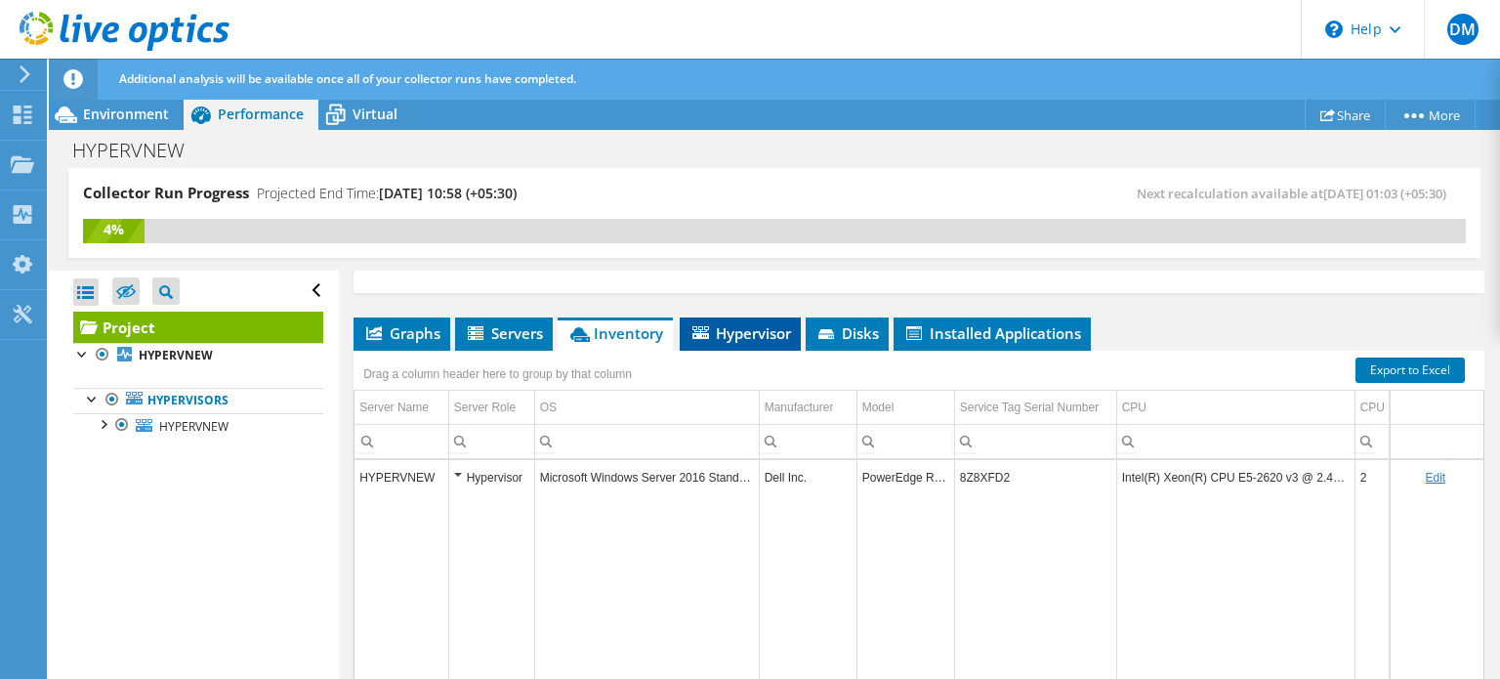
click at [697, 337] on span "Hypervisor" at bounding box center [740, 333] width 102 height 20
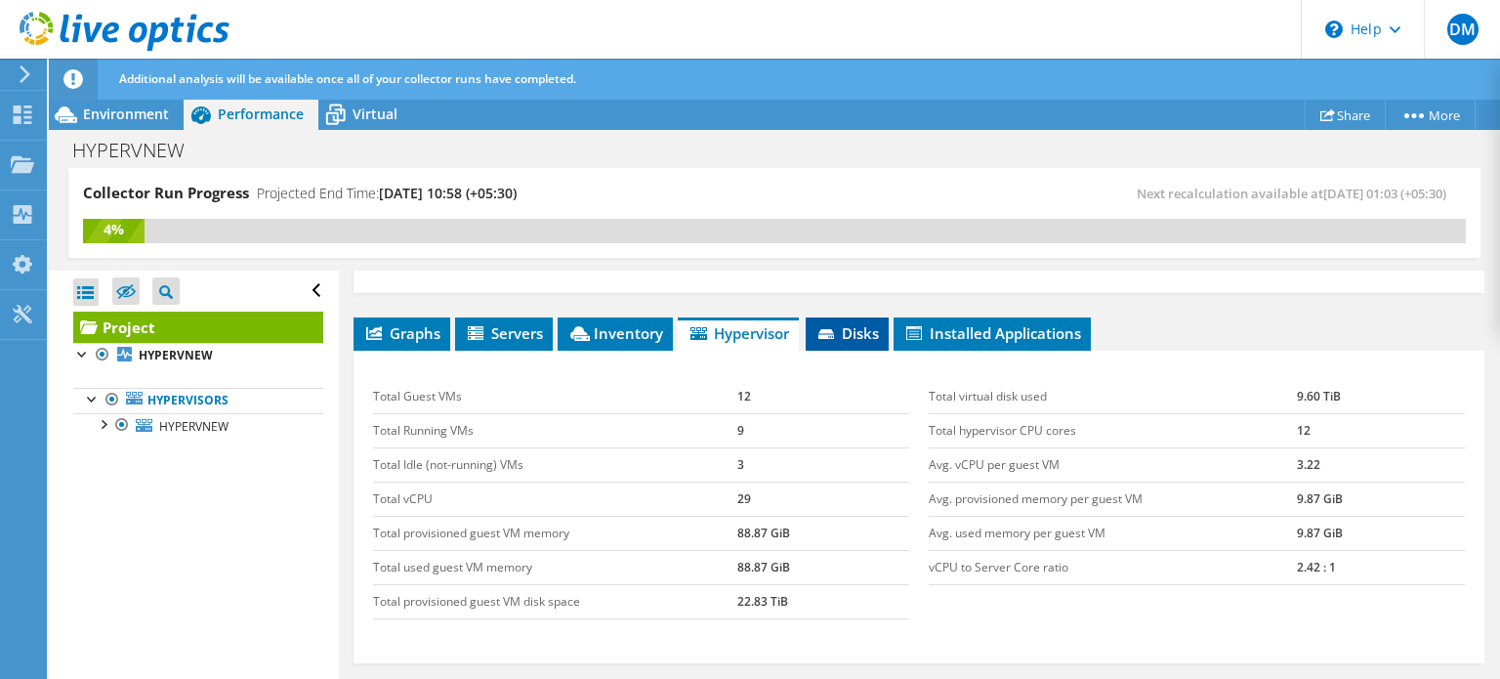
click at [847, 335] on span "Disks" at bounding box center [846, 333] width 63 height 20
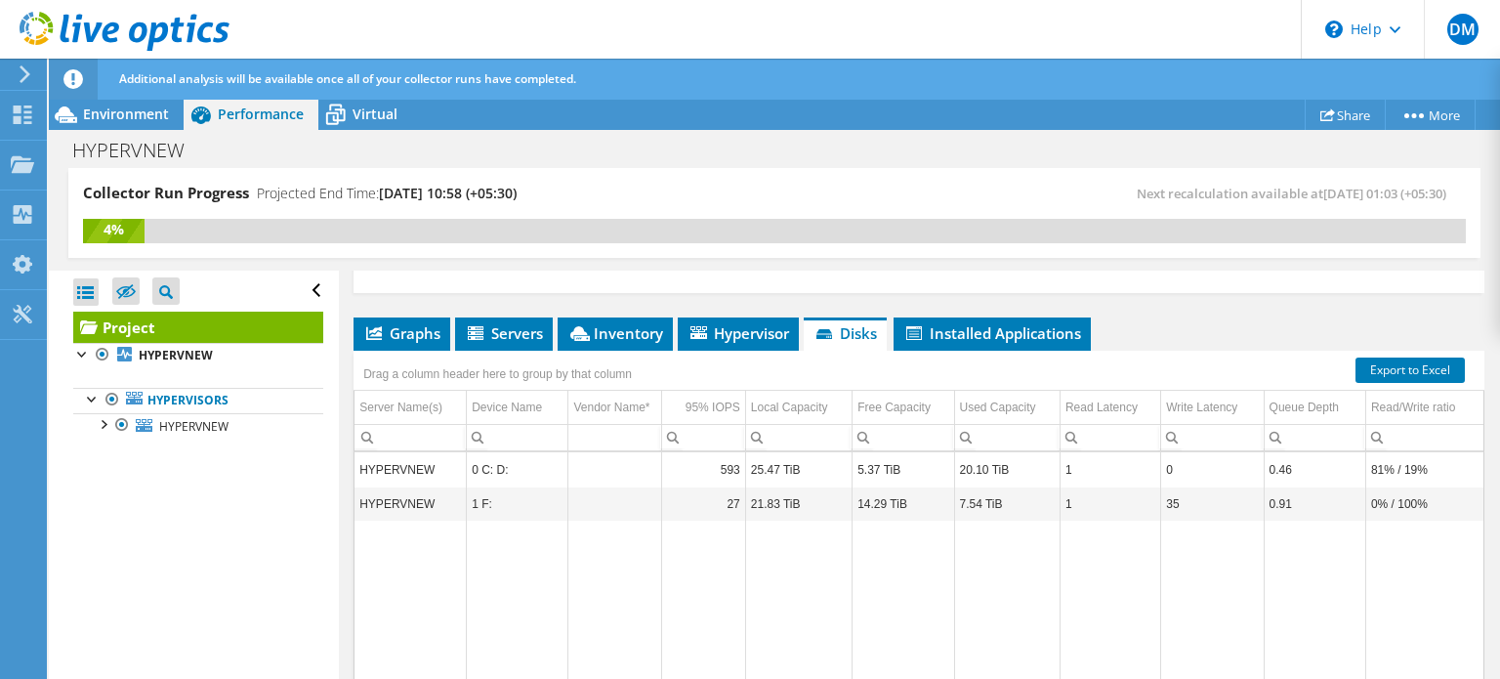
click at [383, 296] on div "Project Details Prepared for: [PERSON_NAME], [EMAIL_ADDRESS][DOMAIN_NAME] Accou…" at bounding box center [919, 385] width 1160 height 909
click at [390, 310] on div "Project Details Prepared for: [PERSON_NAME], [EMAIL_ADDRESS][DOMAIN_NAME] Accou…" at bounding box center [919, 385] width 1160 height 909
click at [1062, 309] on div "Project Details Prepared for: [PERSON_NAME], [EMAIL_ADDRESS][DOMAIN_NAME] Accou…" at bounding box center [919, 385] width 1160 height 909
click at [1044, 323] on span "Installed Applications" at bounding box center [992, 333] width 178 height 20
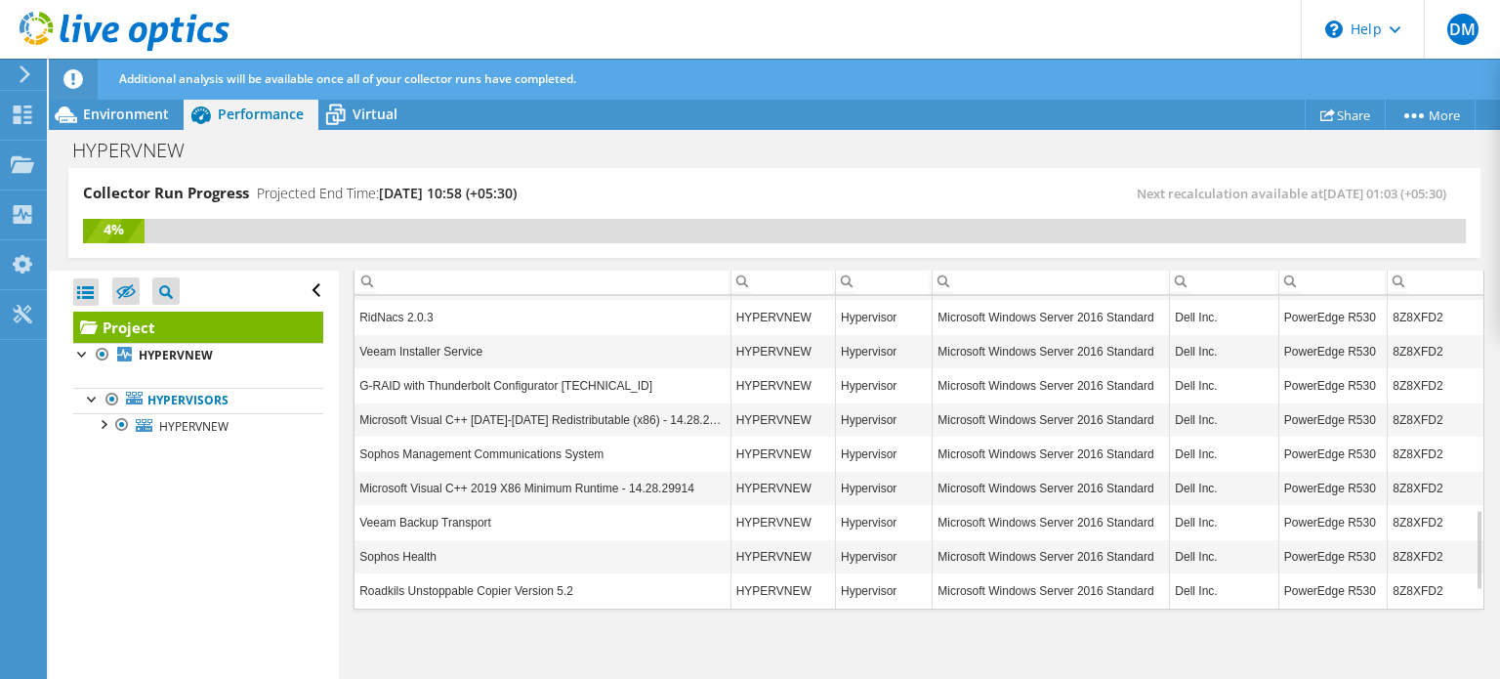
scroll to position [885, 0]
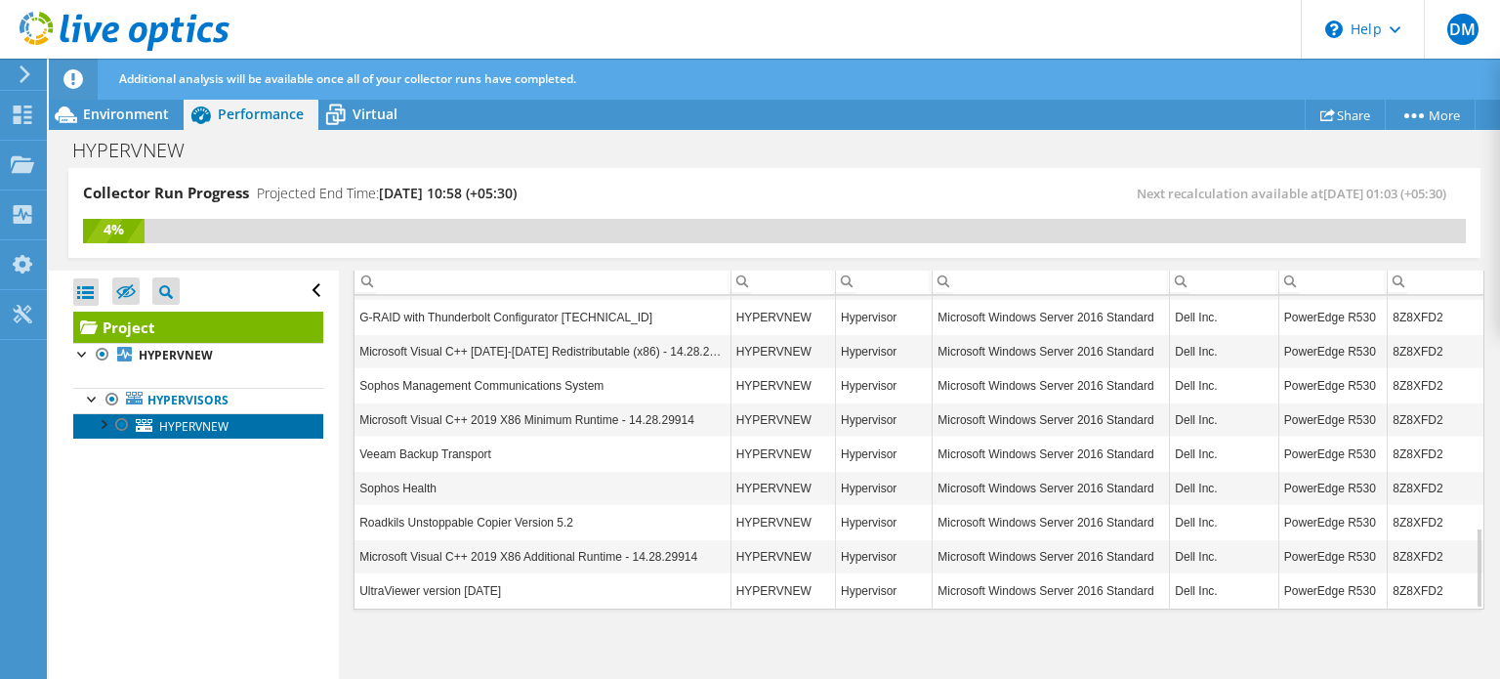
click at [219, 414] on link "HYPERVNEW" at bounding box center [198, 425] width 250 height 25
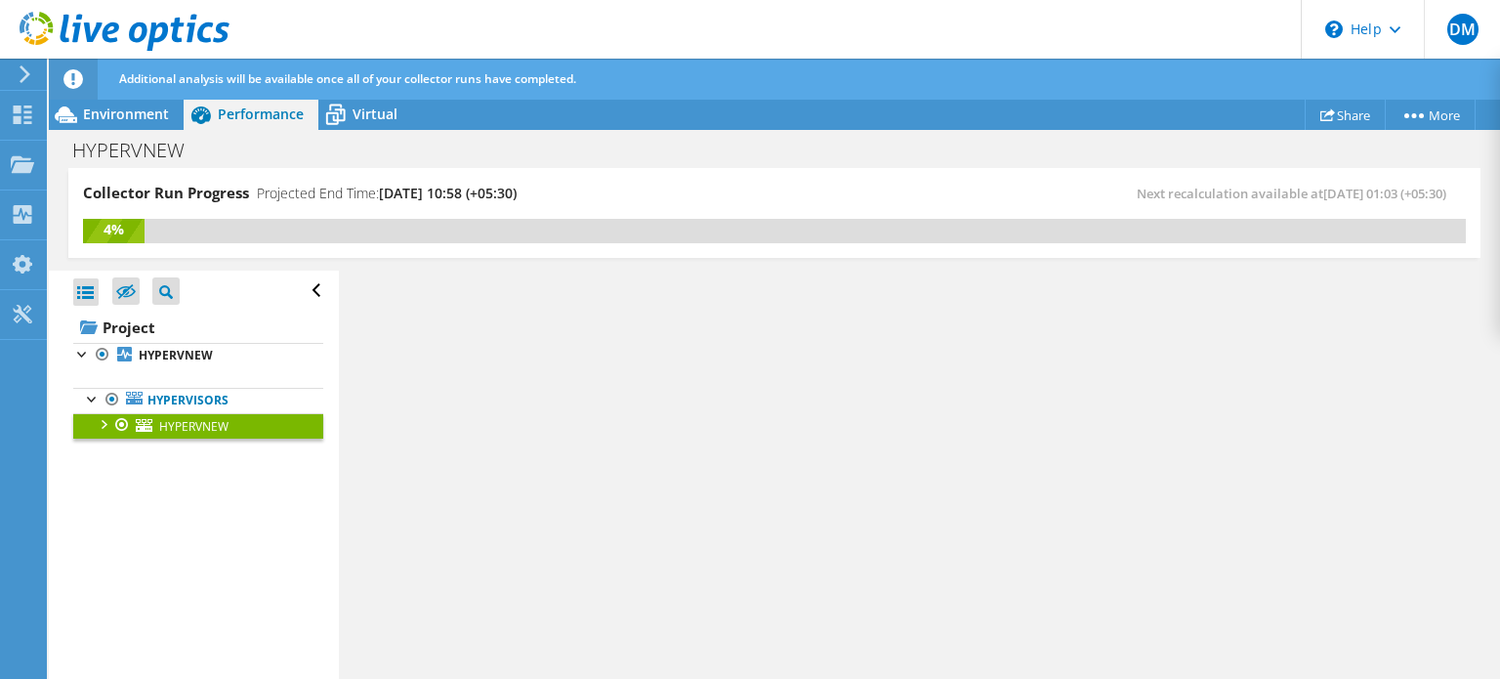
scroll to position [428, 0]
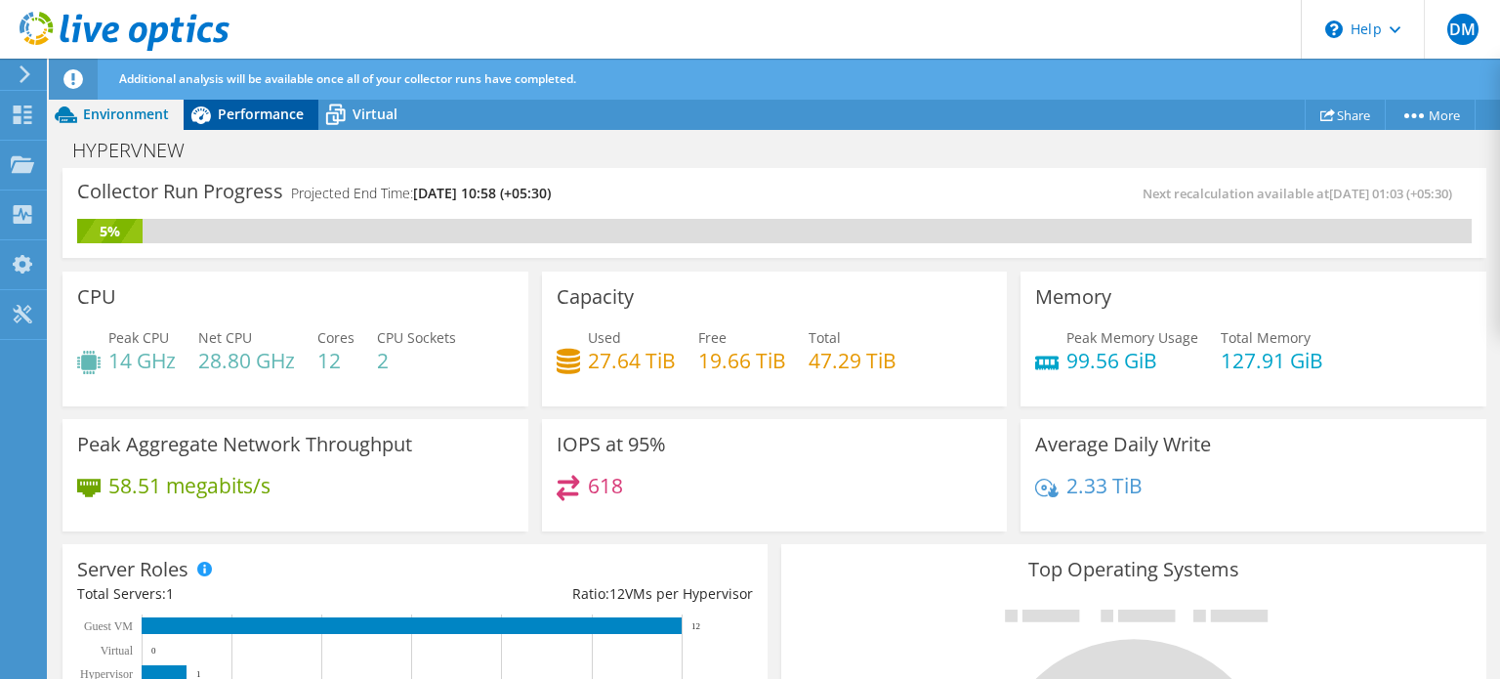
click at [271, 100] on div "Performance" at bounding box center [251, 114] width 135 height 31
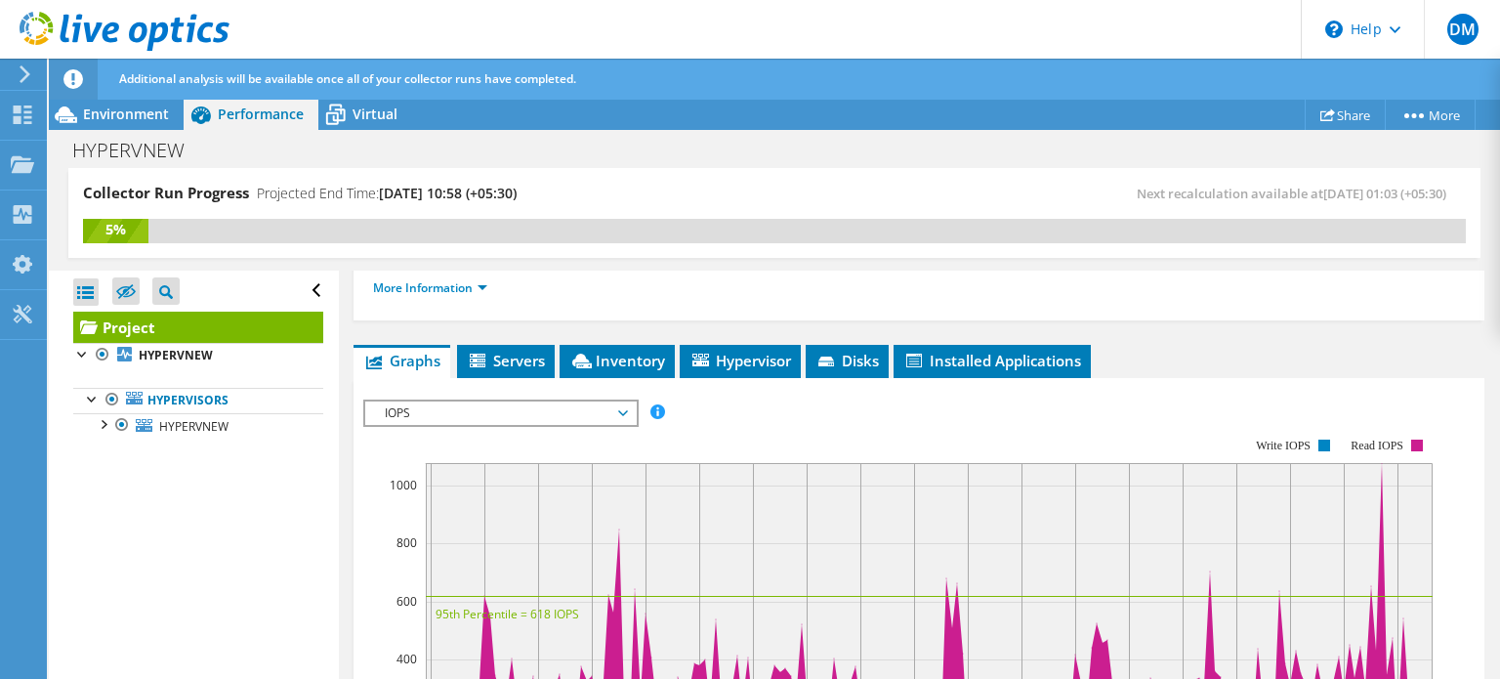
scroll to position [312, 0]
click at [406, 401] on span "IOPS" at bounding box center [500, 412] width 251 height 23
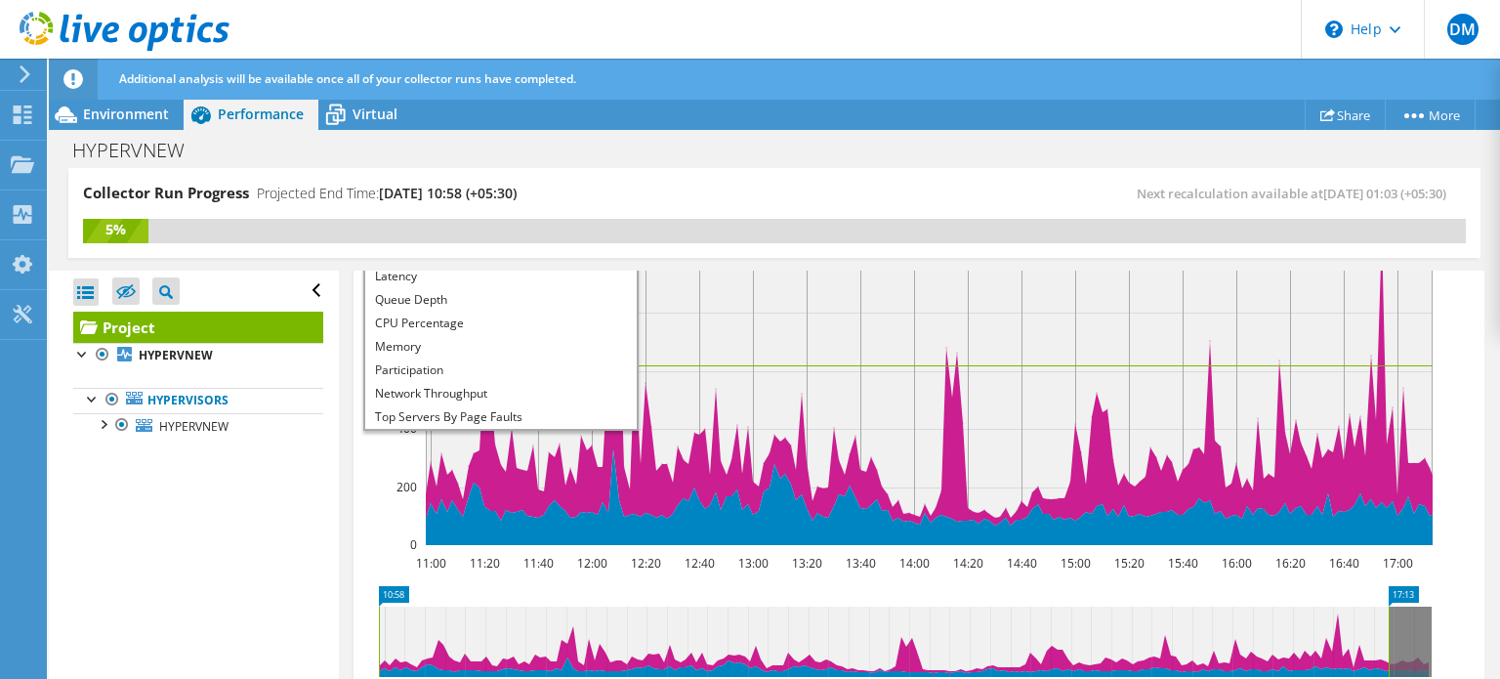
scroll to position [543, 0]
click at [411, 398] on li "Network Throughput" at bounding box center [500, 393] width 270 height 23
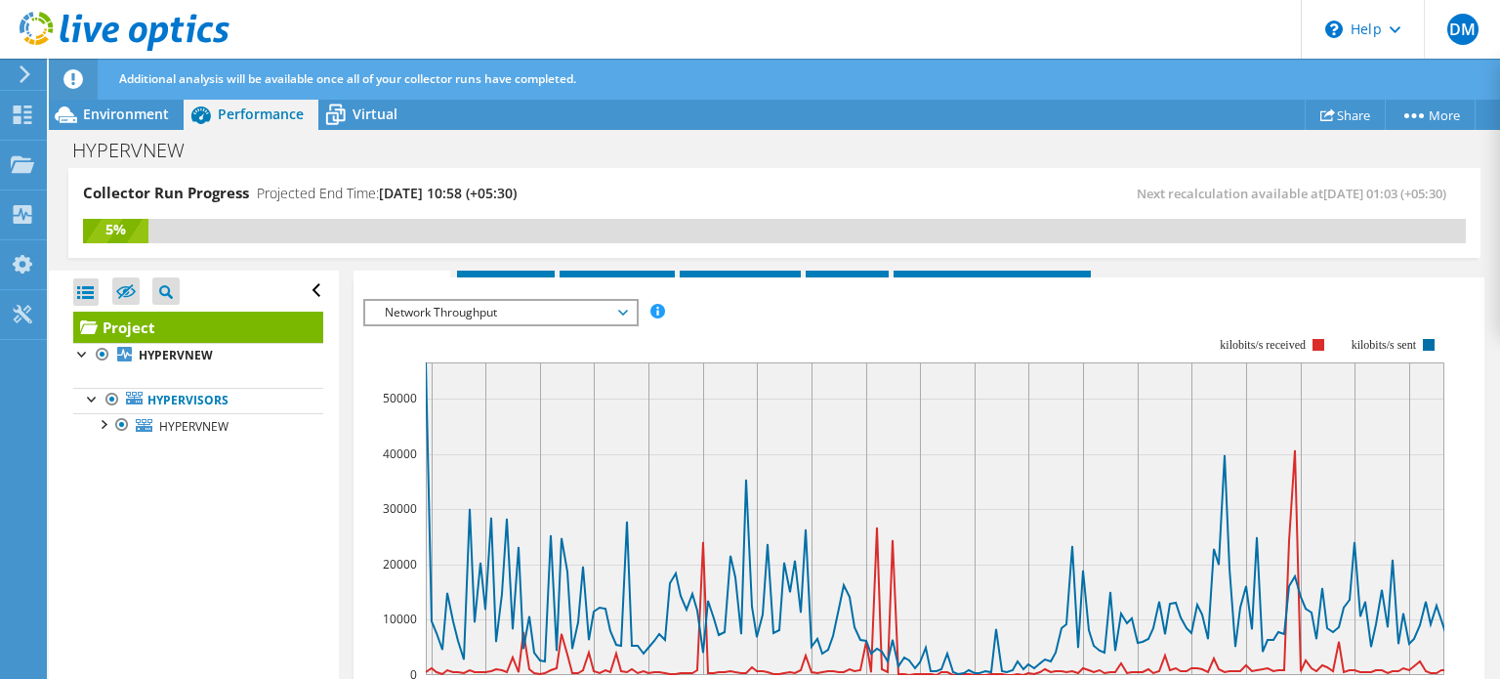
scroll to position [412, 0]
click at [610, 310] on span "Network Throughput" at bounding box center [500, 313] width 251 height 23
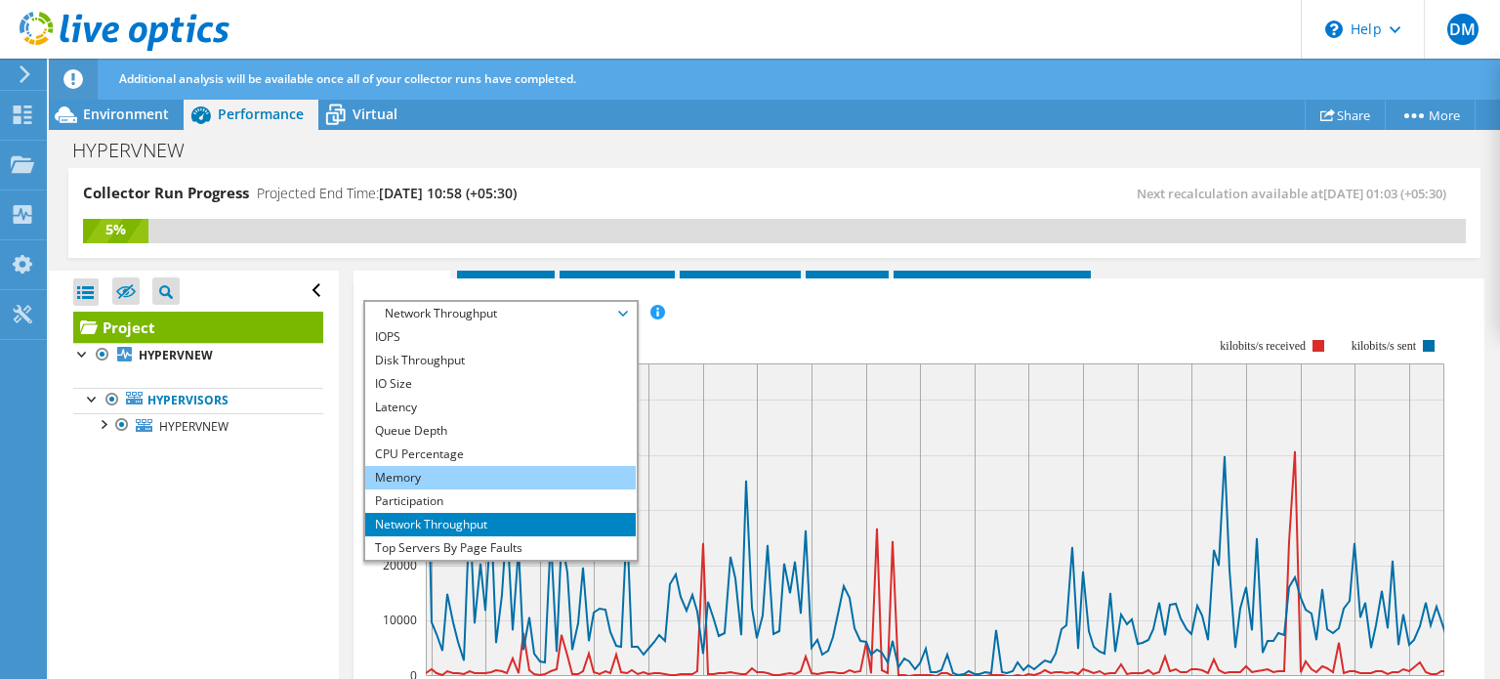
click at [522, 475] on li "Memory" at bounding box center [500, 477] width 270 height 23
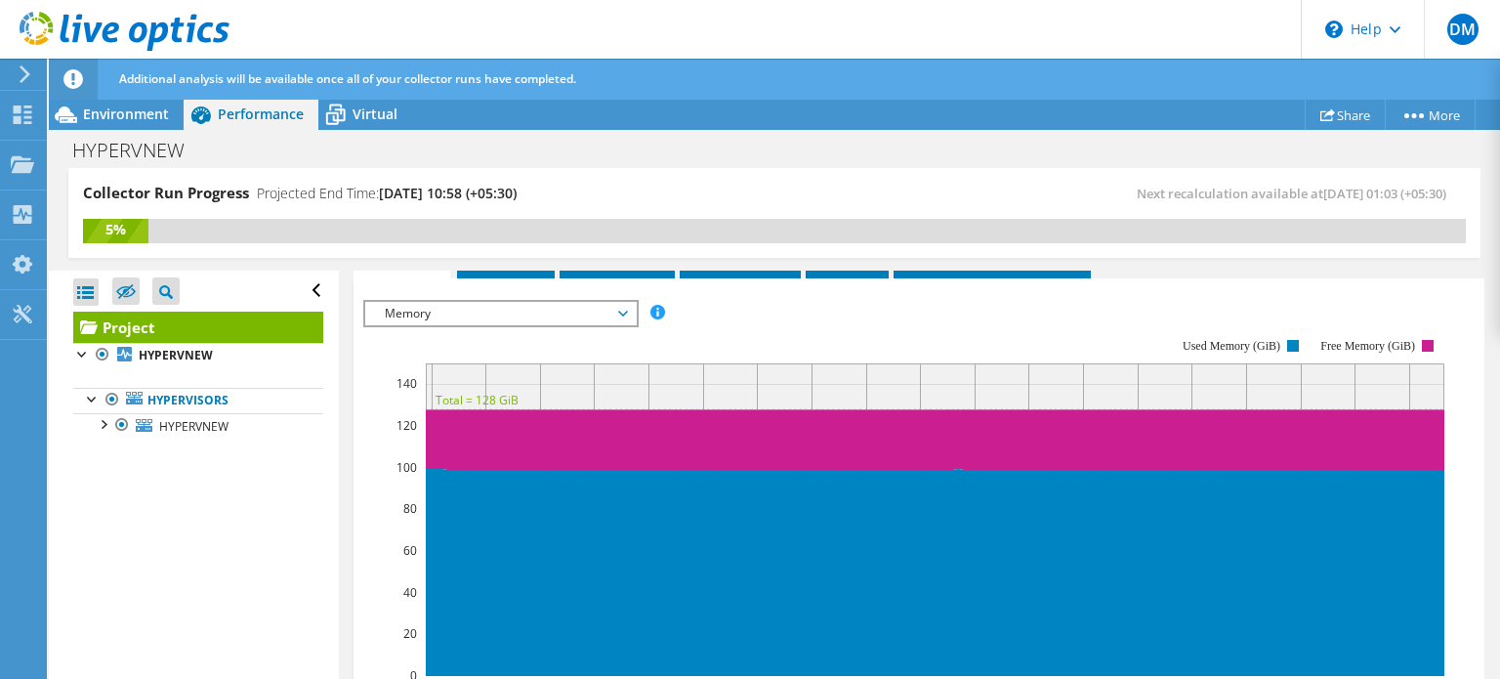
click at [598, 312] on span "Memory" at bounding box center [500, 313] width 251 height 23
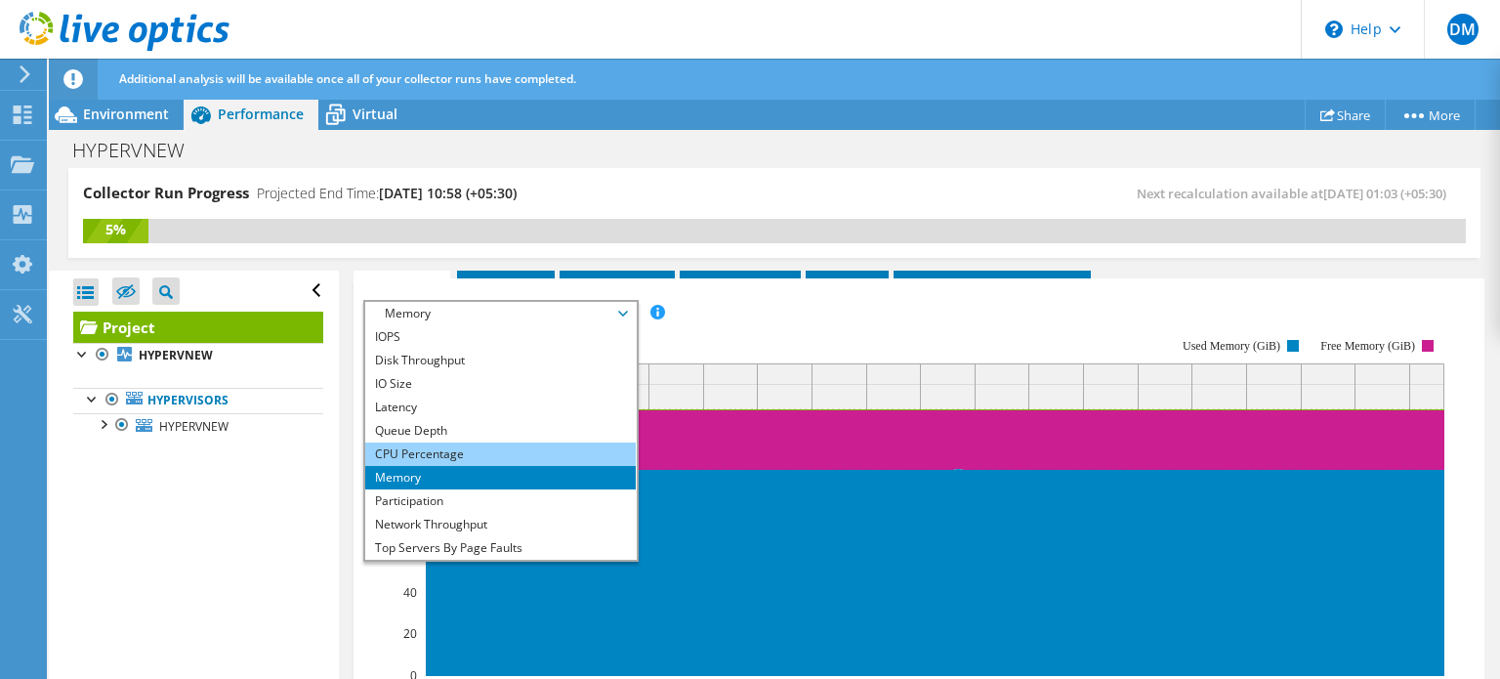
click at [506, 448] on li "CPU Percentage" at bounding box center [500, 453] width 270 height 23
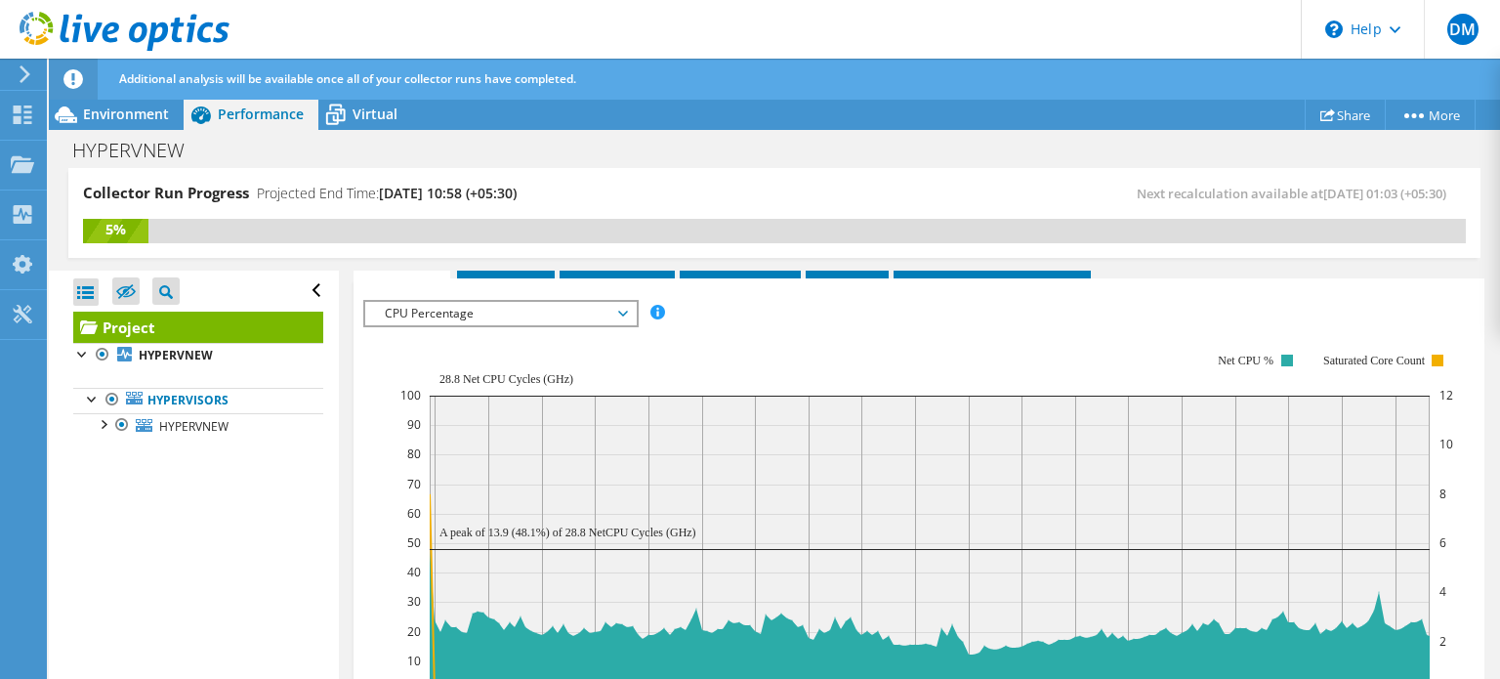
click at [611, 302] on span "CPU Percentage" at bounding box center [500, 313] width 251 height 23
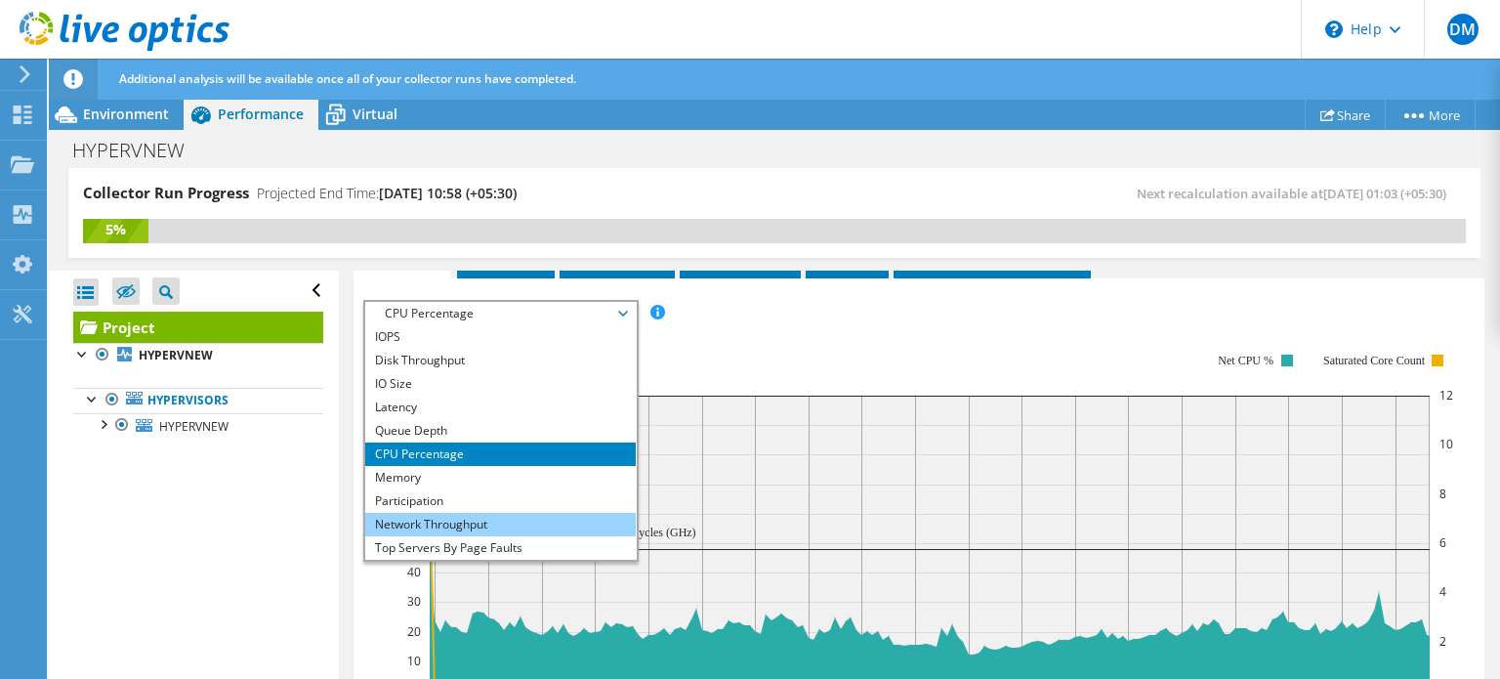
scroll to position [70, 0]
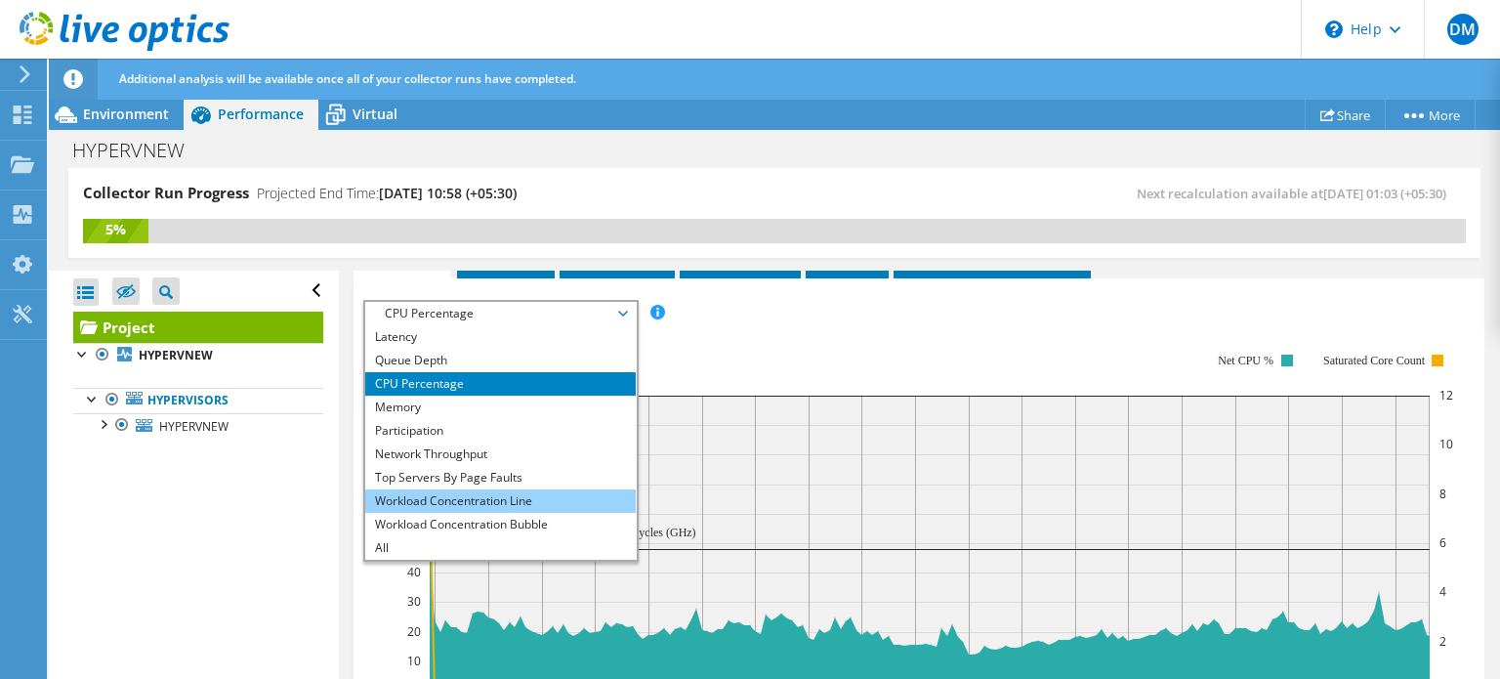
click at [508, 499] on li "Workload Concentration Line" at bounding box center [500, 500] width 270 height 23
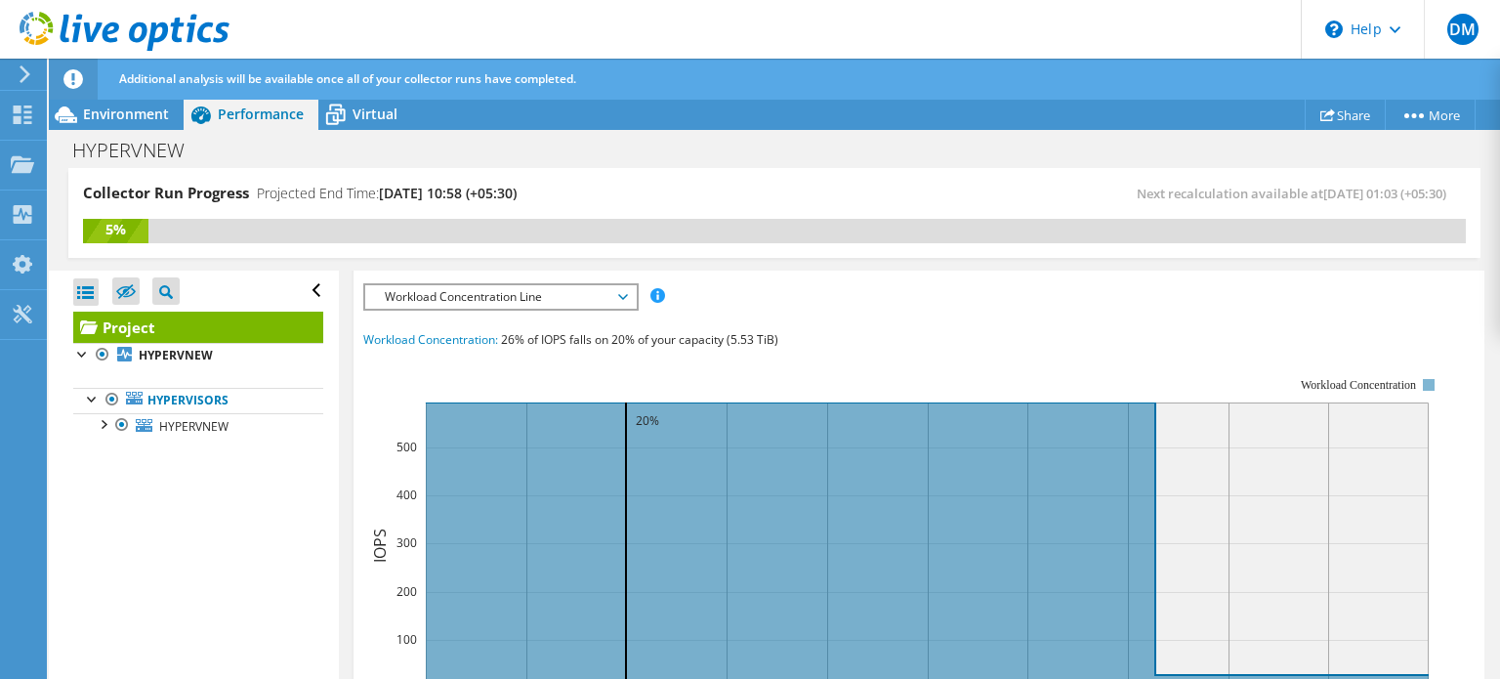
scroll to position [410, 0]
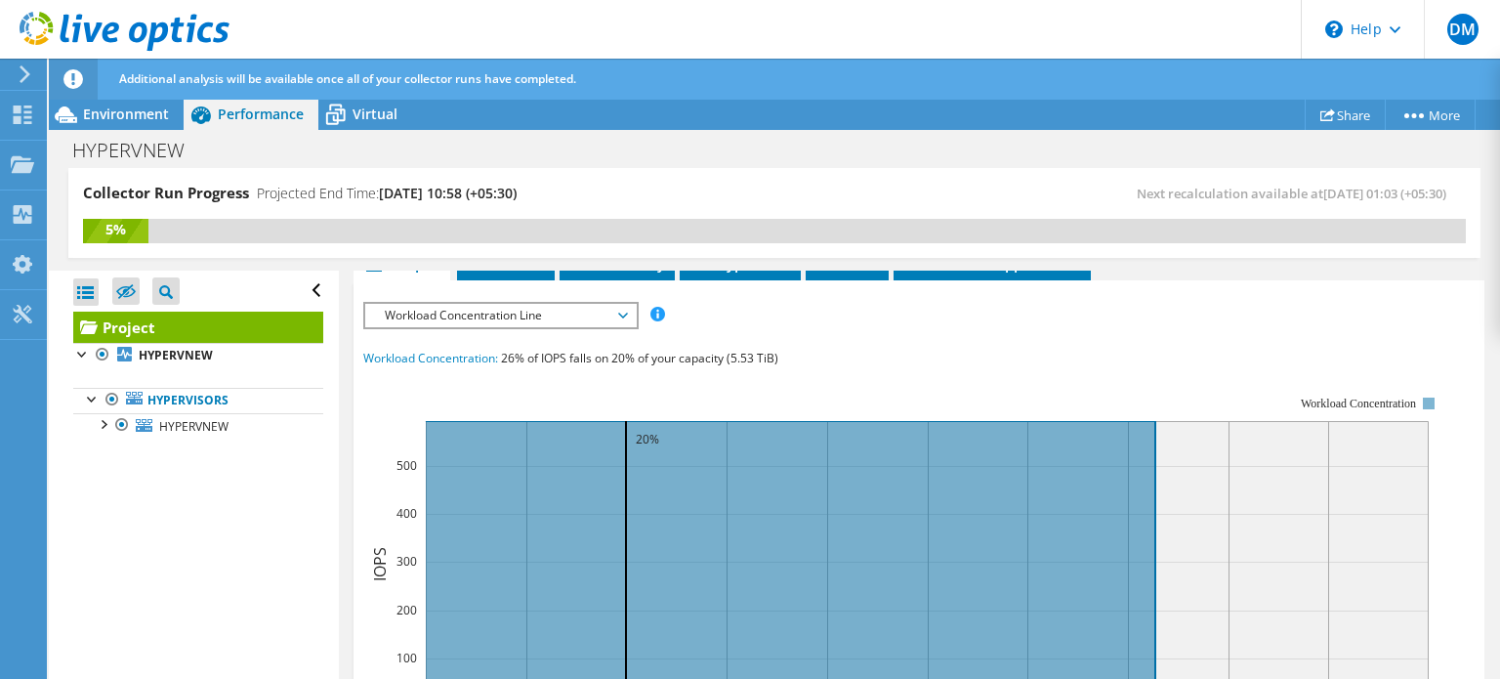
click at [561, 311] on span "Workload Concentration Line" at bounding box center [500, 315] width 251 height 23
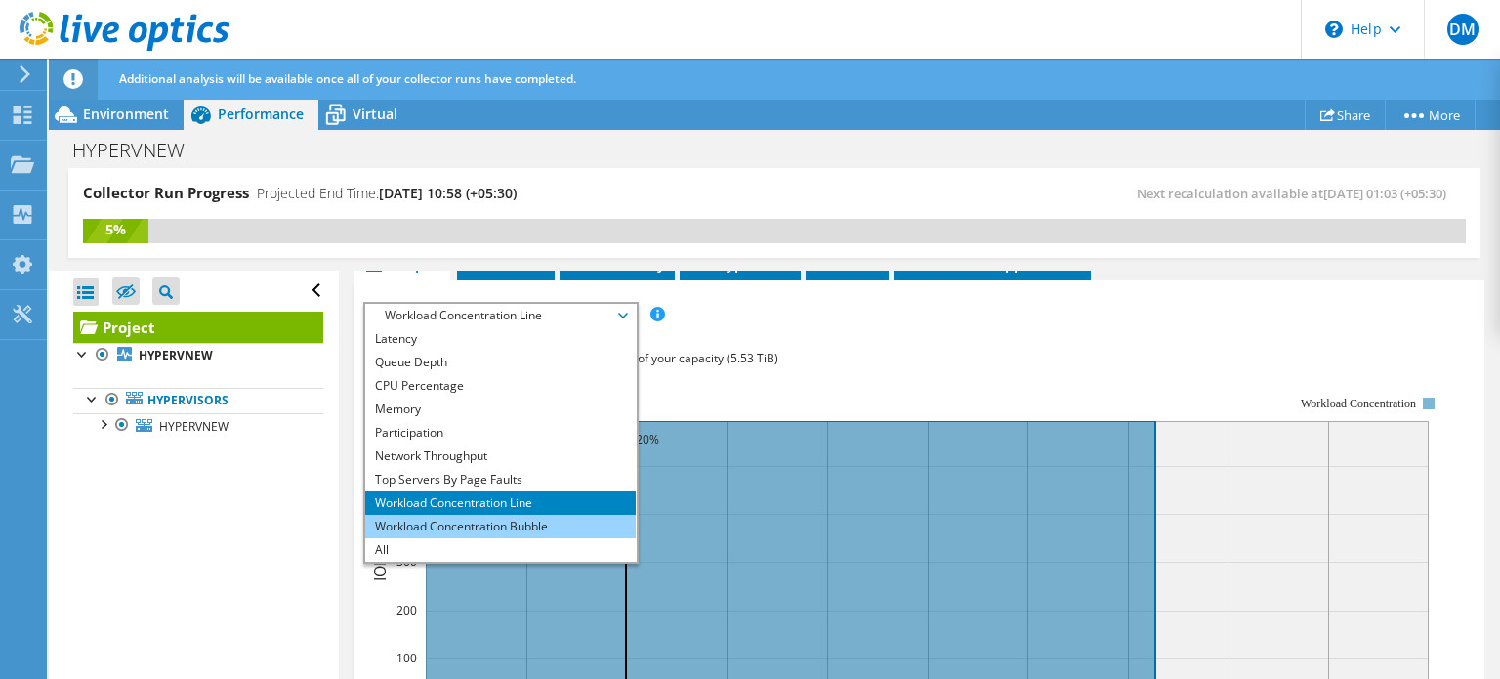
click at [470, 527] on li "Workload Concentration Bubble" at bounding box center [500, 526] width 270 height 23
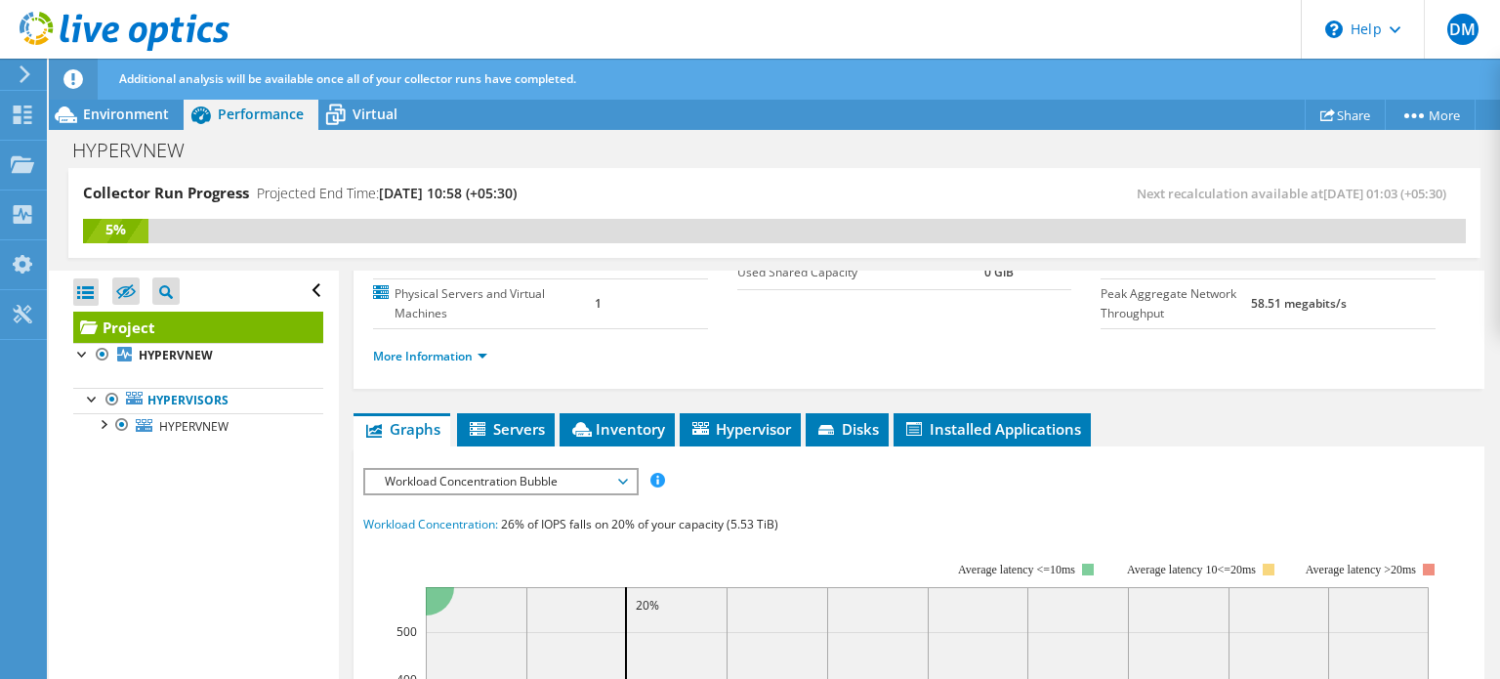
scroll to position [241, 0]
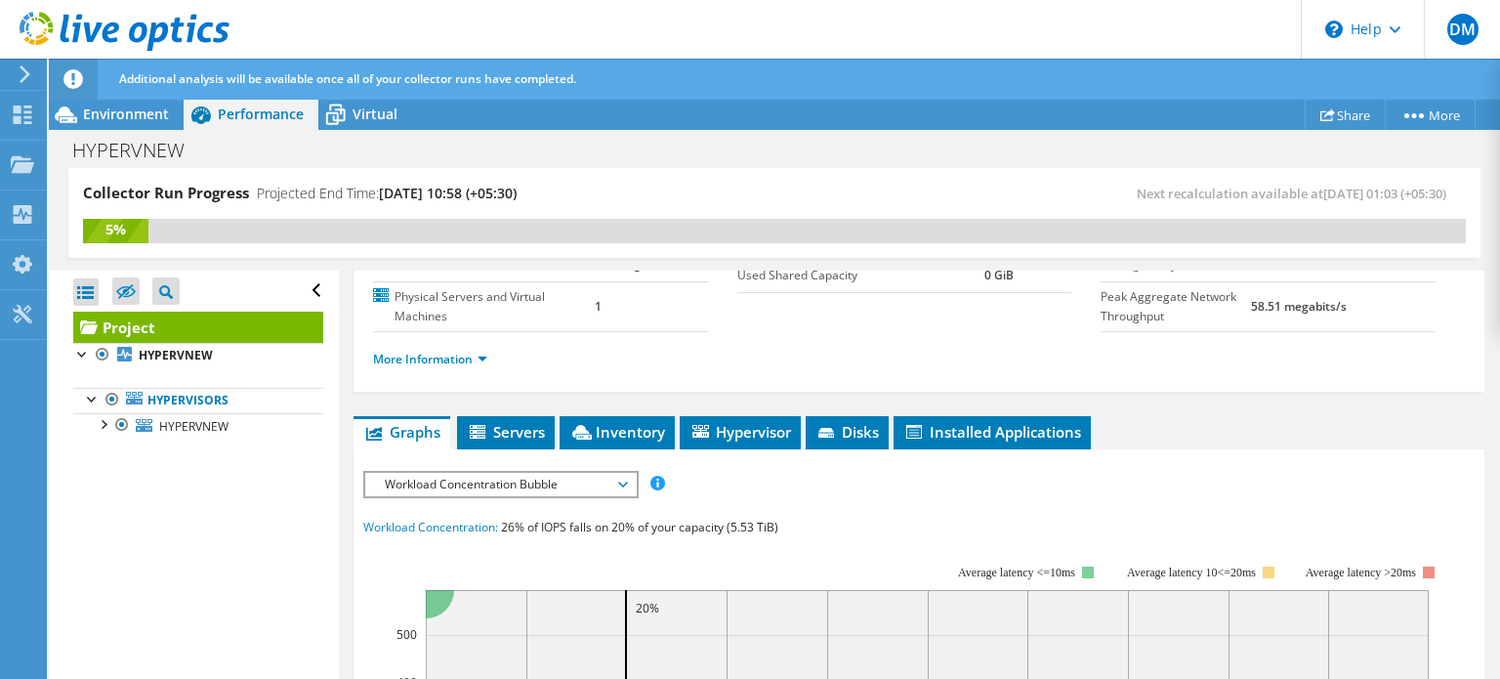
click at [540, 479] on span "Workload Concentration Bubble" at bounding box center [500, 484] width 251 height 23
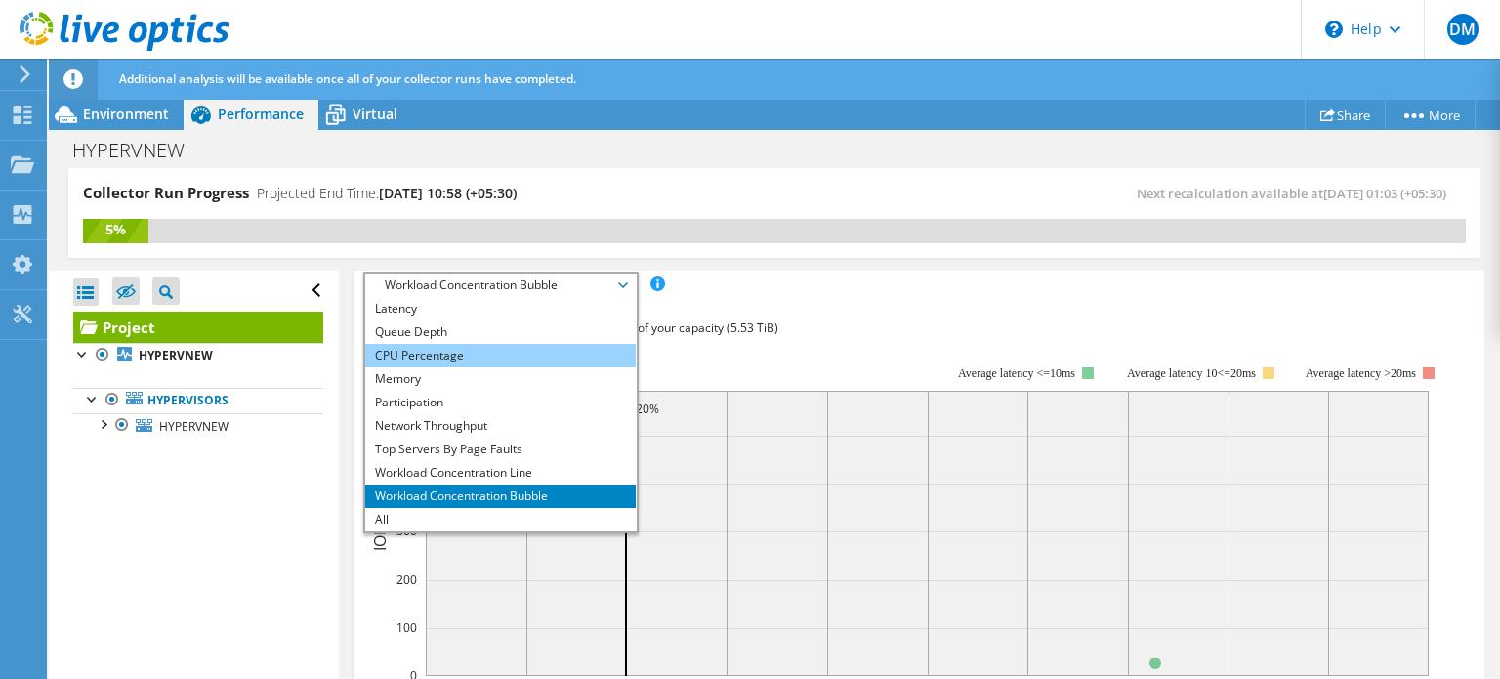
scroll to position [441, 0]
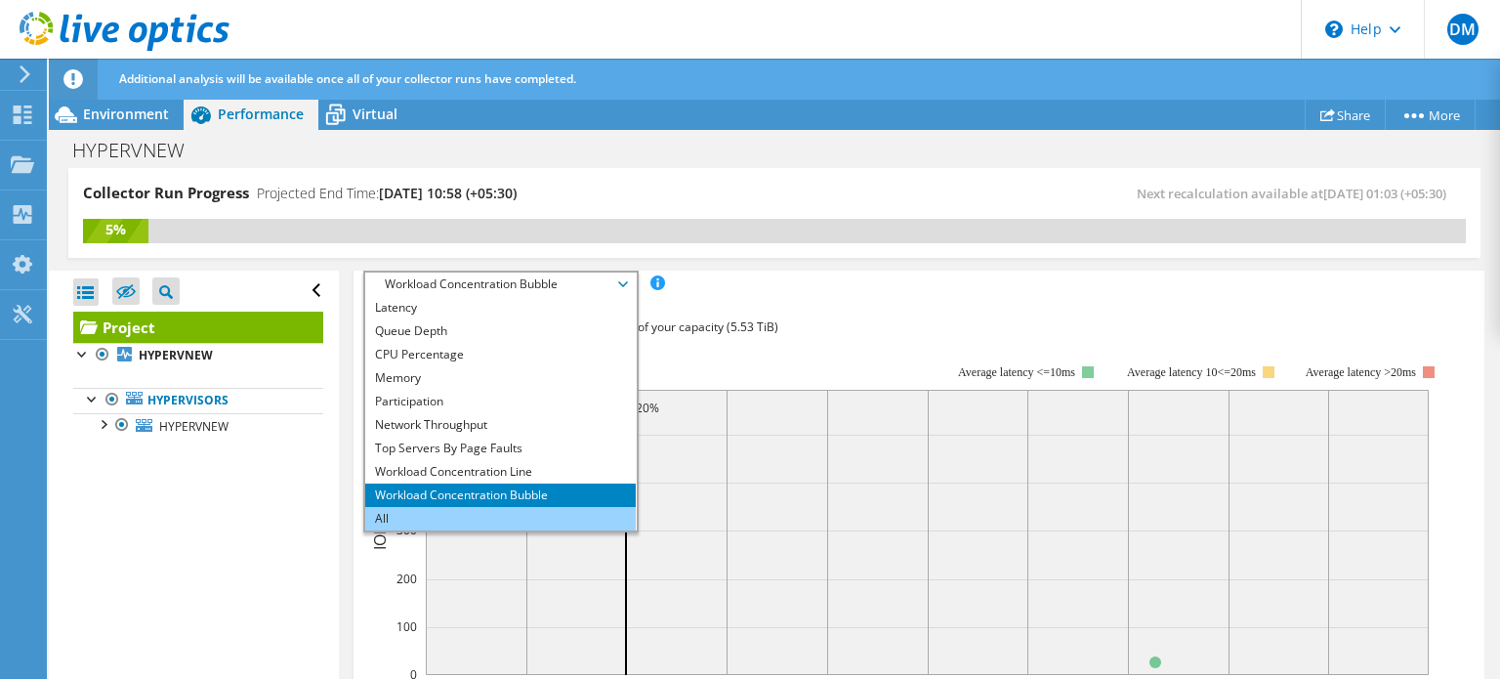
click at [402, 509] on li "All" at bounding box center [500, 518] width 270 height 23
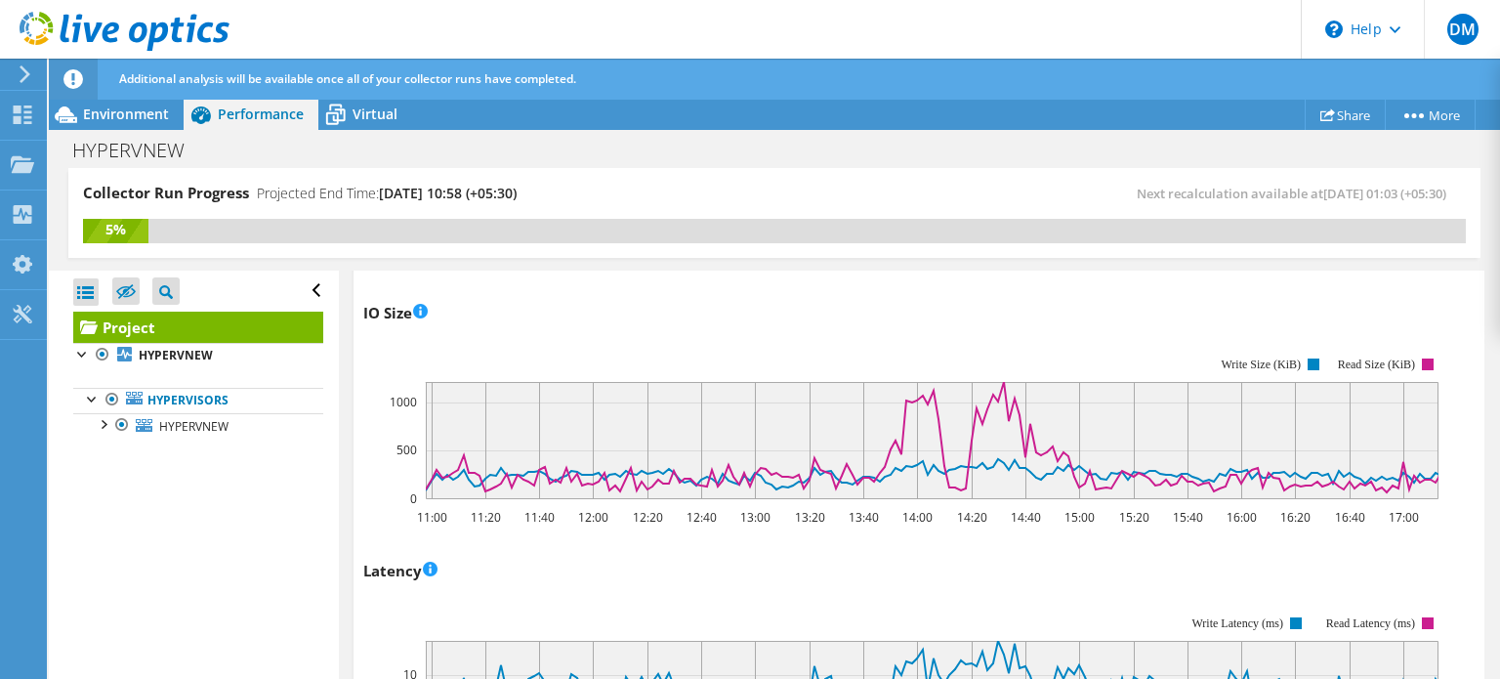
scroll to position [953, 0]
click at [185, 366] on link "HYPERVNEW" at bounding box center [198, 355] width 250 height 25
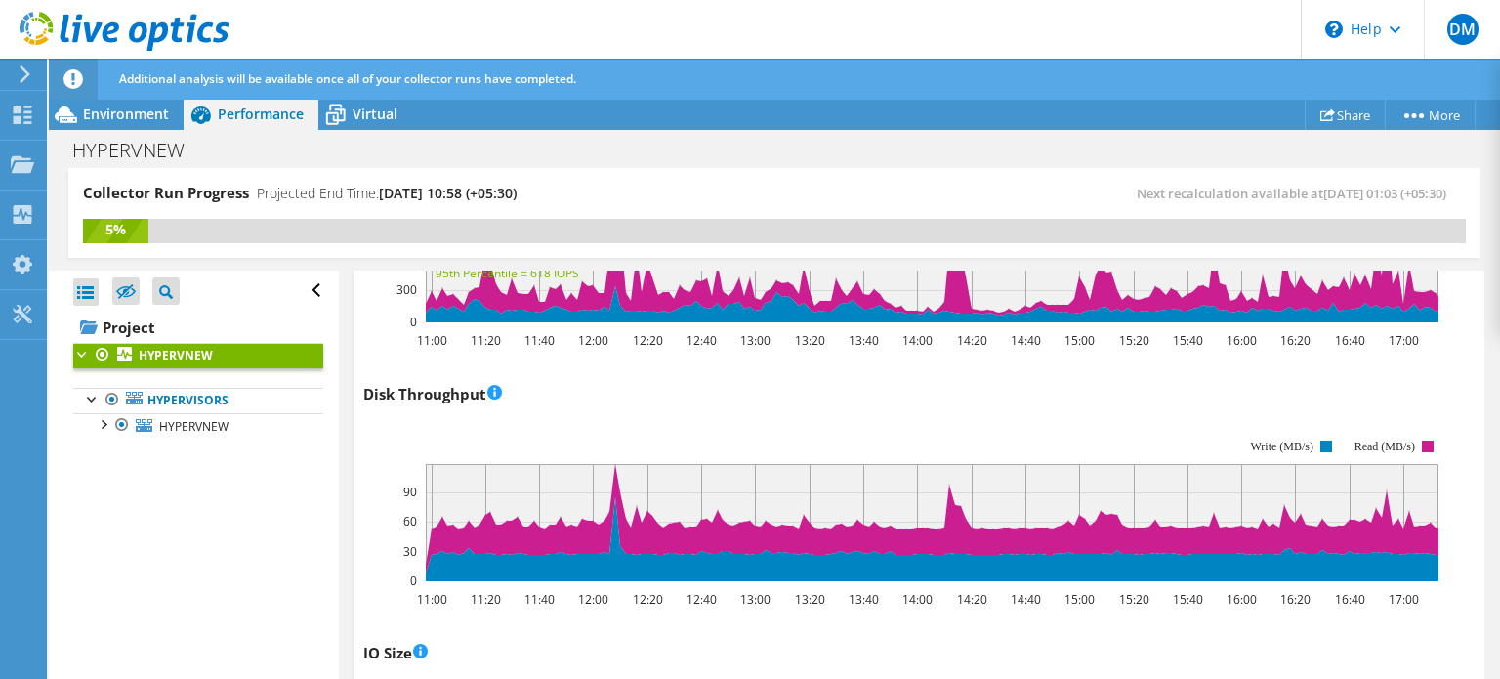
scroll to position [556, 0]
